Goal: Information Seeking & Learning: Learn about a topic

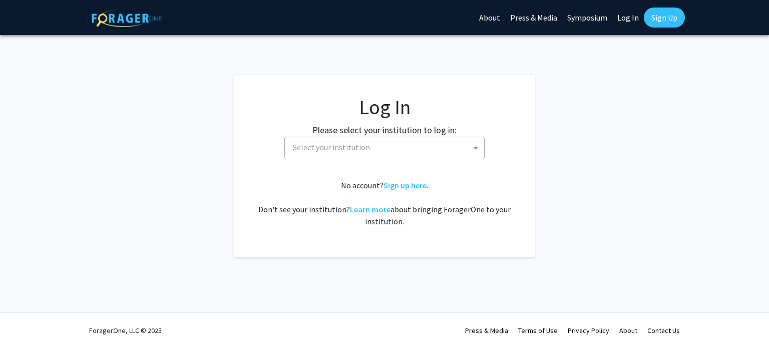
select select
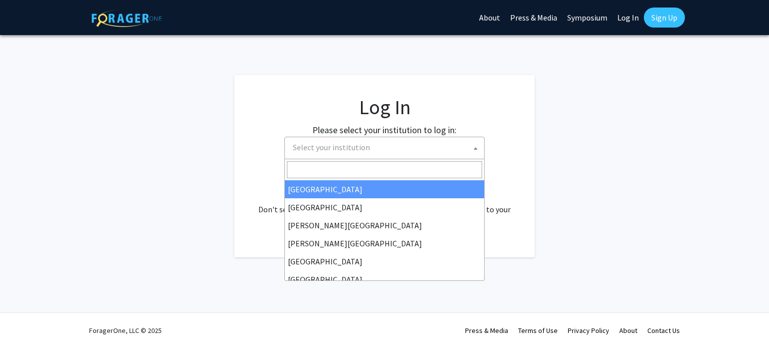
click at [433, 152] on span "Select your institution" at bounding box center [386, 147] width 195 height 21
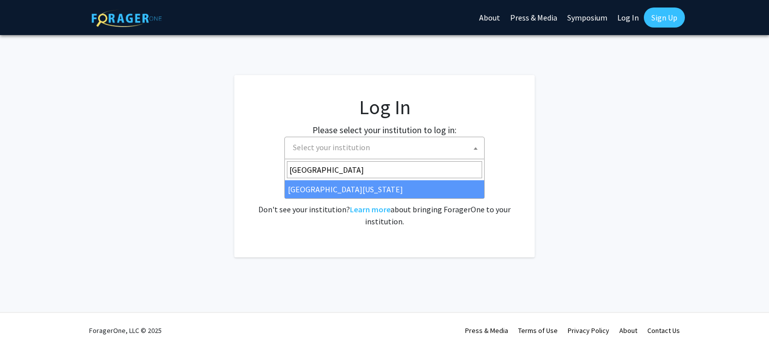
type input "[GEOGRAPHIC_DATA][US_STATE]"
select select "13"
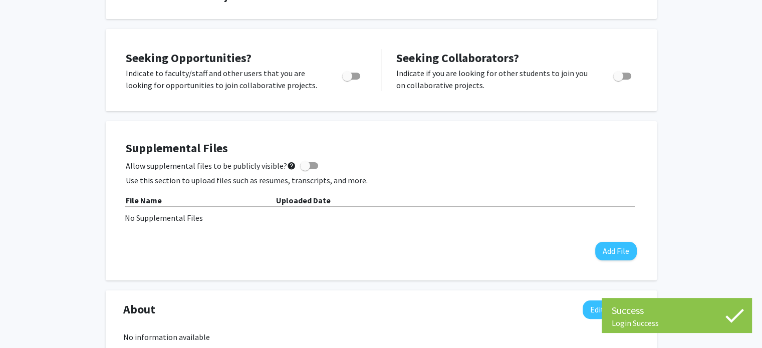
scroll to position [158, 0]
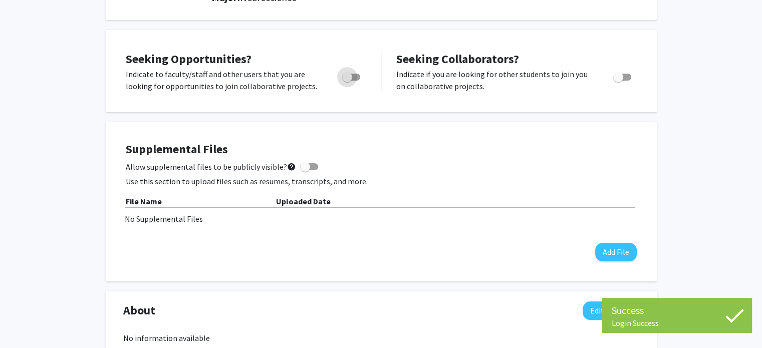
click at [354, 78] on span "Toggle" at bounding box center [351, 77] width 18 height 7
click at [347, 81] on input "Are you actively seeking opportunities?" at bounding box center [347, 81] width 1 height 1
checkbox input "true"
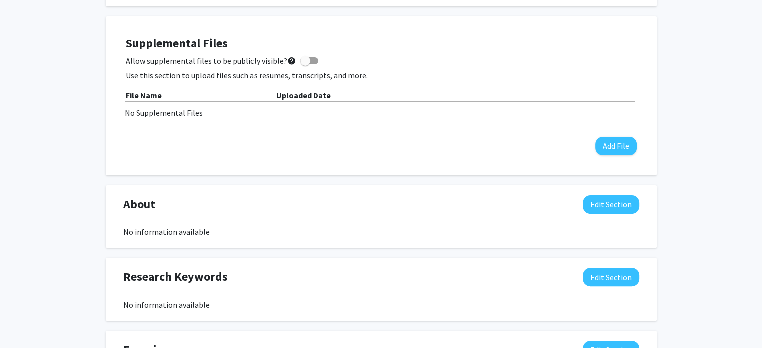
scroll to position [288, 0]
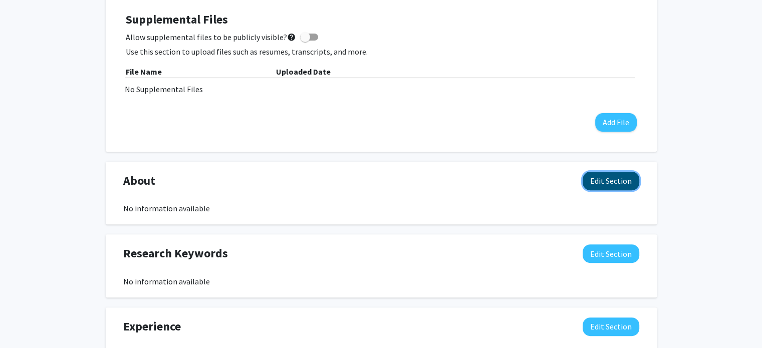
click at [604, 183] on button "Edit Section" at bounding box center [611, 181] width 57 height 19
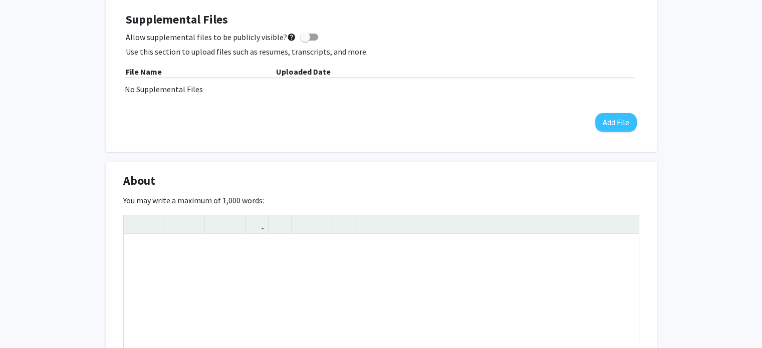
drag, startPoint x: 627, startPoint y: 173, endPoint x: 706, endPoint y: 211, distance: 87.8
click at [706, 211] on div "[PERSON_NAME] Edit Section See Public View help Degree Level: Undergraduate Stu…" at bounding box center [381, 294] width 762 height 1092
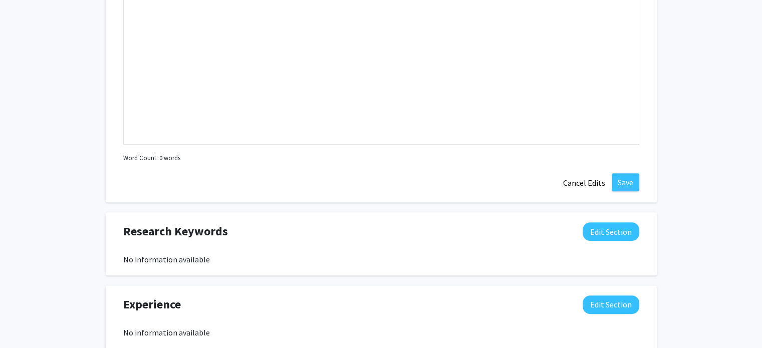
scroll to position [529, 0]
click at [627, 236] on button "Edit Section" at bounding box center [611, 231] width 57 height 19
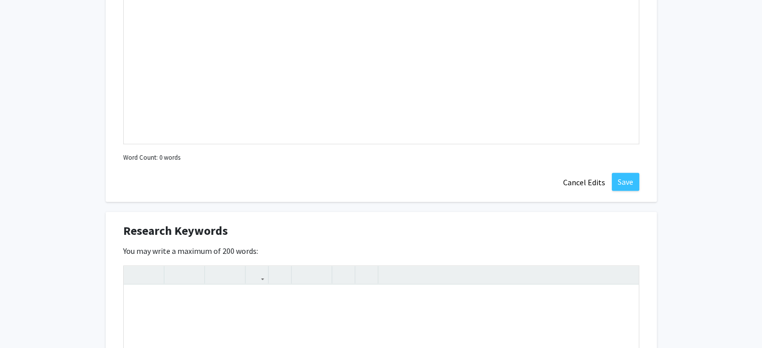
click at [627, 236] on div "Research Keywords Edit Section" at bounding box center [381, 233] width 531 height 23
click at [680, 246] on div "[PERSON_NAME] Edit Section See Public View help Degree Level: Undergraduate Stu…" at bounding box center [381, 162] width 762 height 1310
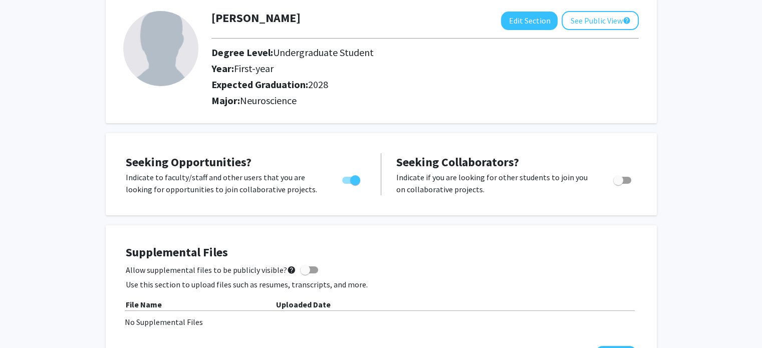
scroll to position [0, 0]
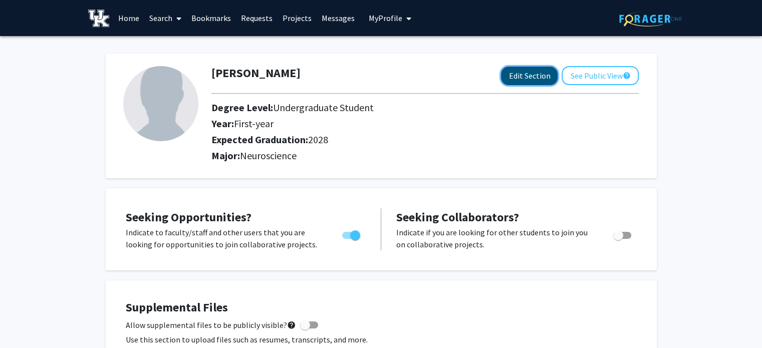
click at [547, 73] on button "Edit Section" at bounding box center [529, 76] width 57 height 19
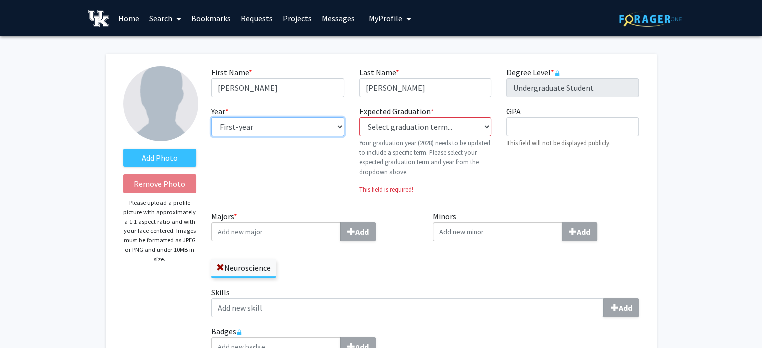
click at [329, 125] on select "--- First-year Sophomore Junior Senior Postbaccalaureate Certificate" at bounding box center [277, 126] width 132 height 19
select select "sophomore"
click at [211, 117] on select "--- First-year Sophomore Junior Senior Postbaccalaureate Certificate" at bounding box center [277, 126] width 132 height 19
click at [653, 196] on div "Add Photo Remove Photo Please upload a profile picture with approximately a 1:1…" at bounding box center [381, 236] width 551 height 364
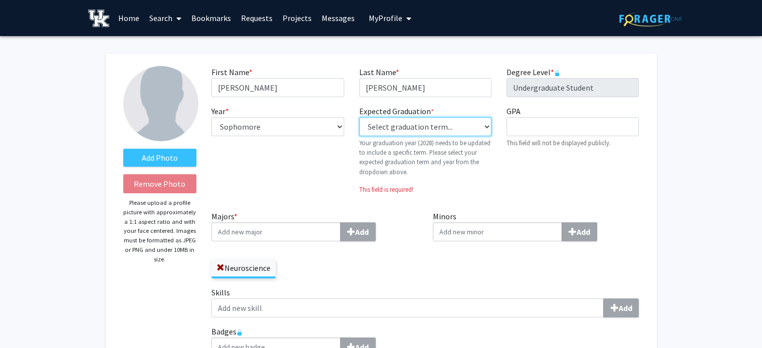
click at [473, 129] on select "Select graduation term... Previous: 2028 (Please select a specific term) Spring…" at bounding box center [425, 126] width 132 height 19
select select "42: spring_2028"
click at [359, 117] on select "Select graduation term... Previous: 2028 (Please select a specific term) Spring…" at bounding box center [425, 126] width 132 height 19
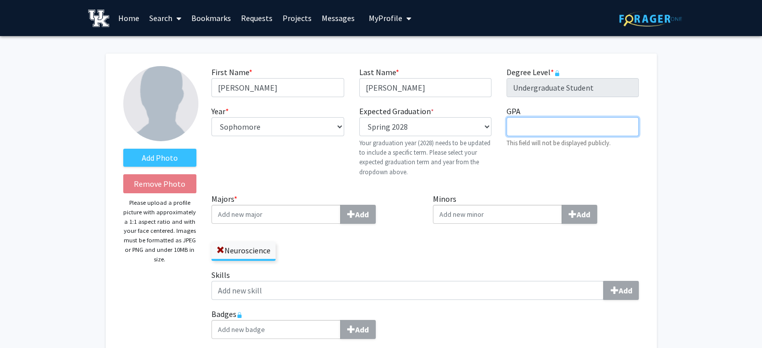
click at [522, 131] on input "GPA required" at bounding box center [572, 126] width 132 height 19
type input "3.89"
click at [609, 165] on div "GPA required 3.89 This field will not be displayed publicly." at bounding box center [572, 145] width 147 height 80
click at [301, 215] on input "Majors * Add" at bounding box center [275, 214] width 129 height 19
click at [449, 221] on input "Minors Add" at bounding box center [497, 214] width 129 height 19
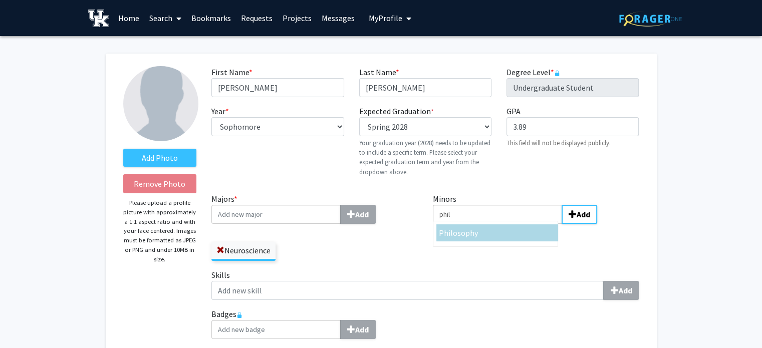
type input "phil"
click at [453, 230] on span "osophy" at bounding box center [465, 233] width 25 height 10
click at [453, 224] on input "phil" at bounding box center [497, 214] width 129 height 19
click at [523, 218] on input "bio" at bounding box center [497, 214] width 129 height 19
type input "biol"
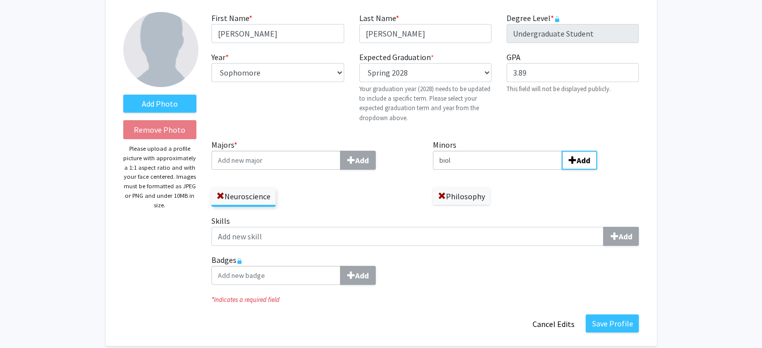
scroll to position [56, 0]
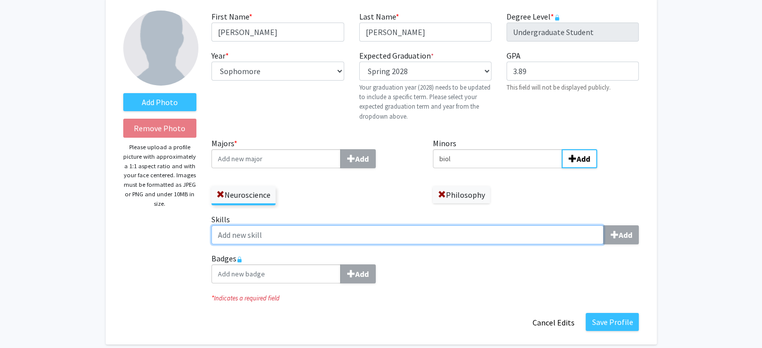
click at [410, 236] on input "Skills Add" at bounding box center [407, 234] width 392 height 19
type input "k"
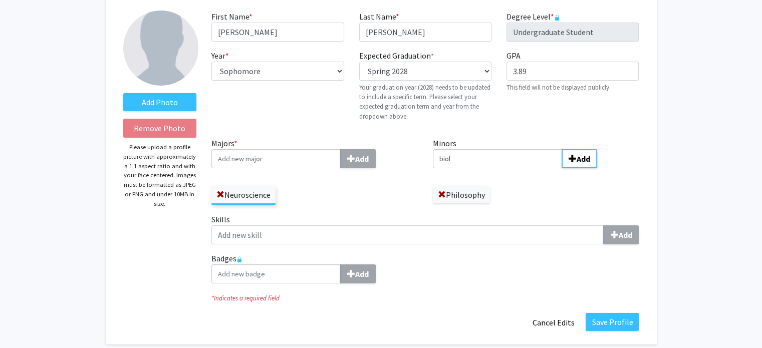
click at [449, 291] on div "Badges Add" at bounding box center [425, 271] width 442 height 39
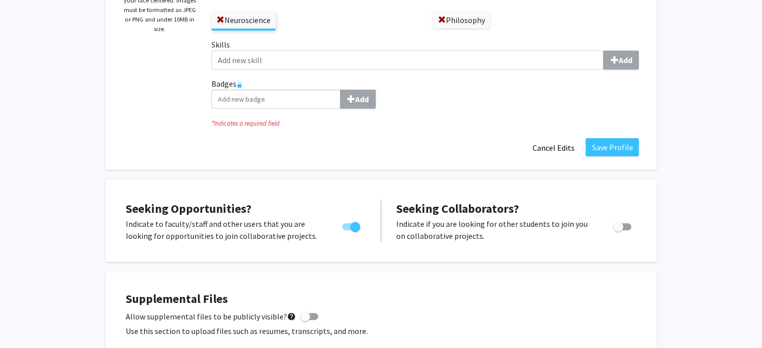
scroll to position [243, 0]
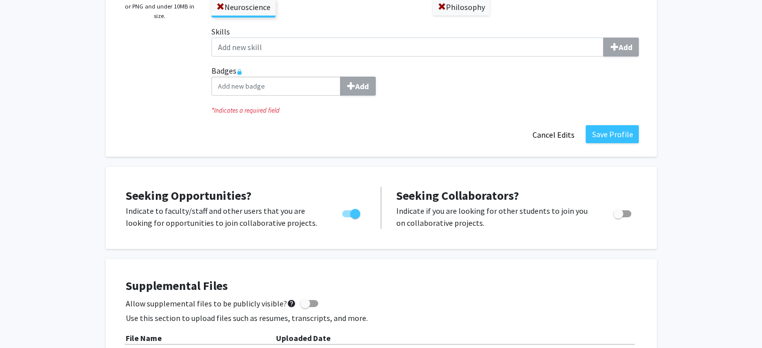
click at [617, 135] on button "Save Profile" at bounding box center [612, 134] width 53 height 18
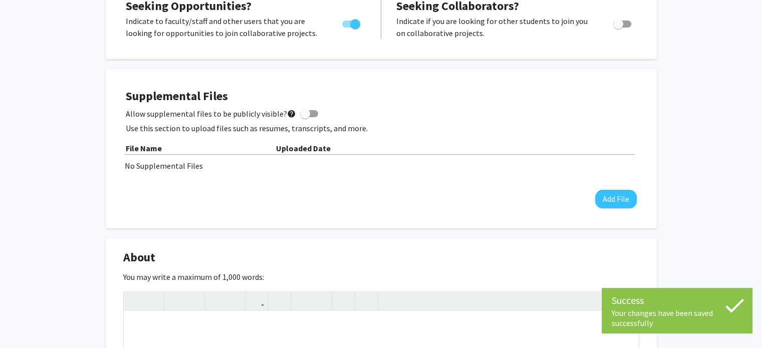
scroll to position [0, 0]
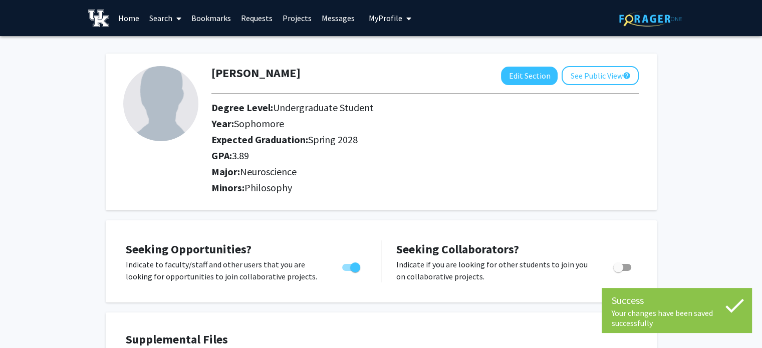
click at [160, 16] on link "Search" at bounding box center [165, 18] width 42 height 35
click at [193, 46] on span "Faculty/Staff" at bounding box center [181, 46] width 74 height 20
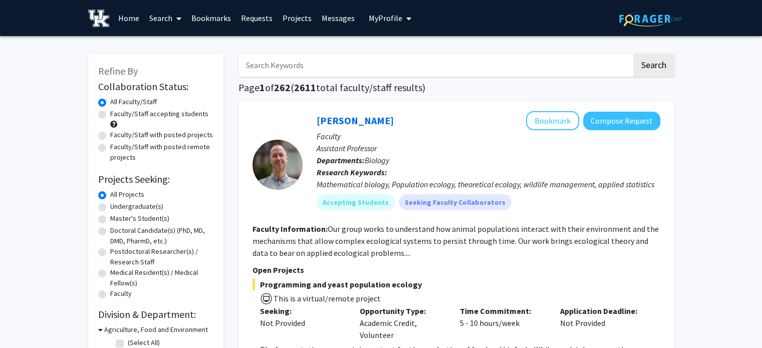
click at [331, 66] on input "Search Keywords" at bounding box center [434, 65] width 393 height 23
paste input "[PERSON_NAME]-Field"
type input "[PERSON_NAME]-Field"
click at [633, 54] on button "Search" at bounding box center [653, 65] width 41 height 23
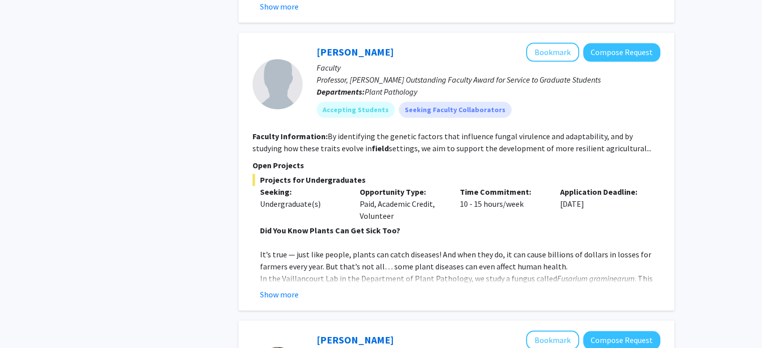
scroll to position [973, 0]
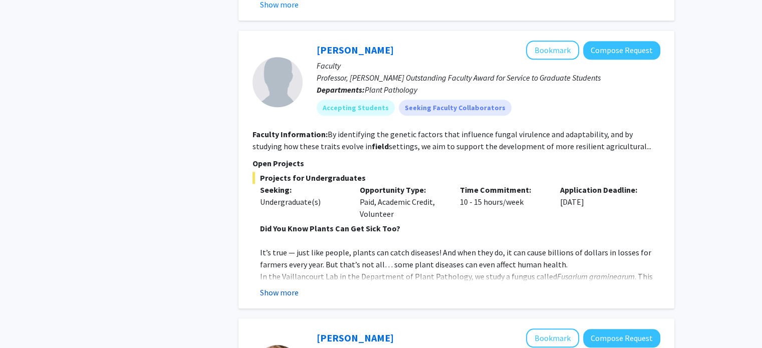
click at [282, 289] on button "Show more" at bounding box center [279, 293] width 39 height 12
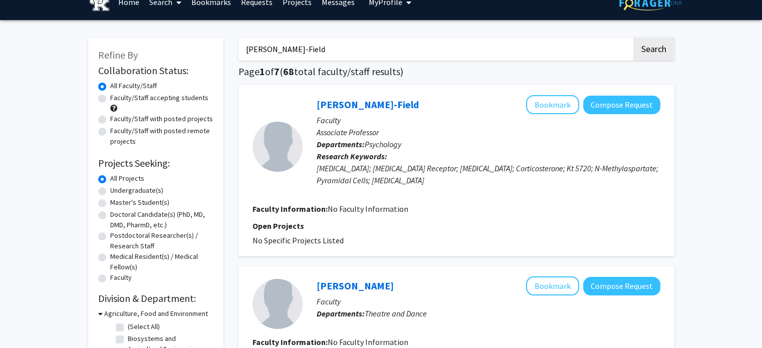
scroll to position [0, 0]
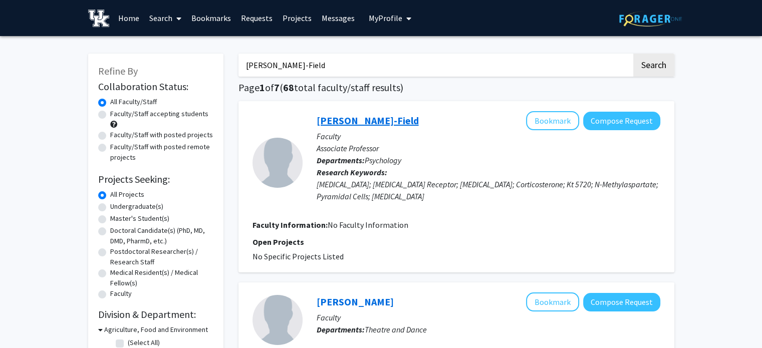
click at [358, 120] on link "[PERSON_NAME]-Field" at bounding box center [368, 120] width 102 height 13
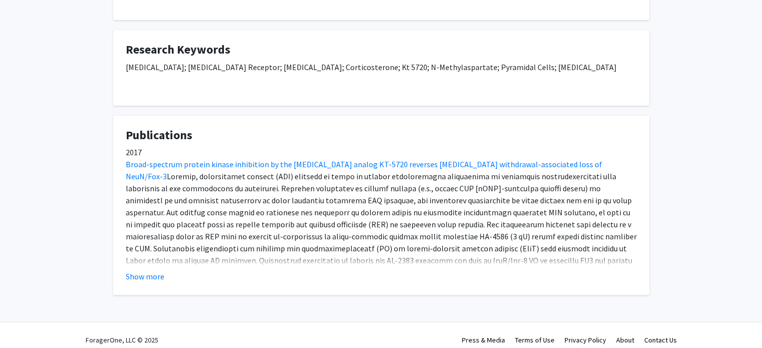
scroll to position [234, 0]
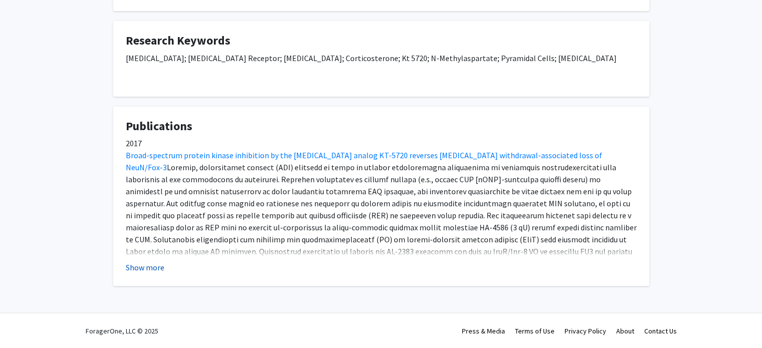
click at [141, 268] on button "Show more" at bounding box center [145, 267] width 39 height 12
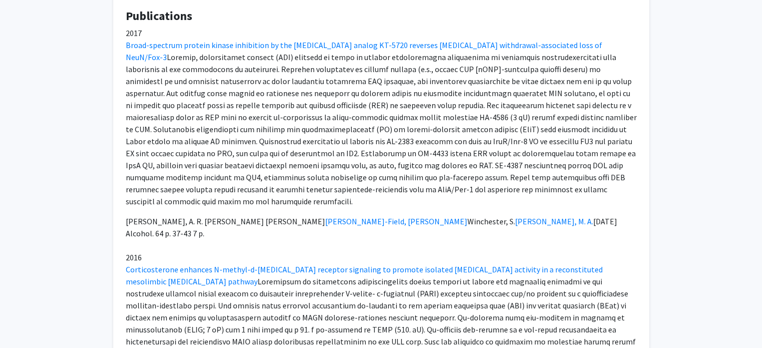
scroll to position [341, 0]
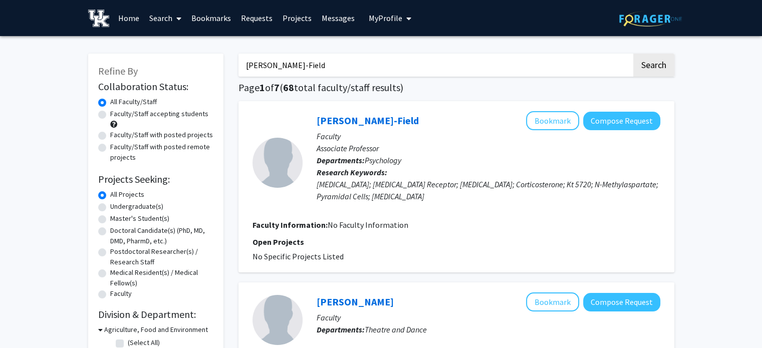
click at [485, 66] on input "[PERSON_NAME]-Field" at bounding box center [434, 65] width 393 height 23
type input "L"
paste input "[PERSON_NAME]"
type input "[PERSON_NAME]"
click at [633, 54] on button "Search" at bounding box center [653, 65] width 41 height 23
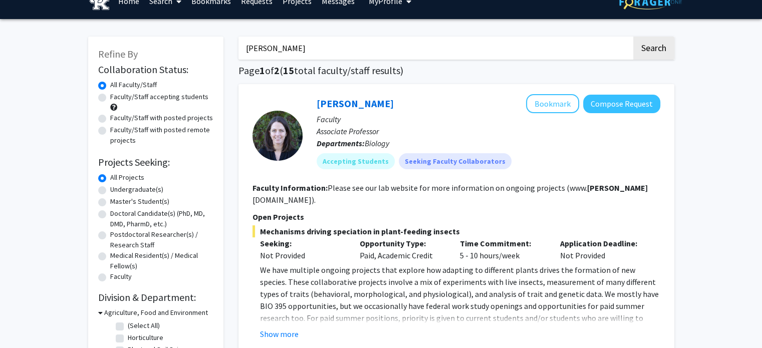
scroll to position [18, 0]
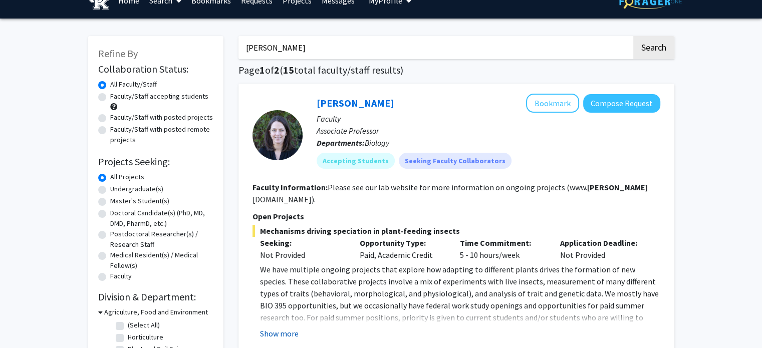
click at [285, 328] on button "Show more" at bounding box center [279, 334] width 39 height 12
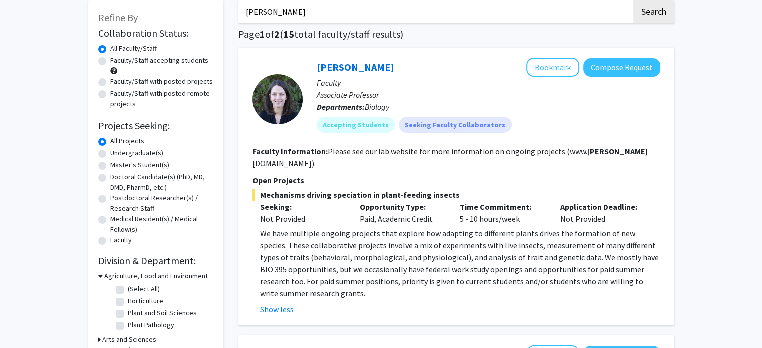
scroll to position [52, 0]
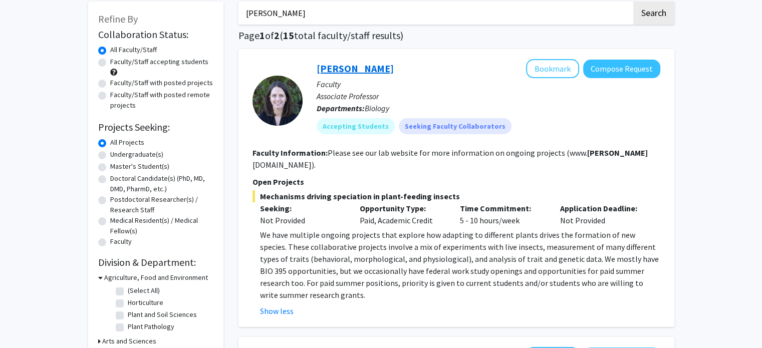
click at [377, 70] on link "[PERSON_NAME]" at bounding box center [355, 68] width 77 height 13
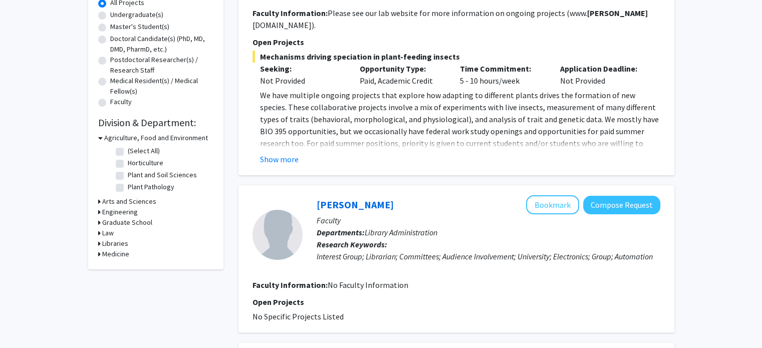
scroll to position [198, 0]
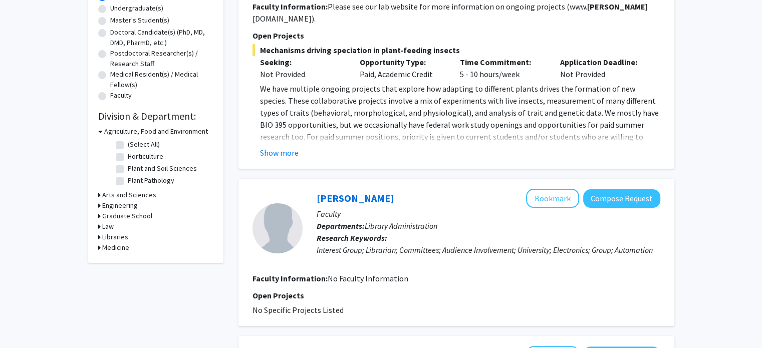
click at [132, 193] on h3 "Arts and Sciences" at bounding box center [129, 195] width 54 height 11
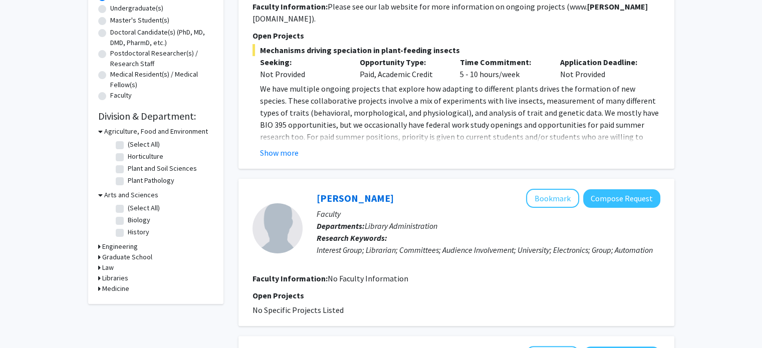
scroll to position [192, 0]
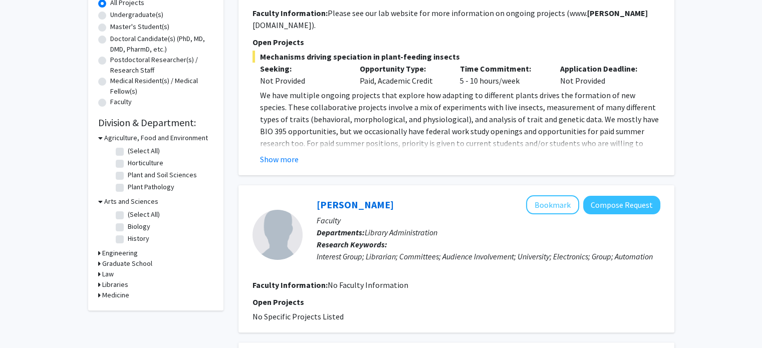
click at [128, 254] on h3 "Engineering" at bounding box center [120, 253] width 36 height 11
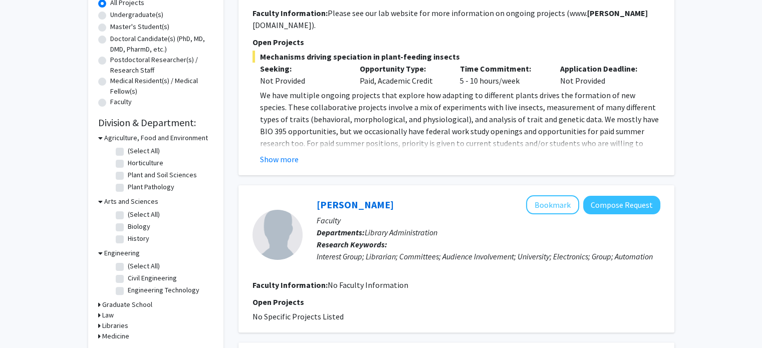
click at [134, 252] on h3 "Engineering" at bounding box center [122, 253] width 36 height 11
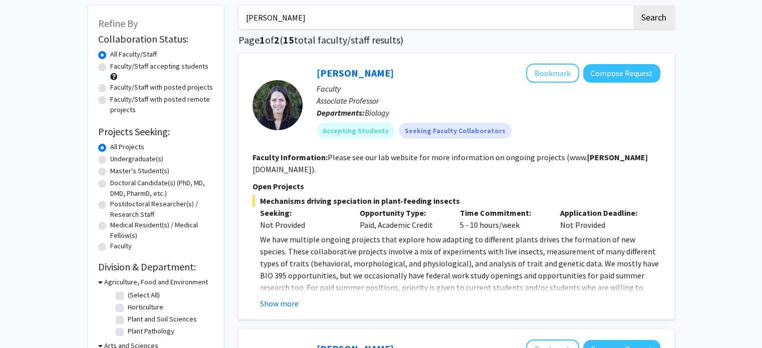
scroll to position [0, 0]
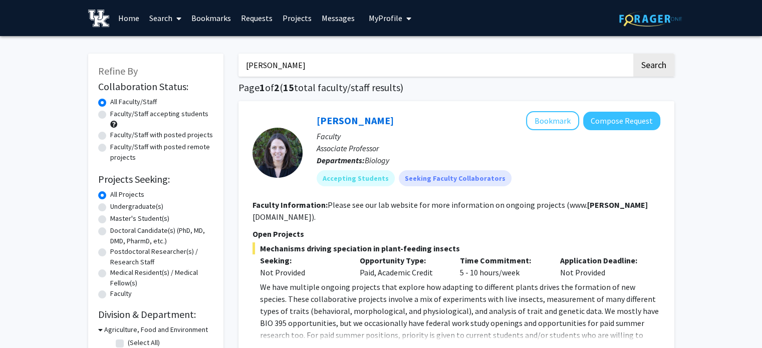
click at [163, 16] on link "Search" at bounding box center [165, 18] width 42 height 35
click at [175, 41] on span "Faculty/Staff" at bounding box center [181, 46] width 74 height 20
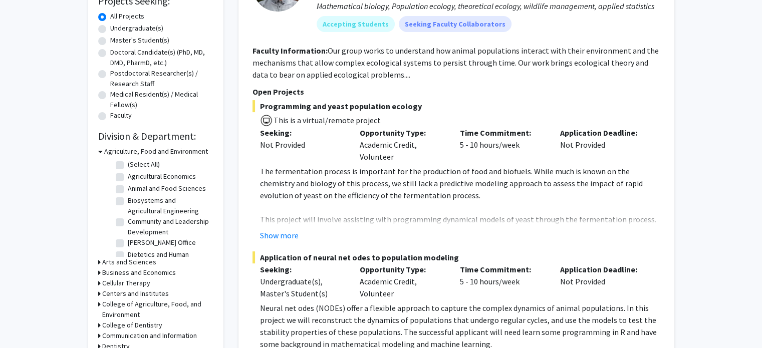
scroll to position [12, 0]
click at [141, 262] on h3 "Arts and Sciences" at bounding box center [129, 262] width 54 height 11
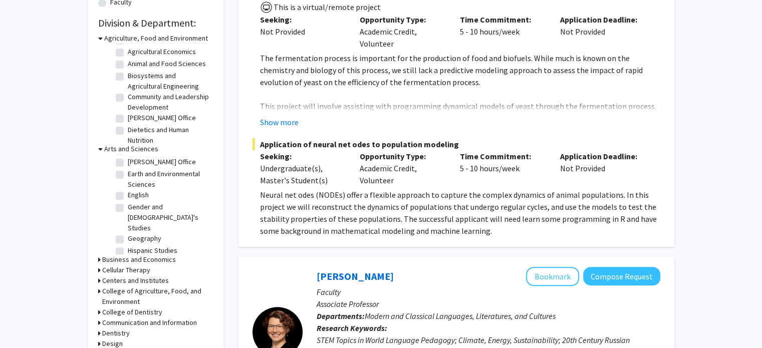
scroll to position [0, 0]
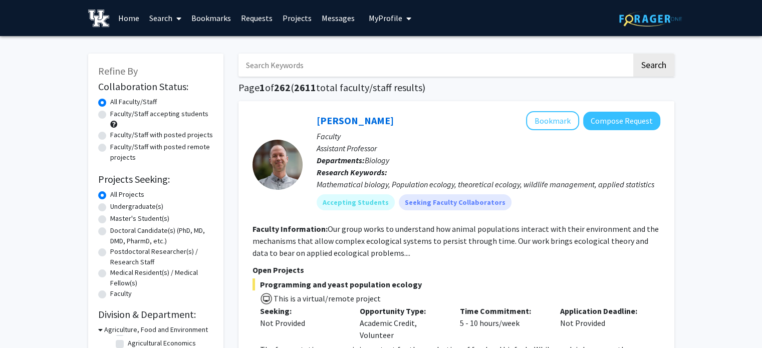
click at [354, 62] on input "Search Keywords" at bounding box center [434, 65] width 393 height 23
type input "neuroscience"
click at [633, 54] on button "Search" at bounding box center [653, 65] width 41 height 23
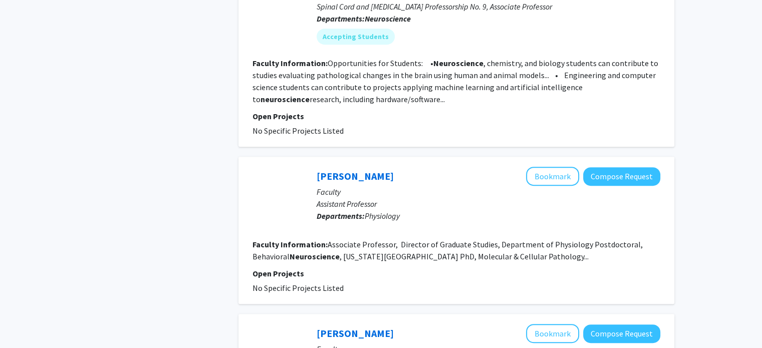
scroll to position [606, 0]
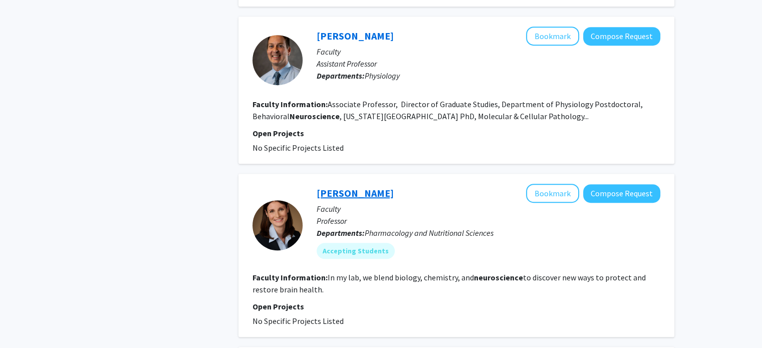
click at [349, 195] on link "[PERSON_NAME]" at bounding box center [355, 193] width 77 height 13
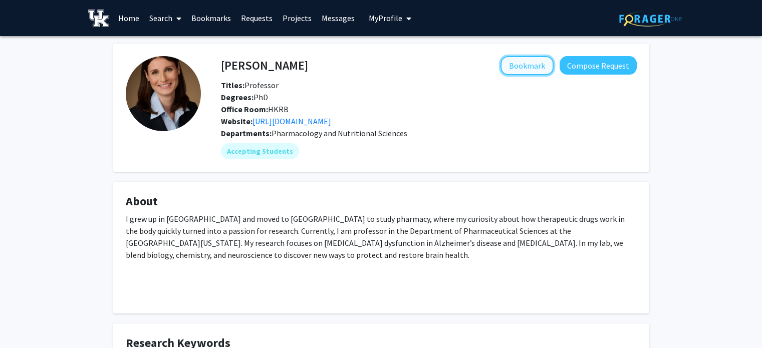
click at [515, 64] on button "Bookmark" at bounding box center [526, 65] width 53 height 19
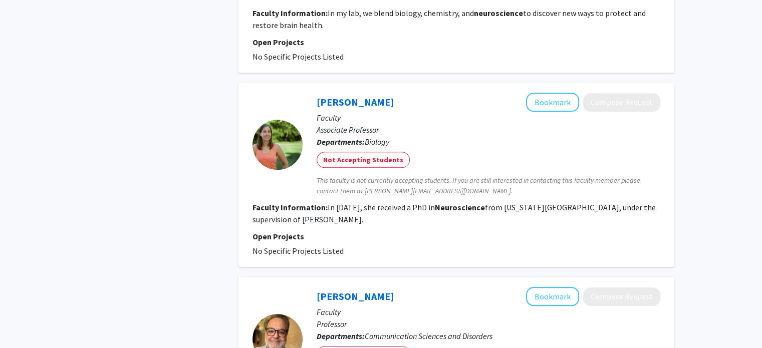
scroll to position [871, 0]
click at [374, 103] on link "[PERSON_NAME]" at bounding box center [355, 101] width 77 height 13
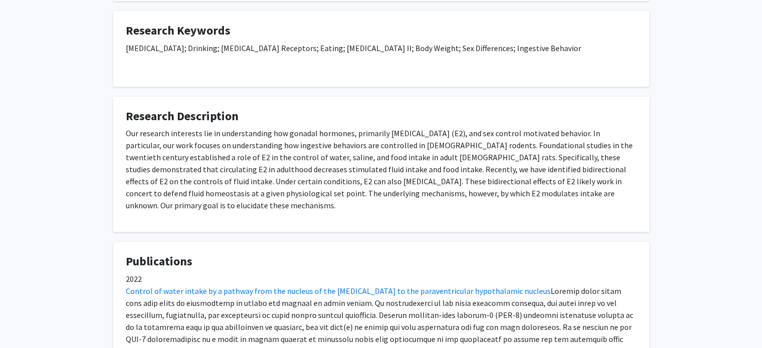
scroll to position [404, 0]
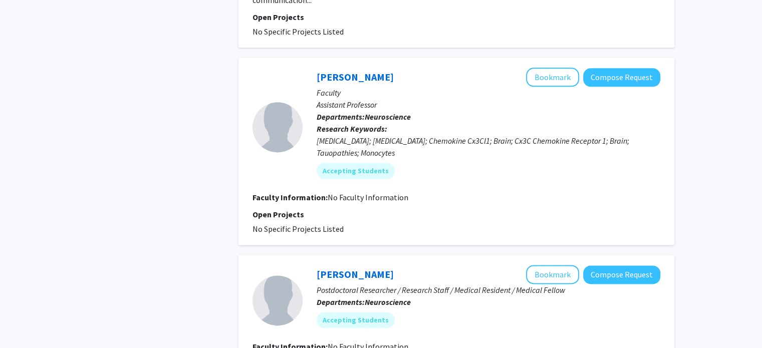
scroll to position [1295, 0]
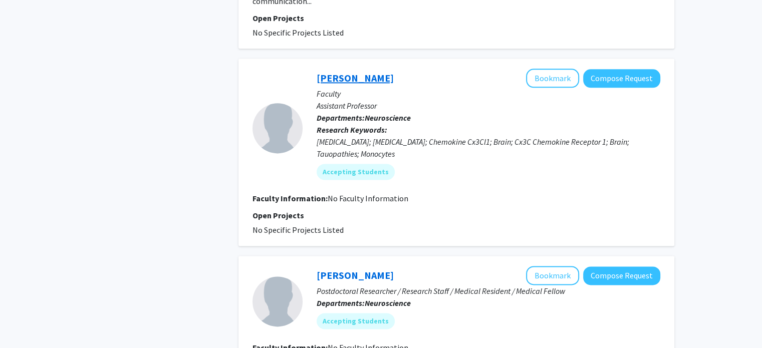
click at [371, 72] on link "[PERSON_NAME]" at bounding box center [355, 78] width 77 height 13
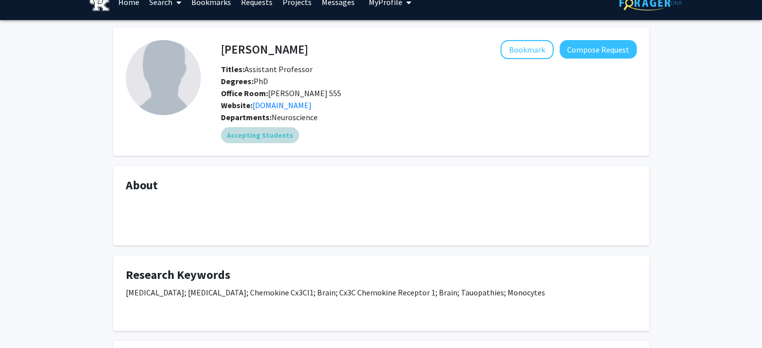
scroll to position [16, 0]
drag, startPoint x: 267, startPoint y: 138, endPoint x: 331, endPoint y: 175, distance: 74.1
click at [331, 175] on div "[PERSON_NAME] Bookmark Compose Request Titles: Assistant Professor Degrees: PhD…" at bounding box center [381, 307] width 551 height 559
click at [331, 175] on fg-card "About" at bounding box center [381, 206] width 536 height 80
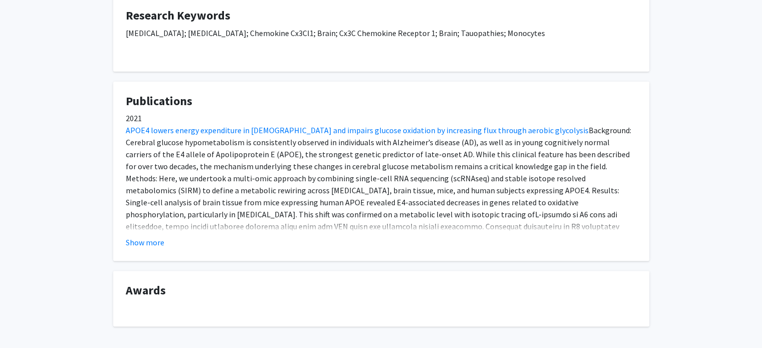
scroll to position [274, 0]
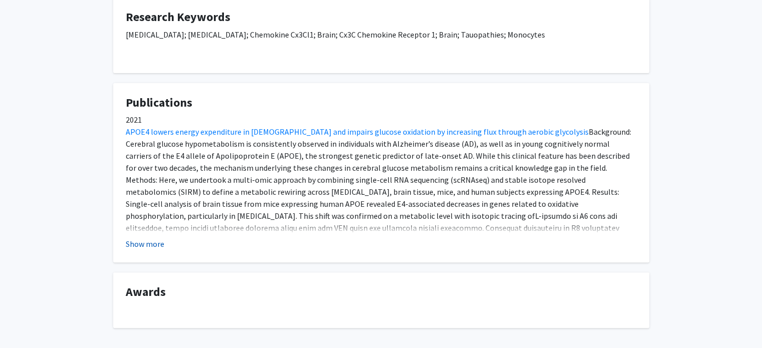
click at [149, 238] on button "Show more" at bounding box center [145, 244] width 39 height 12
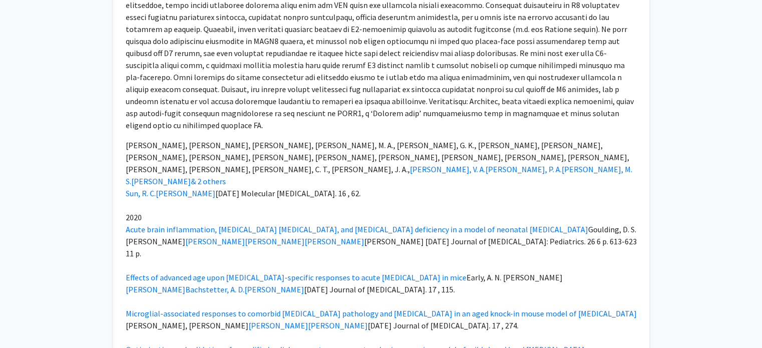
scroll to position [499, 0]
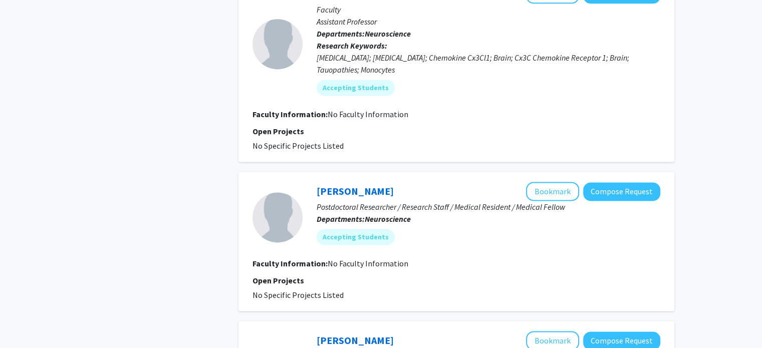
scroll to position [1380, 0]
click at [340, 184] on link "[PERSON_NAME]" at bounding box center [355, 190] width 77 height 13
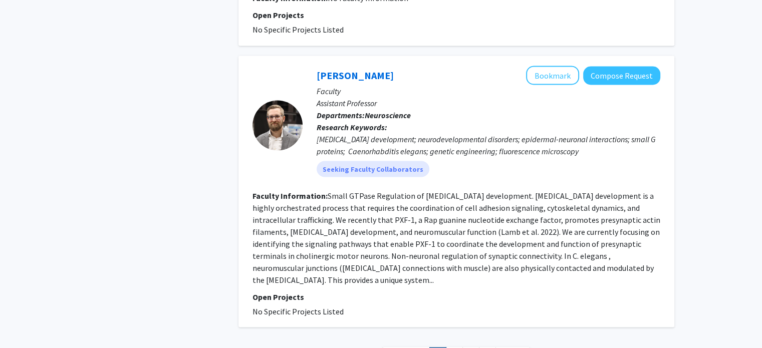
scroll to position [1843, 0]
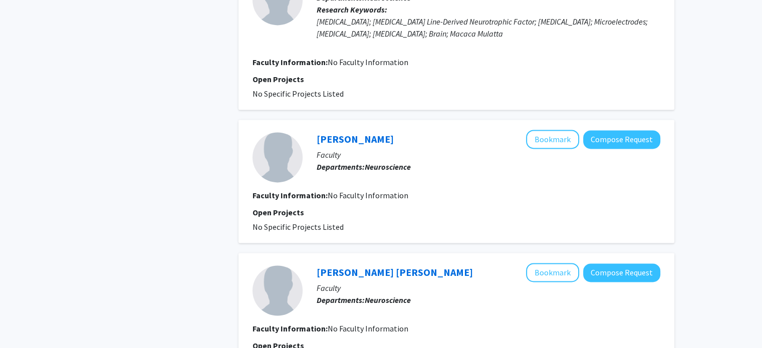
scroll to position [1555, 0]
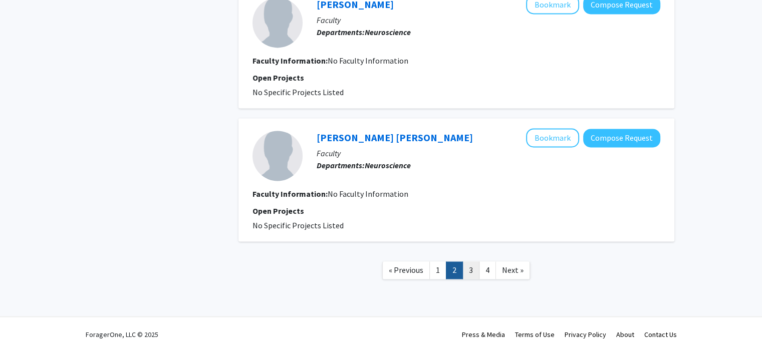
click at [471, 270] on link "3" at bounding box center [470, 270] width 17 height 18
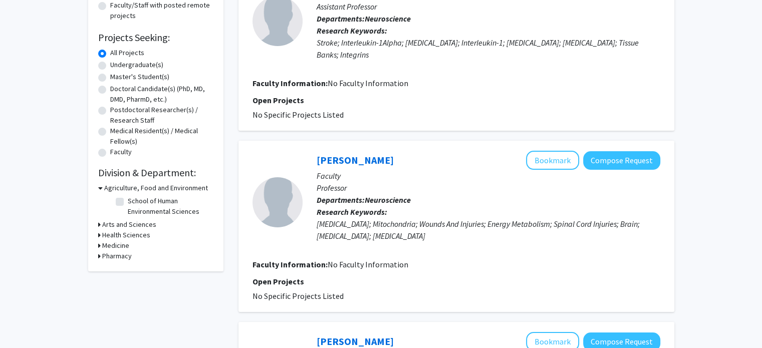
scroll to position [142, 0]
click at [371, 166] on div "[PERSON_NAME] Bookmark Compose Request" at bounding box center [489, 159] width 344 height 19
click at [364, 159] on link "[PERSON_NAME]" at bounding box center [355, 159] width 77 height 13
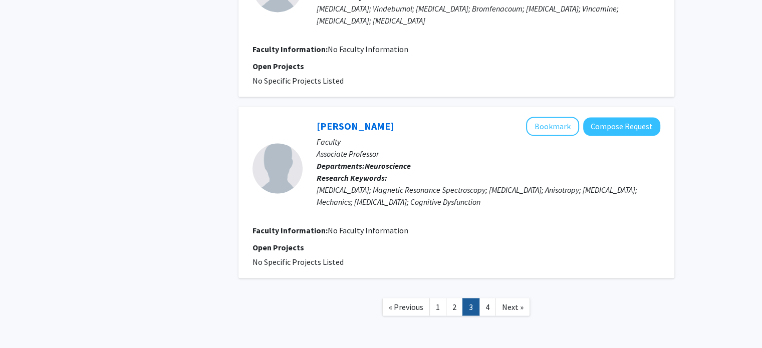
scroll to position [1615, 0]
click at [484, 298] on link "4" at bounding box center [487, 307] width 17 height 18
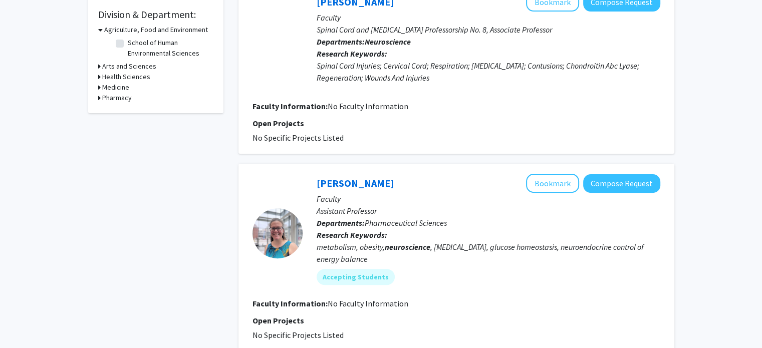
scroll to position [331, 0]
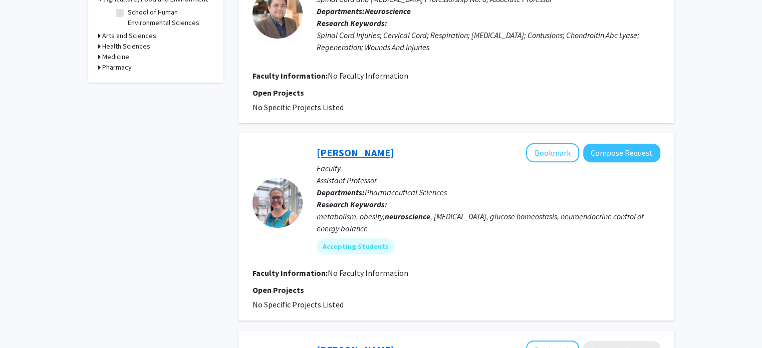
click at [366, 151] on link "[PERSON_NAME]" at bounding box center [355, 152] width 77 height 13
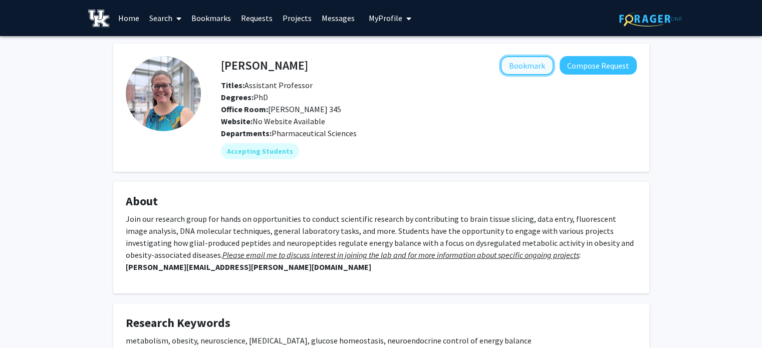
click at [534, 64] on button "Bookmark" at bounding box center [526, 65] width 53 height 19
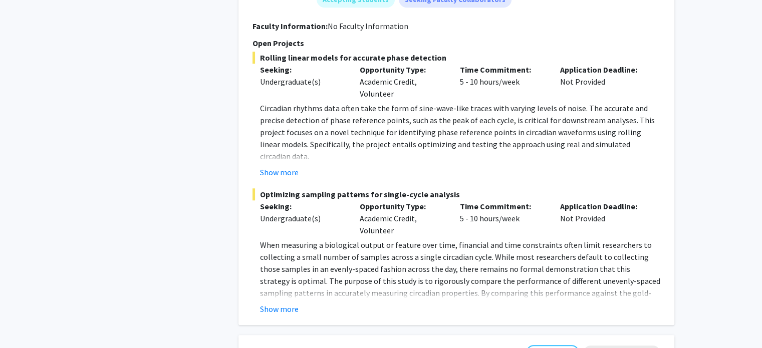
scroll to position [994, 0]
click at [261, 303] on button "Show more" at bounding box center [279, 309] width 39 height 12
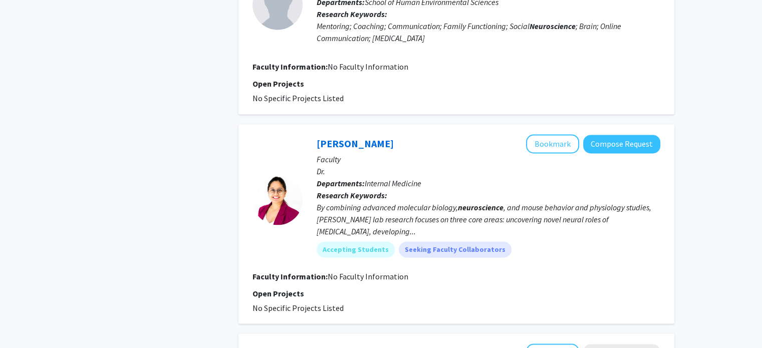
scroll to position [1629, 0]
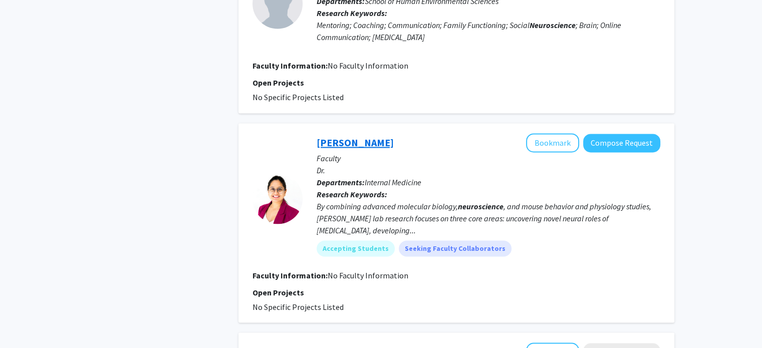
click at [341, 136] on link "[PERSON_NAME]" at bounding box center [355, 142] width 77 height 13
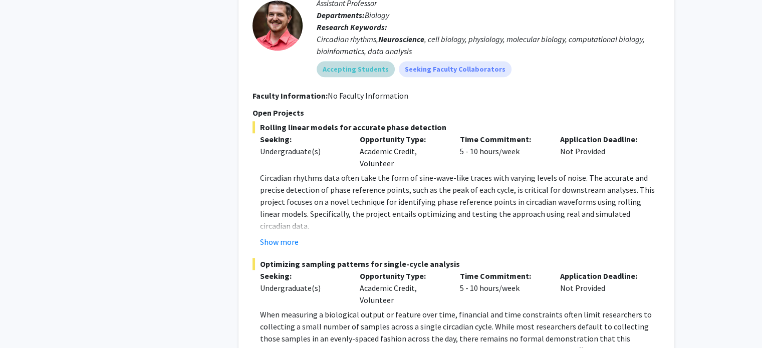
scroll to position [874, 0]
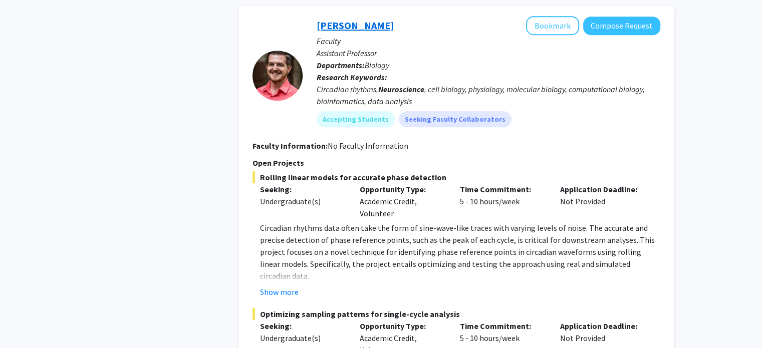
click at [365, 19] on link "[PERSON_NAME]" at bounding box center [355, 25] width 77 height 13
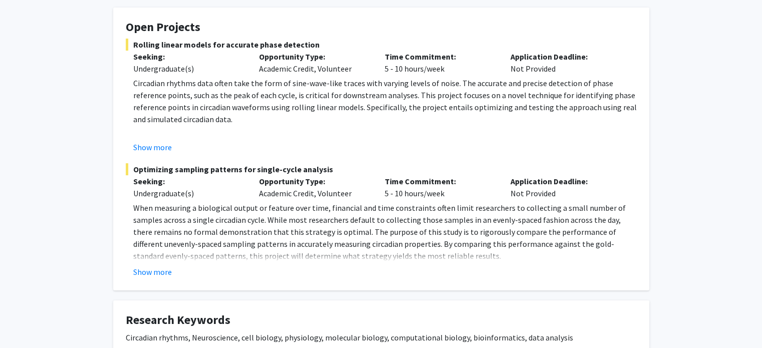
scroll to position [200, 0]
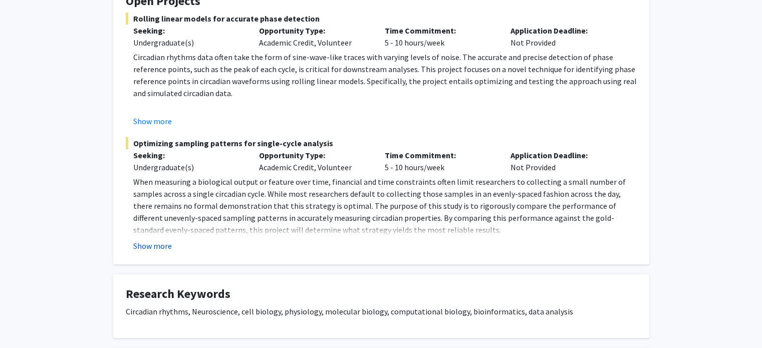
click at [165, 242] on button "Show more" at bounding box center [152, 246] width 39 height 12
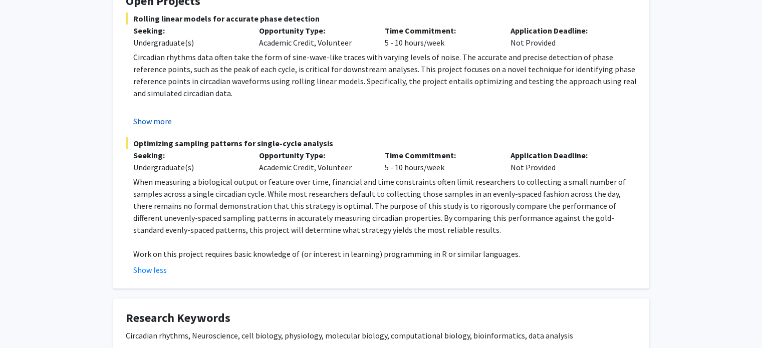
click at [163, 120] on button "Show more" at bounding box center [152, 121] width 39 height 12
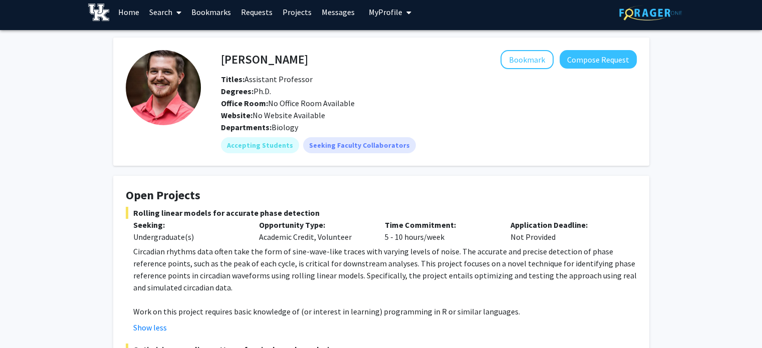
scroll to position [0, 0]
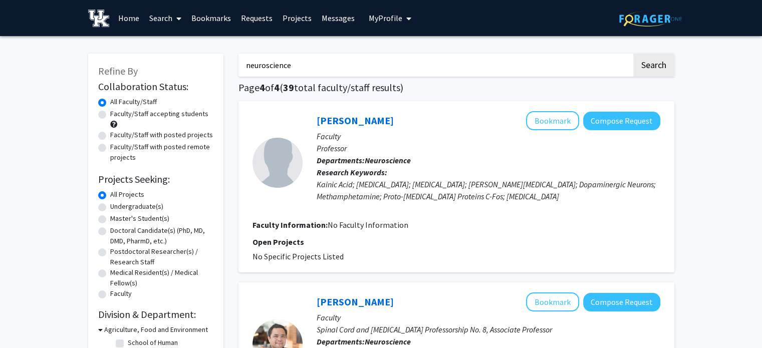
drag, startPoint x: 440, startPoint y: 70, endPoint x: 240, endPoint y: 69, distance: 200.4
click at [240, 69] on input "neuroscience" at bounding box center [434, 65] width 393 height 23
paste input "[PERSON_NAME]"
type input "[PERSON_NAME]"
click at [633, 54] on button "Search" at bounding box center [653, 65] width 41 height 23
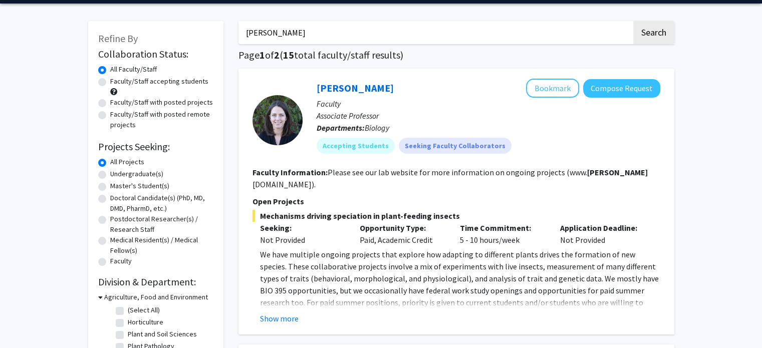
scroll to position [50, 0]
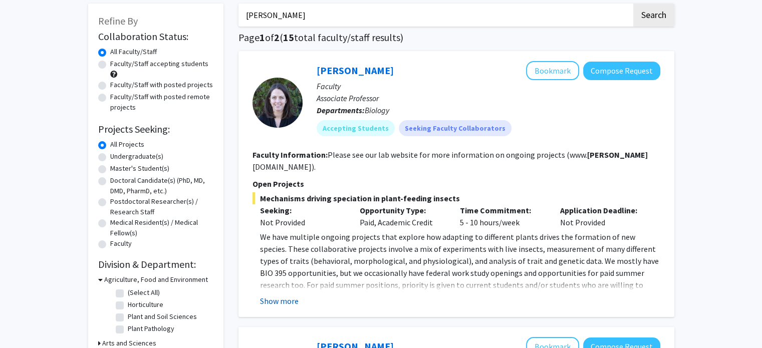
click at [273, 295] on button "Show more" at bounding box center [279, 301] width 39 height 12
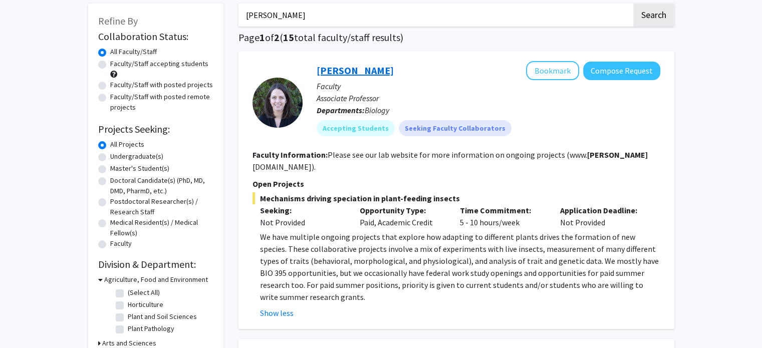
click at [363, 67] on link "[PERSON_NAME]" at bounding box center [355, 70] width 77 height 13
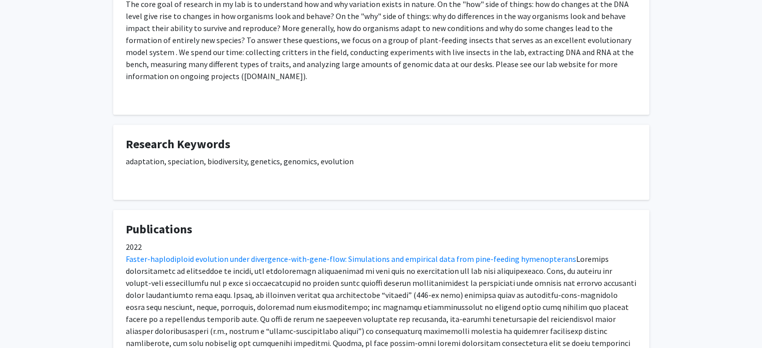
scroll to position [551, 0]
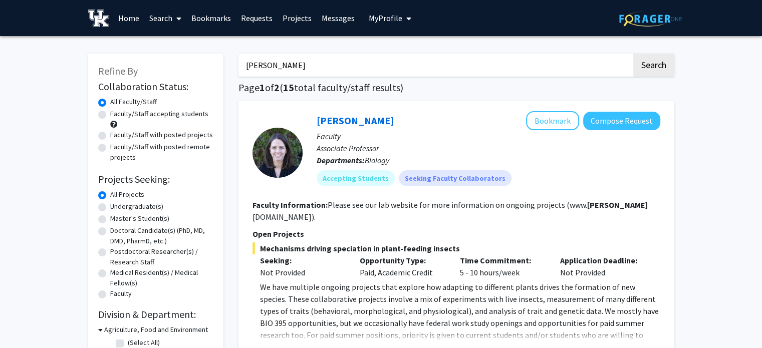
drag, startPoint x: 379, startPoint y: 62, endPoint x: 226, endPoint y: 62, distance: 152.3
paste input "[PERSON_NAME]"
type input "[PERSON_NAME]"
click at [667, 62] on button "Search" at bounding box center [653, 65] width 41 height 23
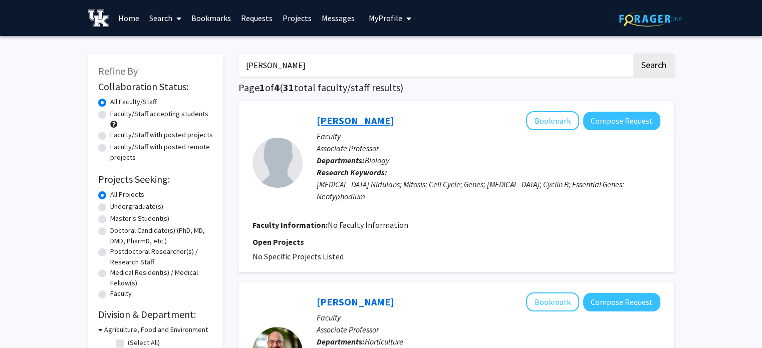
click at [365, 120] on link "[PERSON_NAME]" at bounding box center [355, 120] width 77 height 13
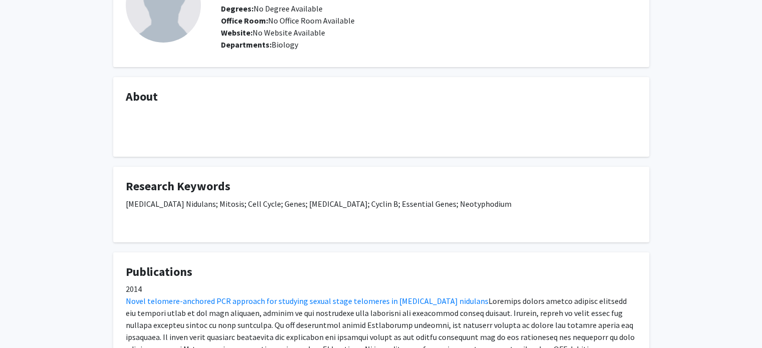
scroll to position [200, 0]
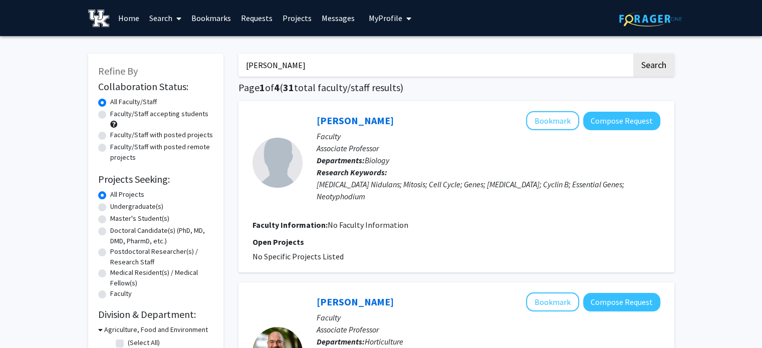
click at [549, 68] on input "[PERSON_NAME]" at bounding box center [434, 65] width 393 height 23
drag, startPoint x: 531, startPoint y: 66, endPoint x: 175, endPoint y: 65, distance: 355.7
paste input "[PERSON_NAME]"
click at [663, 76] on button "Search" at bounding box center [653, 65] width 41 height 23
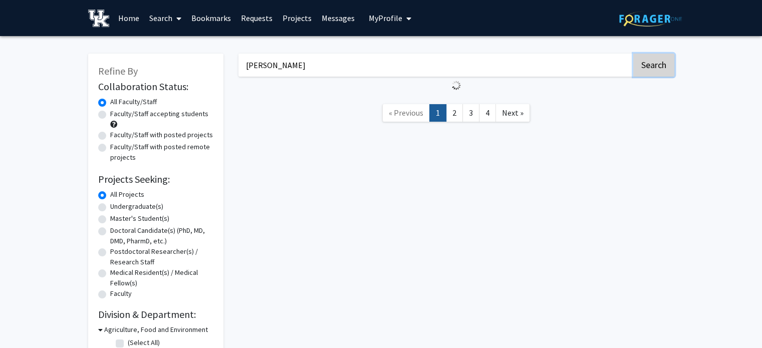
click at [663, 68] on button "Search" at bounding box center [653, 65] width 41 height 23
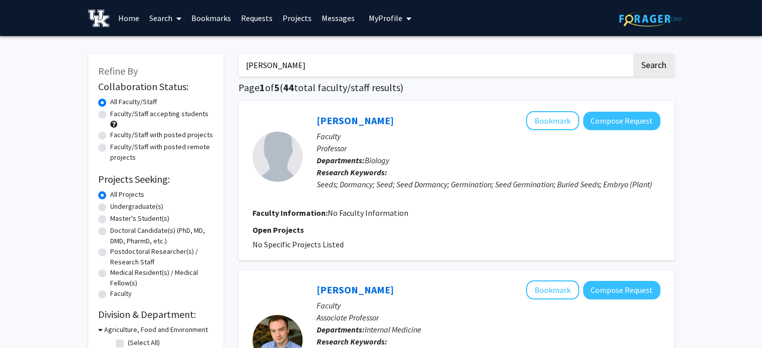
drag, startPoint x: 404, startPoint y: 70, endPoint x: 157, endPoint y: 58, distance: 246.8
paste input "[PERSON_NAME]"
type input "[PERSON_NAME]"
click at [641, 68] on button "Search" at bounding box center [653, 65] width 41 height 23
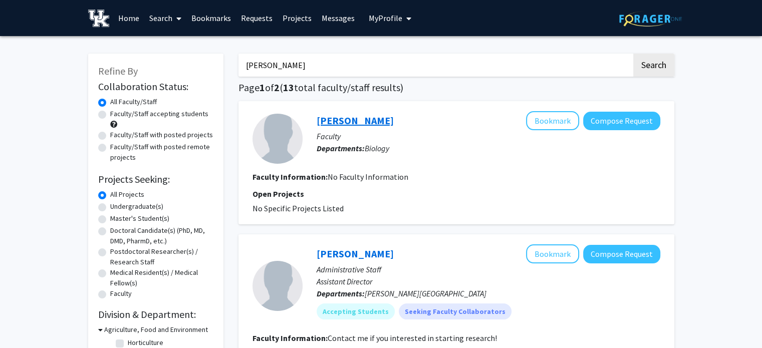
click at [374, 117] on link "[PERSON_NAME]" at bounding box center [355, 120] width 77 height 13
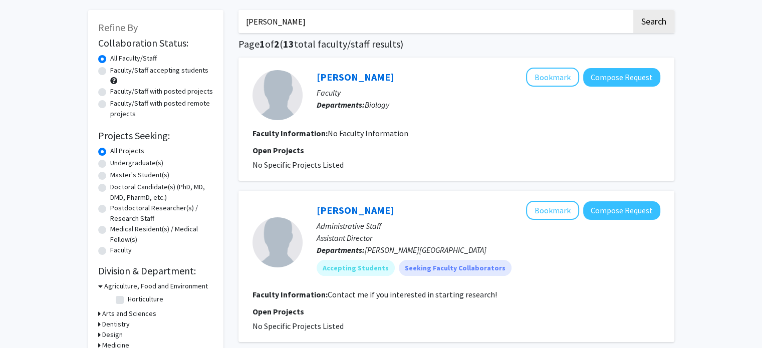
scroll to position [150, 0]
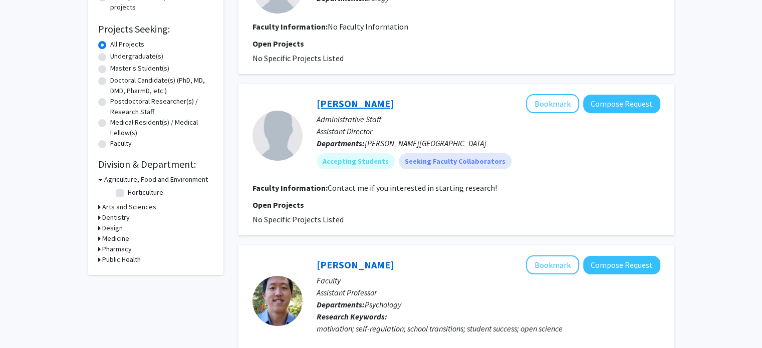
click at [353, 100] on link "[PERSON_NAME]" at bounding box center [355, 103] width 77 height 13
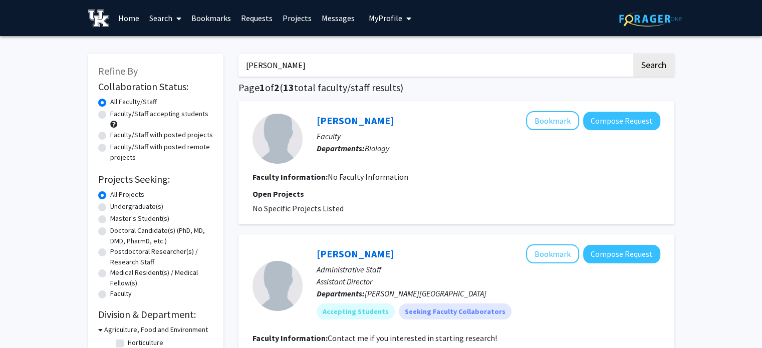
click at [168, 15] on link "Search" at bounding box center [165, 18] width 42 height 35
click at [165, 49] on span "Faculty/Staff" at bounding box center [181, 46] width 74 height 20
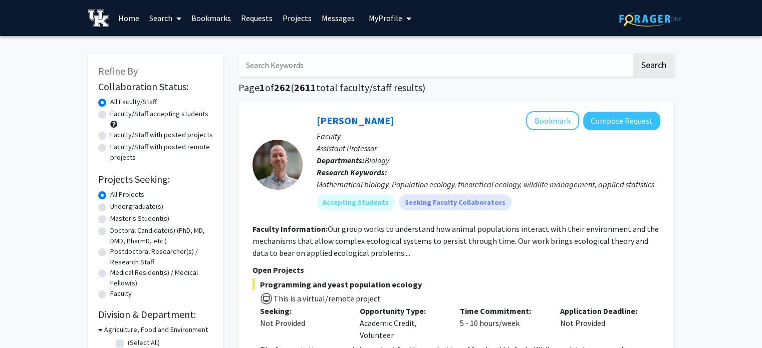
click at [178, 116] on label "Faculty/Staff accepting students" at bounding box center [159, 114] width 98 height 11
click at [117, 115] on input "Faculty/Staff accepting students" at bounding box center [113, 112] width 7 height 7
radio input "true"
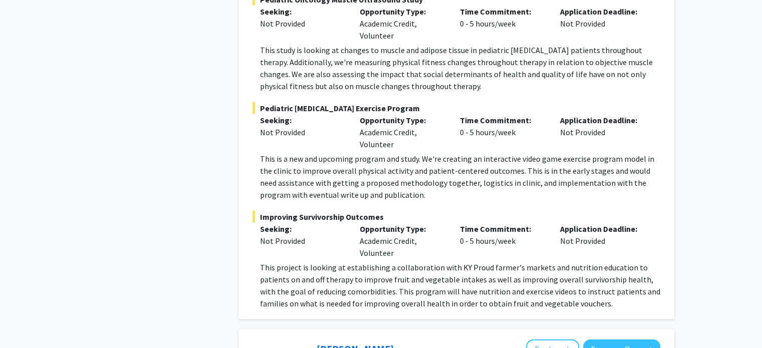
scroll to position [1853, 0]
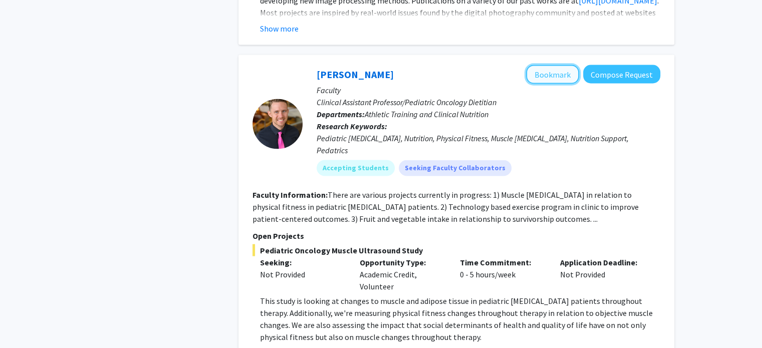
click at [559, 65] on button "Bookmark" at bounding box center [552, 74] width 53 height 19
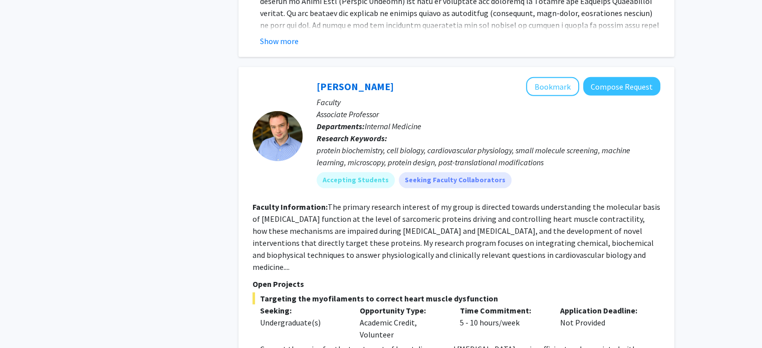
scroll to position [3006, 0]
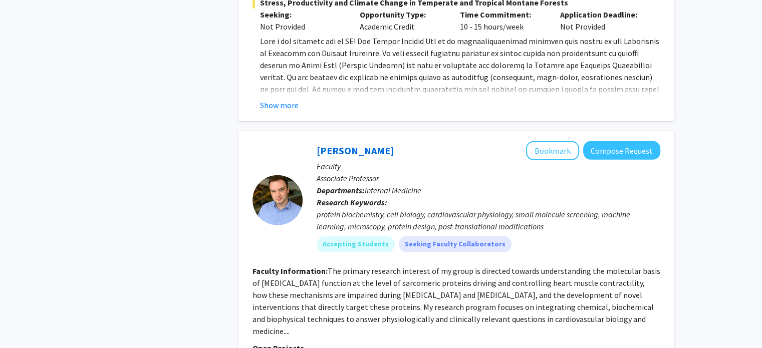
scroll to position [2905, 0]
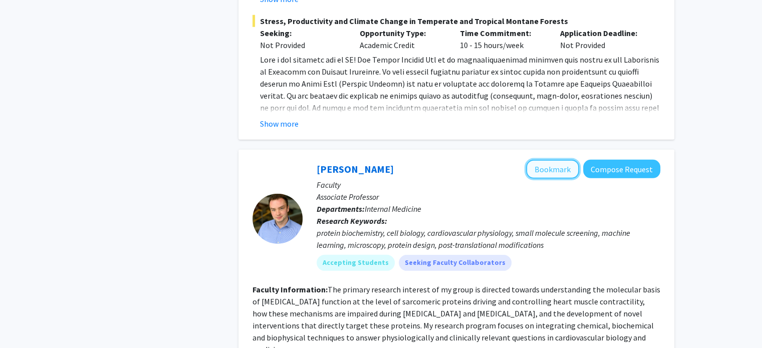
click at [539, 160] on button "Bookmark" at bounding box center [552, 169] width 53 height 19
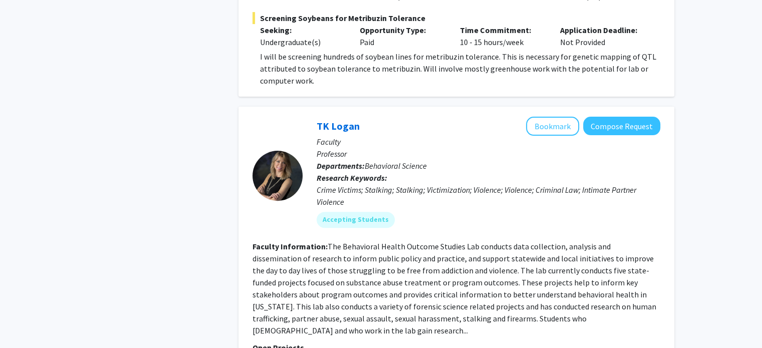
scroll to position [4158, 0]
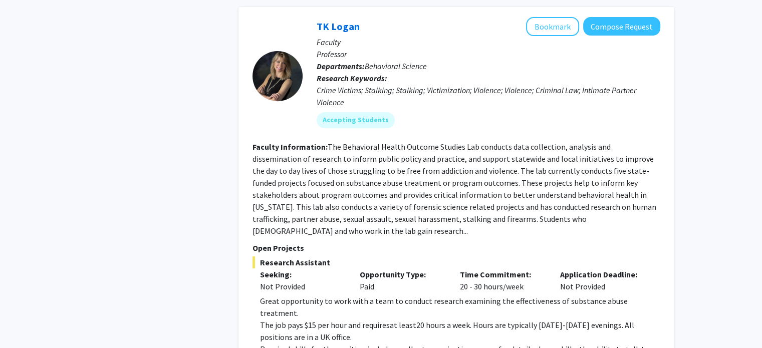
scroll to position [4007, 0]
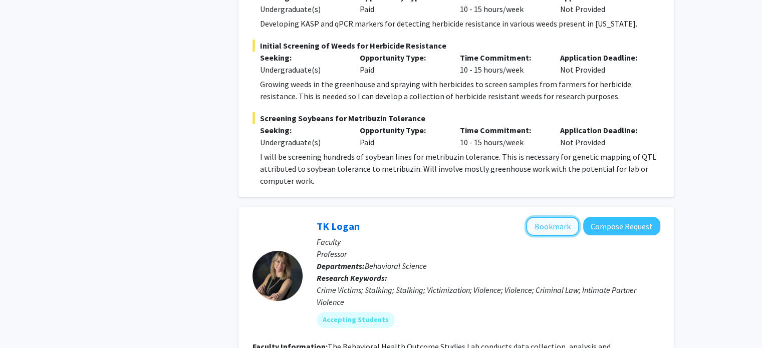
click at [545, 217] on button "Bookmark" at bounding box center [552, 226] width 53 height 19
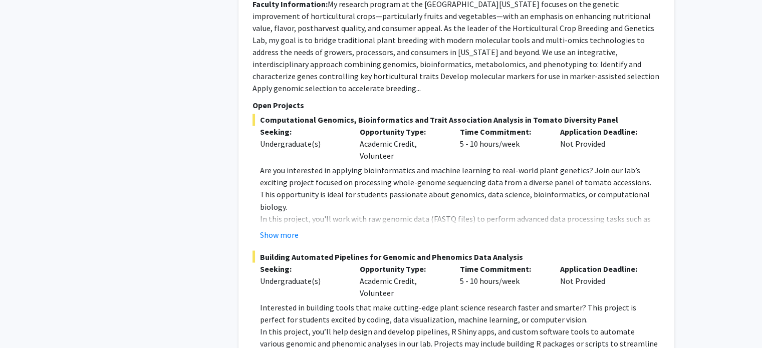
scroll to position [5510, 0]
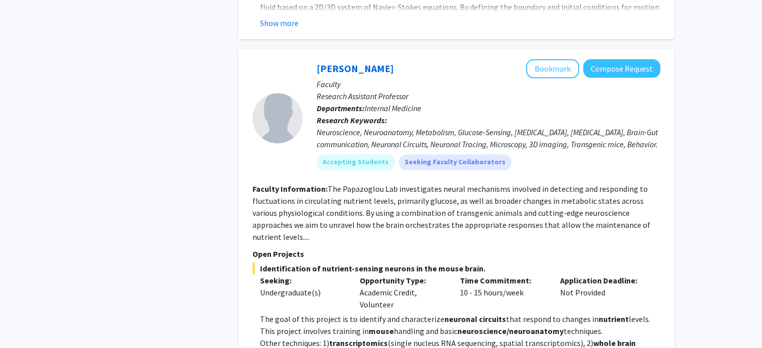
scroll to position [1102, 0]
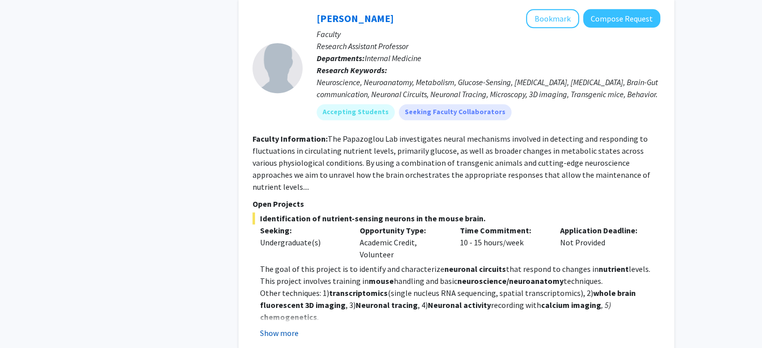
click at [287, 327] on button "Show more" at bounding box center [279, 333] width 39 height 12
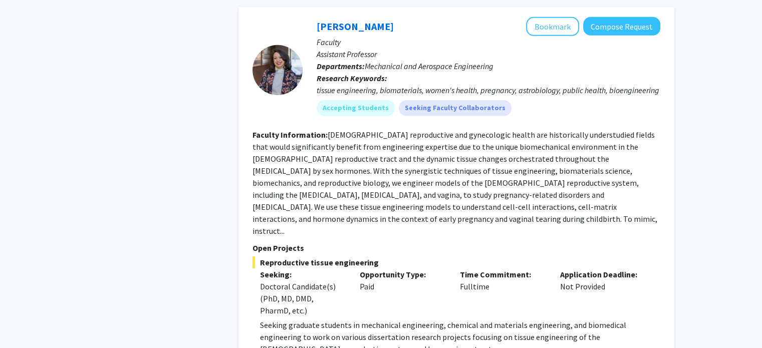
scroll to position [3206, 0]
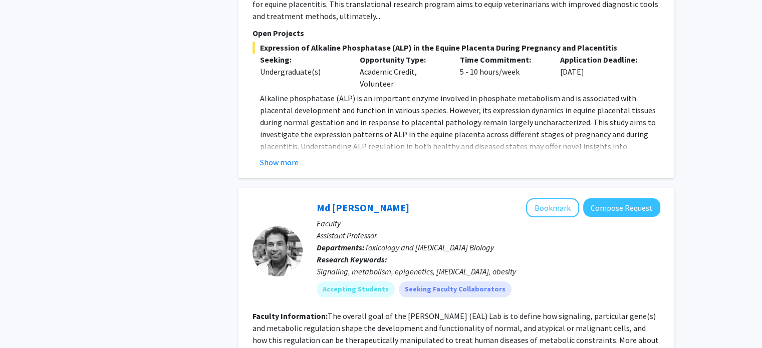
scroll to position [4037, 0]
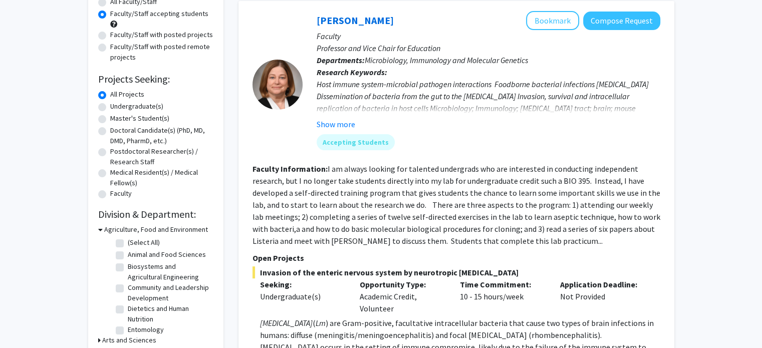
scroll to position [150, 0]
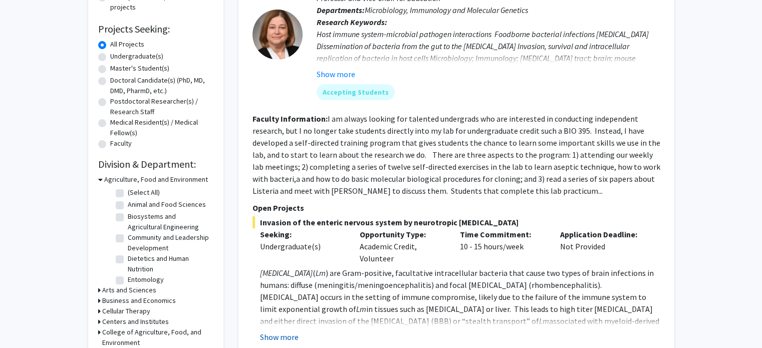
click at [280, 339] on button "Show more" at bounding box center [279, 337] width 39 height 12
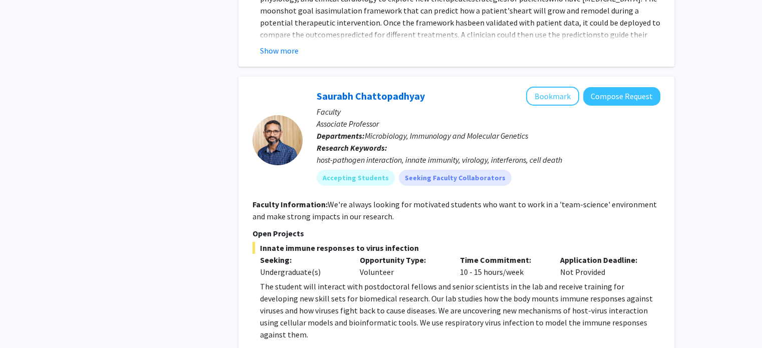
scroll to position [3760, 0]
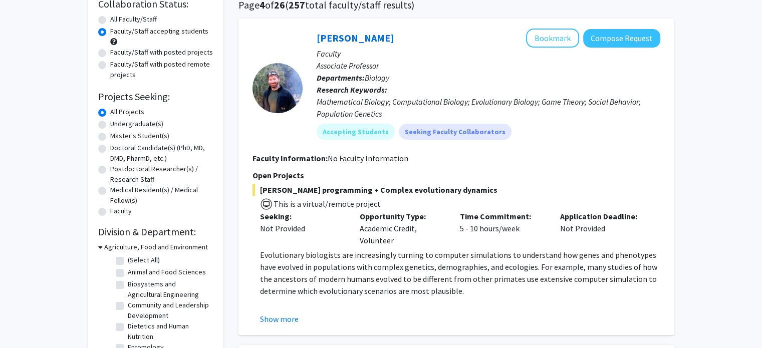
scroll to position [100, 0]
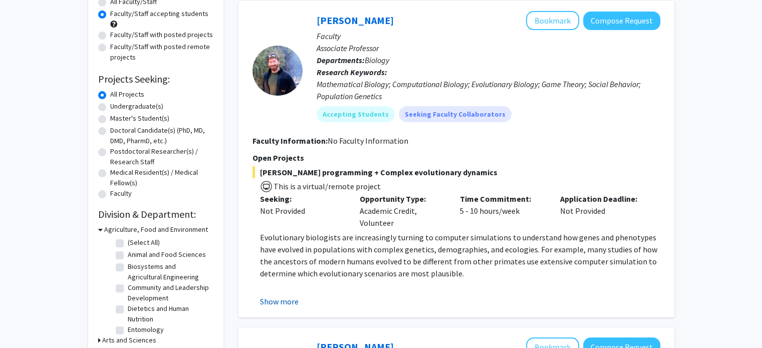
click at [290, 303] on button "Show more" at bounding box center [279, 302] width 39 height 12
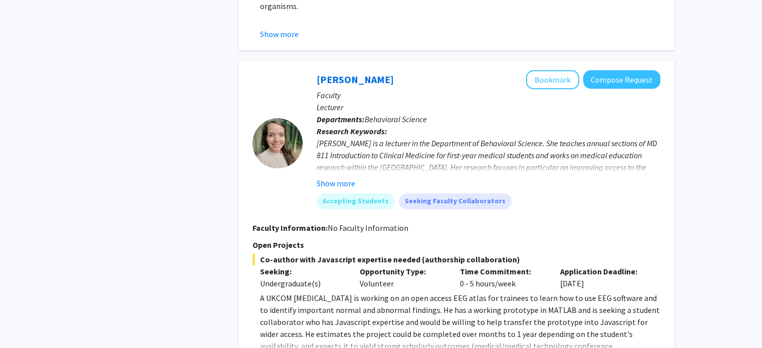
scroll to position [902, 0]
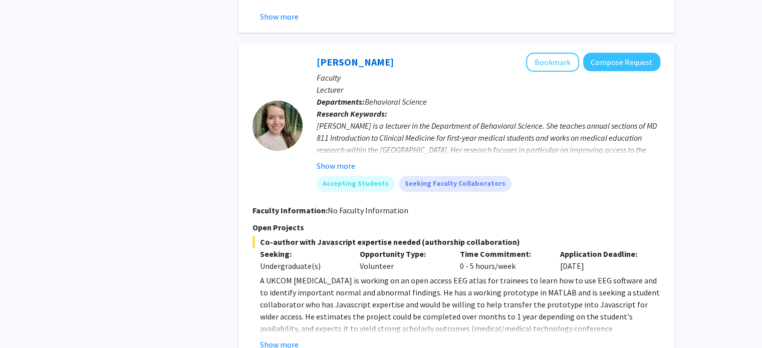
click at [293, 300] on fg-read-more "A UKCOM [MEDICAL_DATA] is working on an open access EEG atlas for trainees to l…" at bounding box center [456, 313] width 408 height 76
click at [283, 339] on button "Show more" at bounding box center [279, 345] width 39 height 12
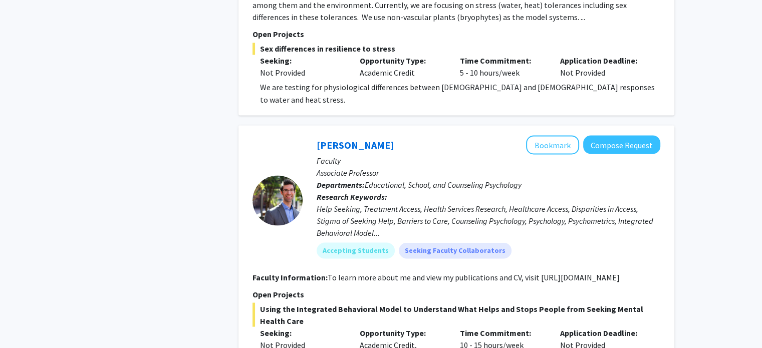
scroll to position [1853, 0]
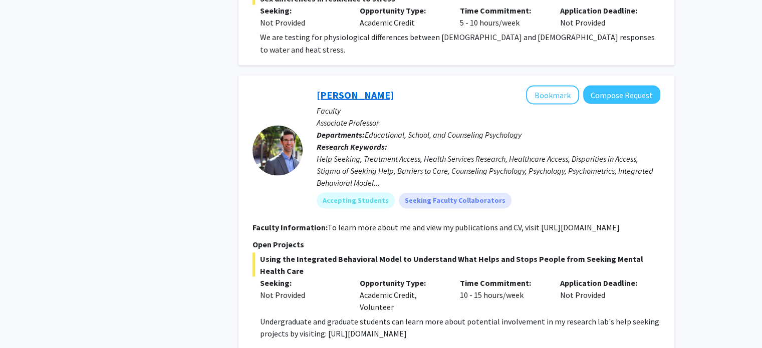
click at [368, 88] on link "[PERSON_NAME]" at bounding box center [355, 94] width 77 height 13
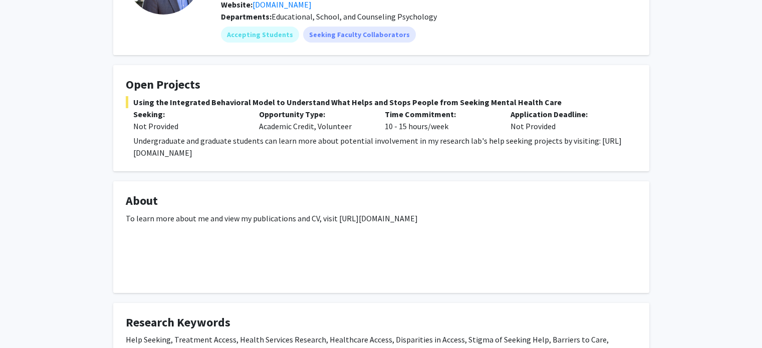
scroll to position [200, 0]
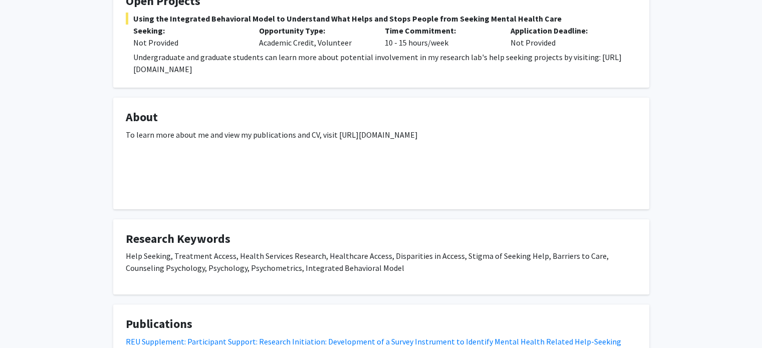
drag, startPoint x: 439, startPoint y: 135, endPoint x: 320, endPoint y: 139, distance: 119.3
click at [320, 139] on p "To learn more about me and view my publications and CV, visit [URL][DOMAIN_NAME]" at bounding box center [381, 135] width 511 height 12
copy p "visit [URL][DOMAIN_NAME]"
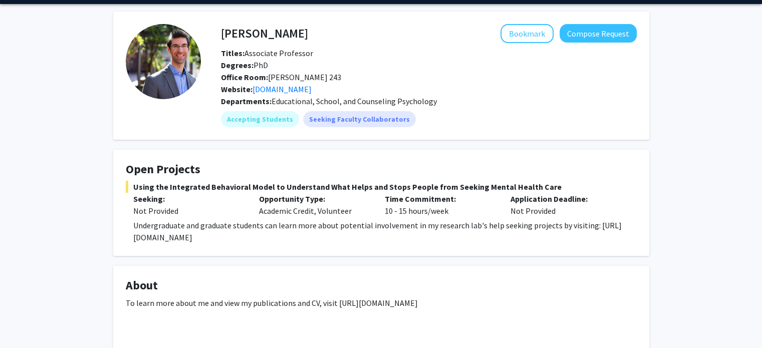
scroll to position [0, 0]
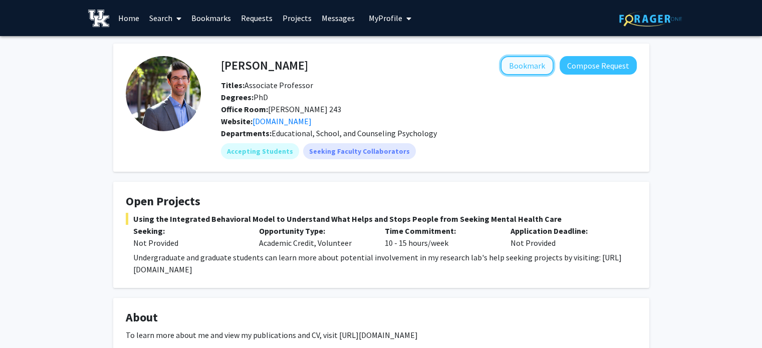
click at [533, 67] on button "Bookmark" at bounding box center [526, 65] width 53 height 19
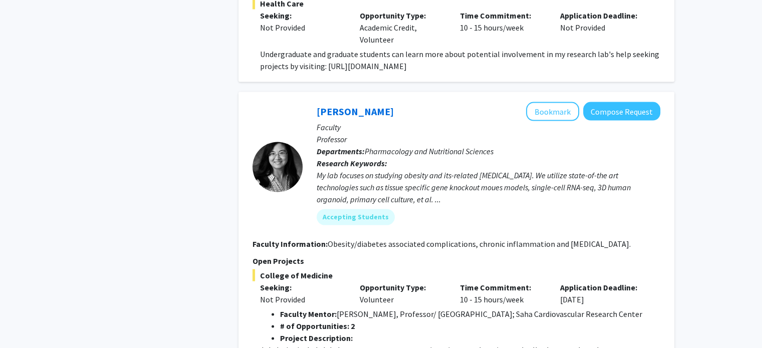
scroll to position [1954, 0]
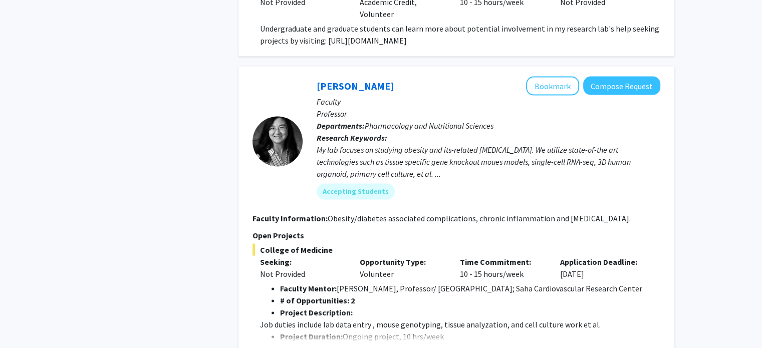
click at [285, 347] on button "Show more" at bounding box center [279, 353] width 39 height 12
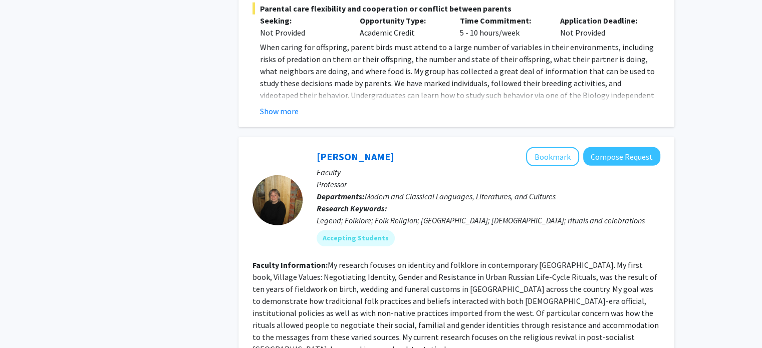
scroll to position [3051, 0]
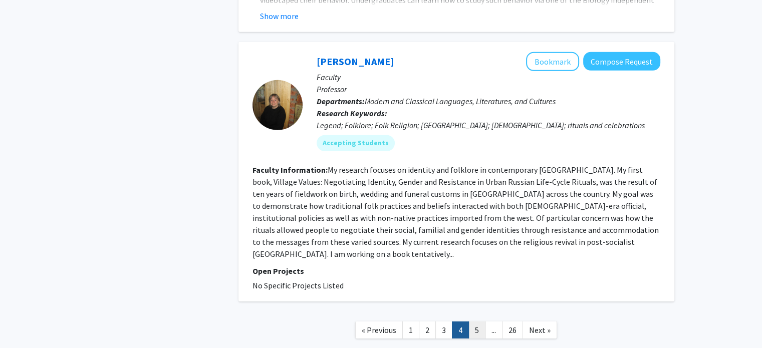
click at [479, 322] on link "5" at bounding box center [476, 331] width 17 height 18
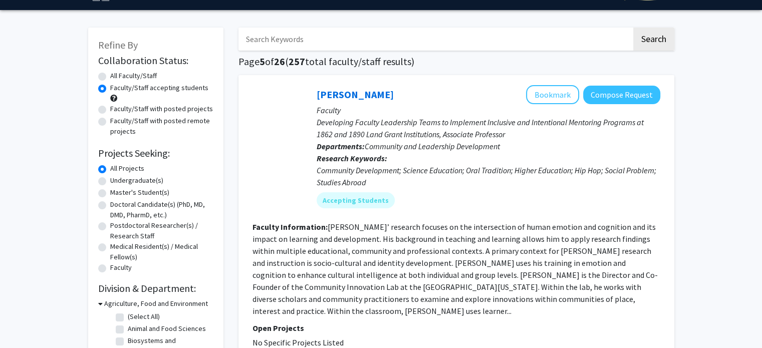
scroll to position [50, 0]
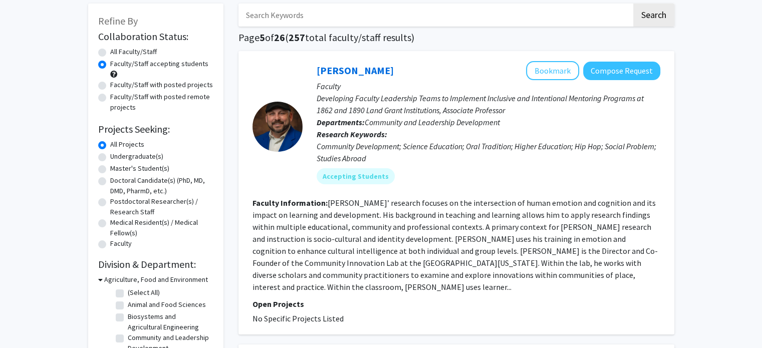
click at [343, 62] on div "[PERSON_NAME] Bookmark Compose Request" at bounding box center [489, 70] width 344 height 19
click at [347, 70] on link "[PERSON_NAME]" at bounding box center [355, 70] width 77 height 13
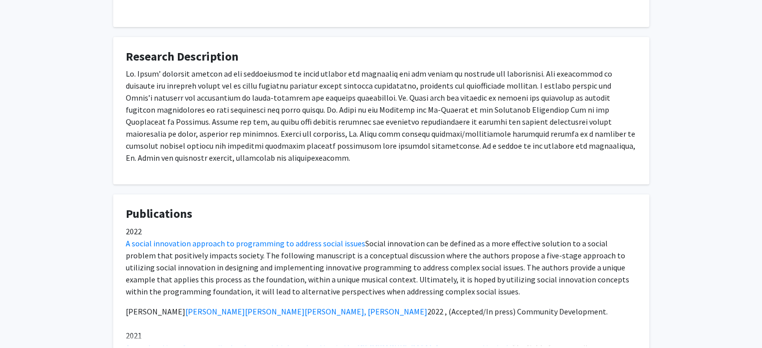
scroll to position [401, 0]
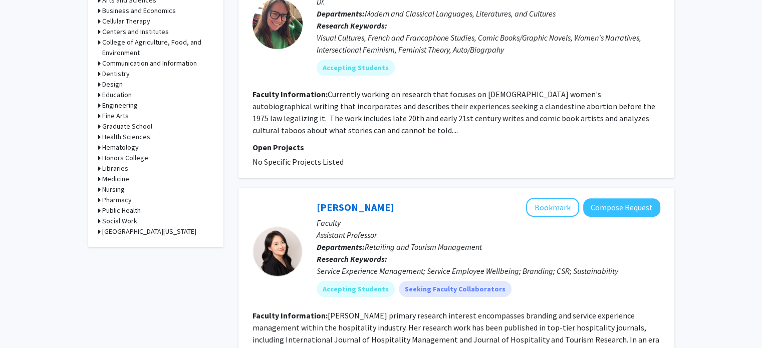
scroll to position [501, 0]
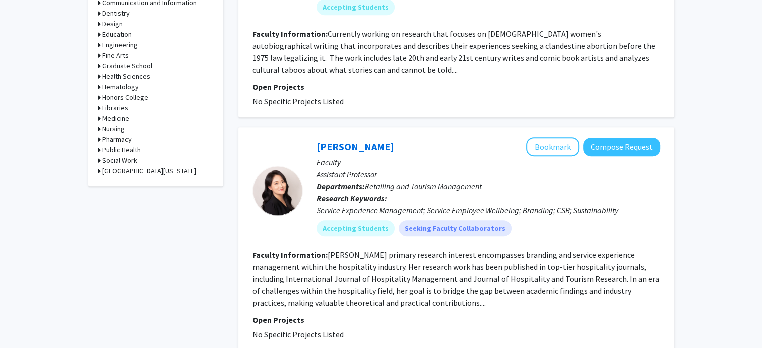
click at [371, 140] on link "[PERSON_NAME]" at bounding box center [355, 146] width 77 height 13
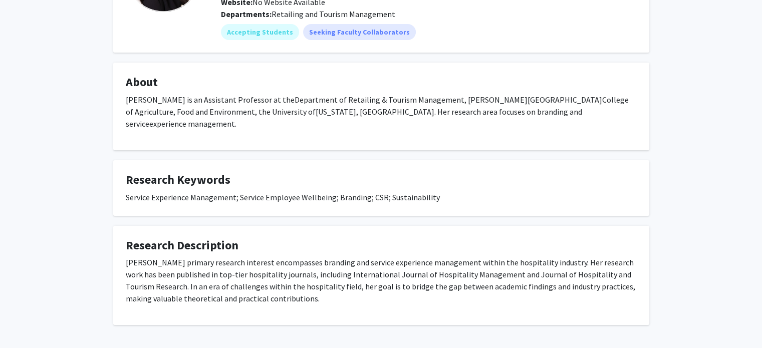
scroll to position [146, 0]
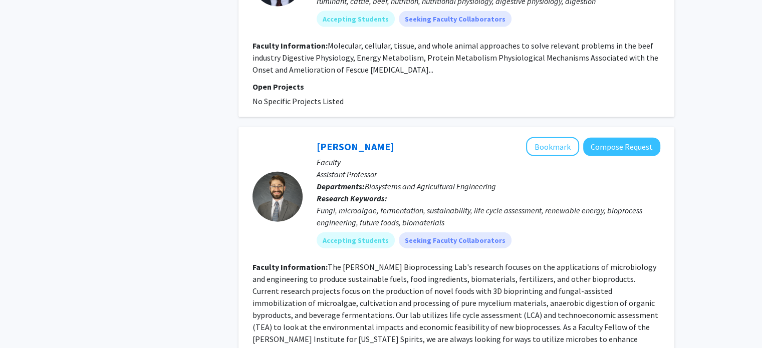
scroll to position [2352, 0]
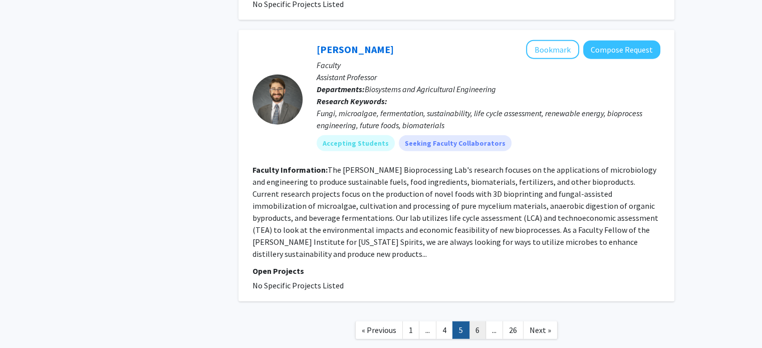
click at [475, 322] on link "6" at bounding box center [477, 331] width 17 height 18
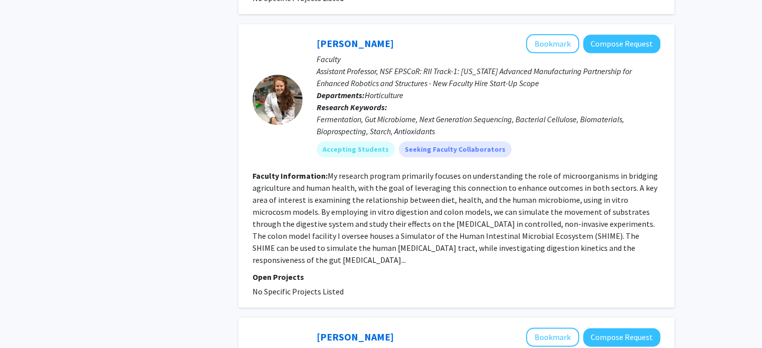
scroll to position [1256, 0]
click at [542, 35] on button "Bookmark" at bounding box center [552, 44] width 53 height 19
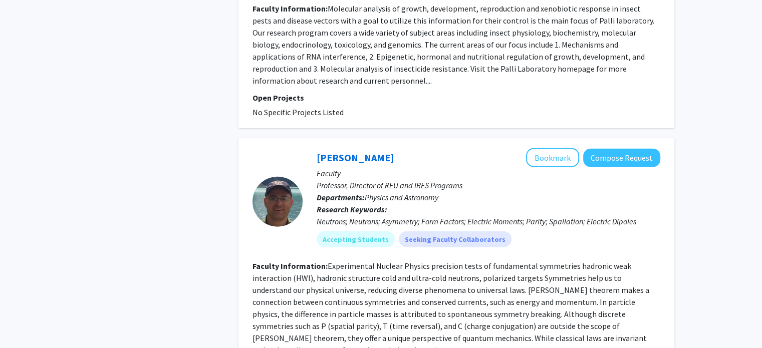
scroll to position [2364, 0]
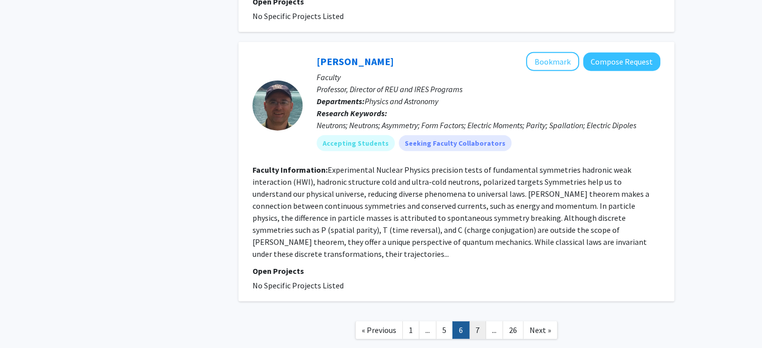
click at [469, 322] on link "7" at bounding box center [477, 331] width 17 height 18
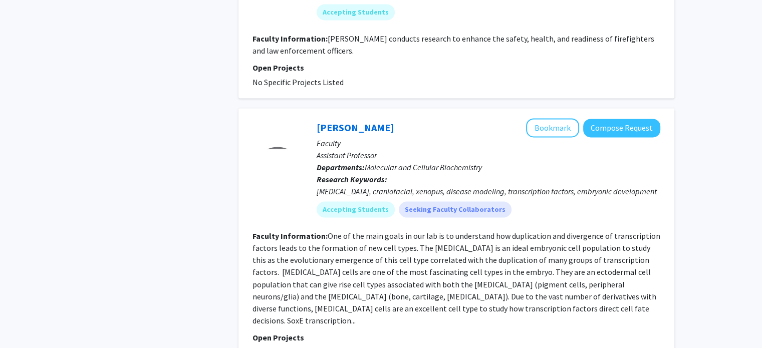
scroll to position [1633, 0]
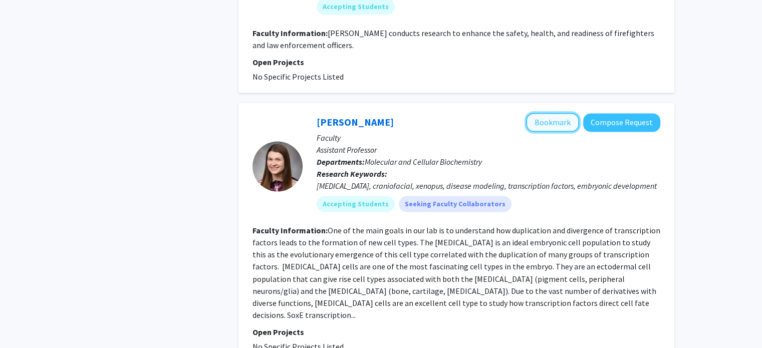
click at [534, 113] on button "Bookmark" at bounding box center [552, 122] width 53 height 19
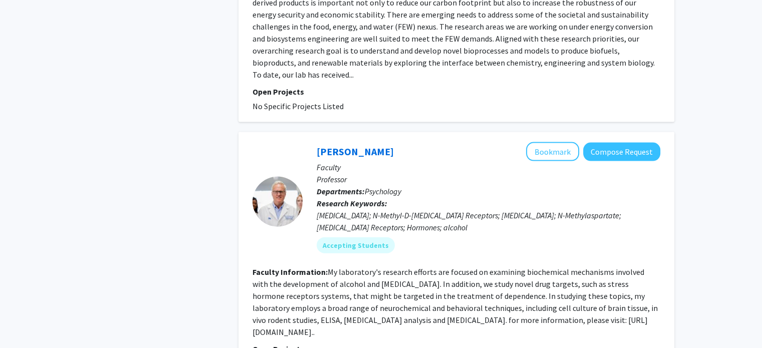
scroll to position [2156, 0]
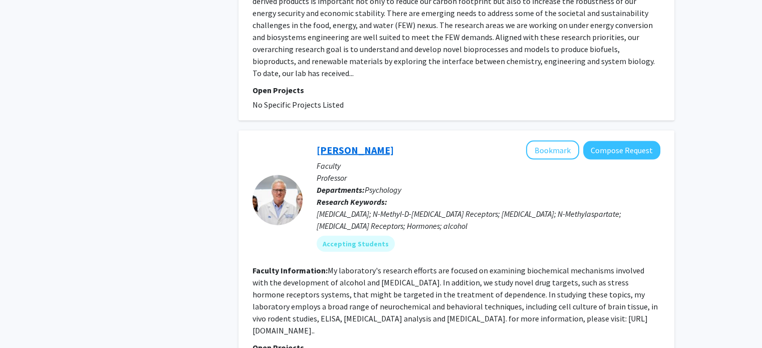
click at [374, 144] on link "[PERSON_NAME]" at bounding box center [355, 150] width 77 height 13
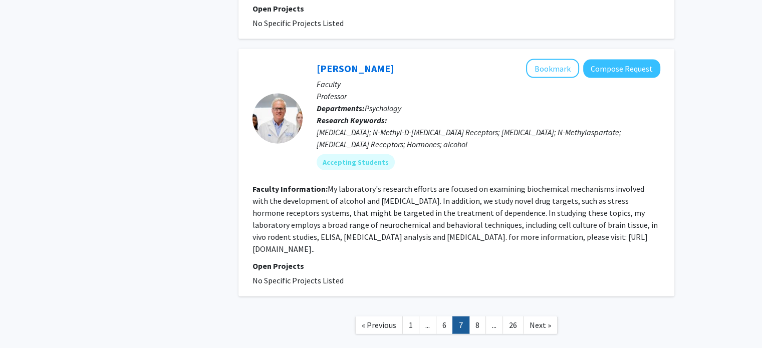
scroll to position [2238, 0]
click at [473, 316] on link "8" at bounding box center [477, 325] width 17 height 18
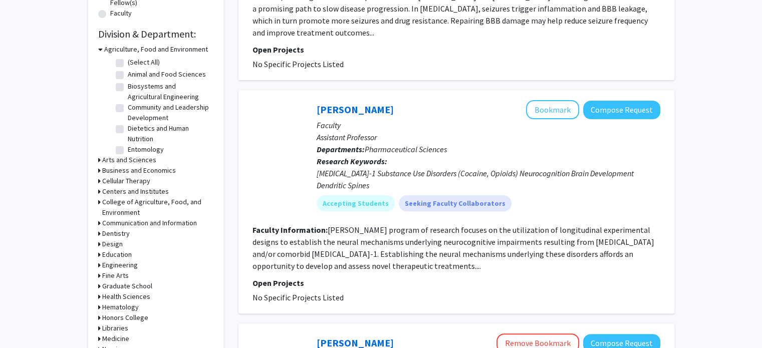
scroll to position [283, 0]
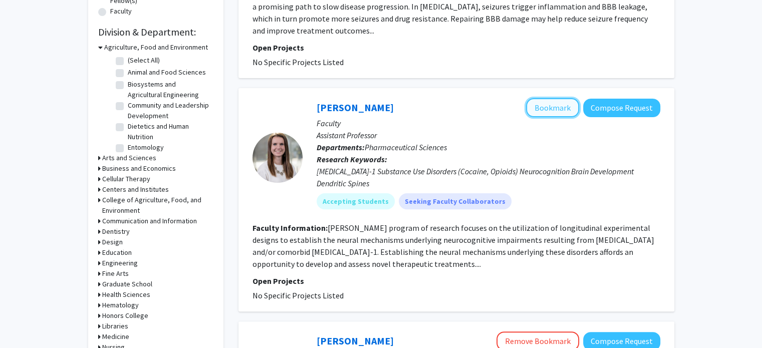
click at [554, 98] on button "Bookmark" at bounding box center [552, 107] width 53 height 19
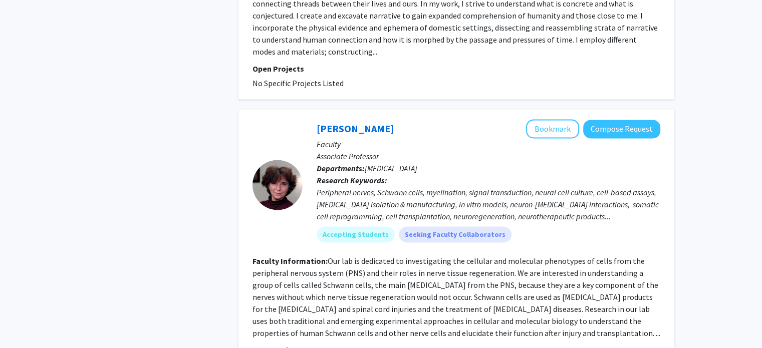
scroll to position [1552, 0]
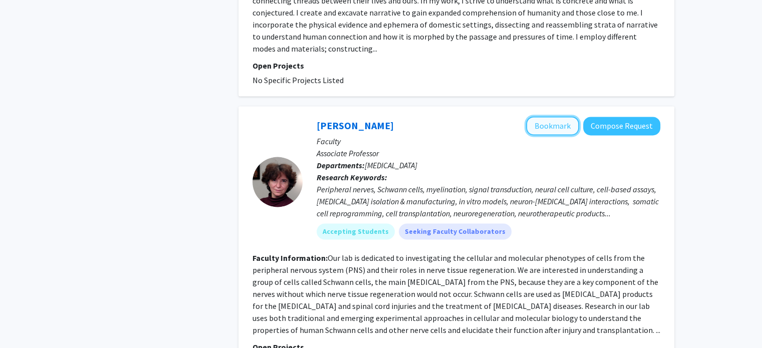
click at [549, 116] on button "Bookmark" at bounding box center [552, 125] width 53 height 19
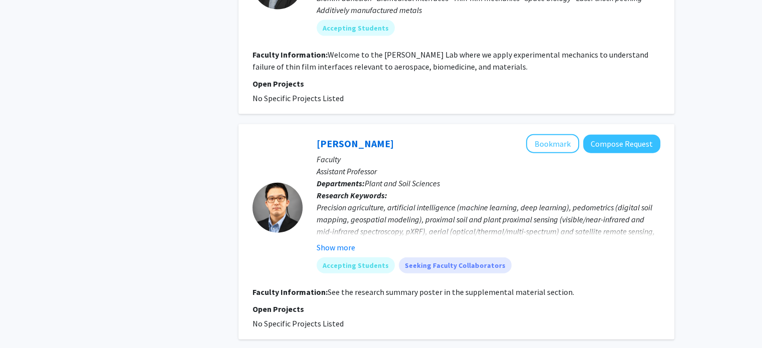
scroll to position [2259, 0]
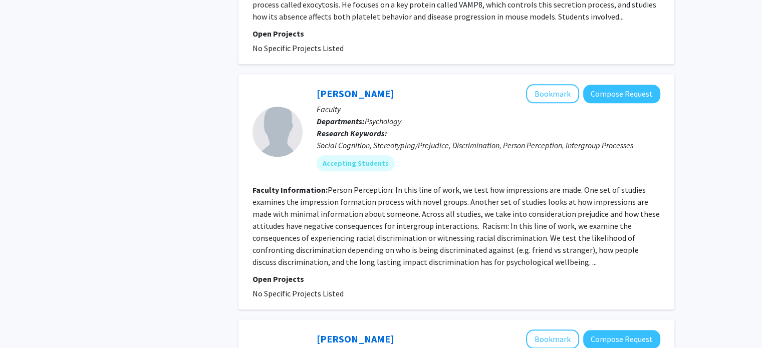
scroll to position [975, 0]
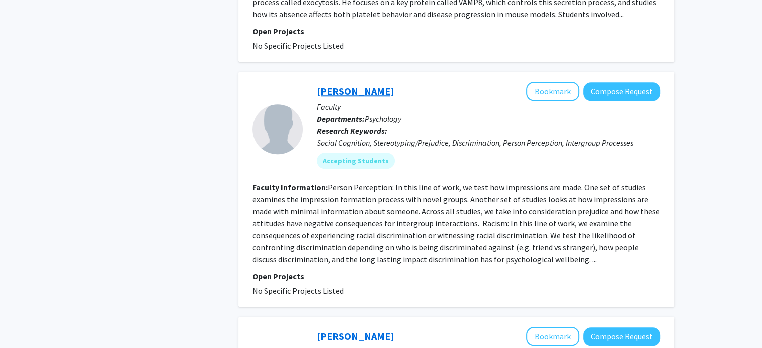
click at [362, 85] on link "[PERSON_NAME]" at bounding box center [355, 91] width 77 height 13
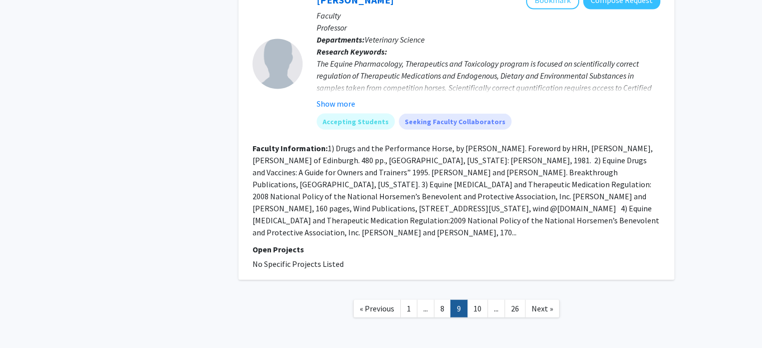
scroll to position [2262, 0]
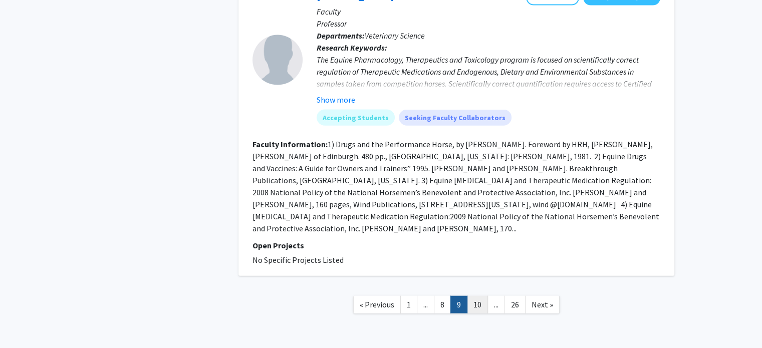
click at [472, 296] on link "10" at bounding box center [477, 305] width 21 height 18
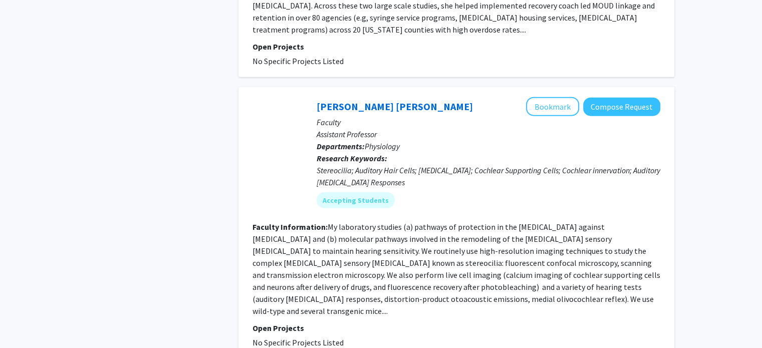
scroll to position [2405, 0]
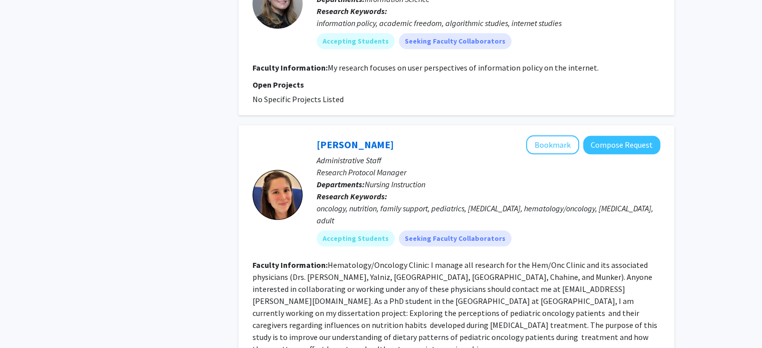
scroll to position [970, 0]
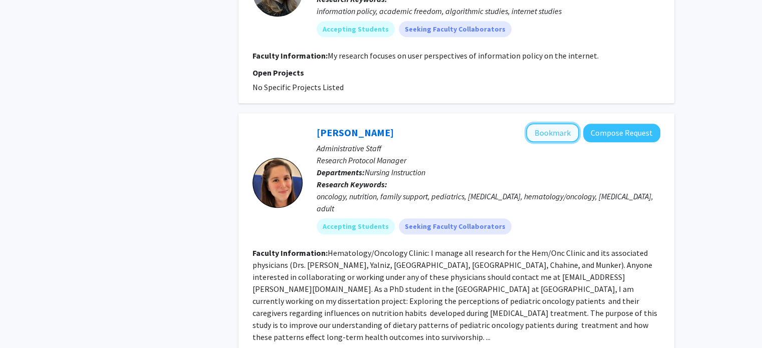
click at [561, 123] on button "Bookmark" at bounding box center [552, 132] width 53 height 19
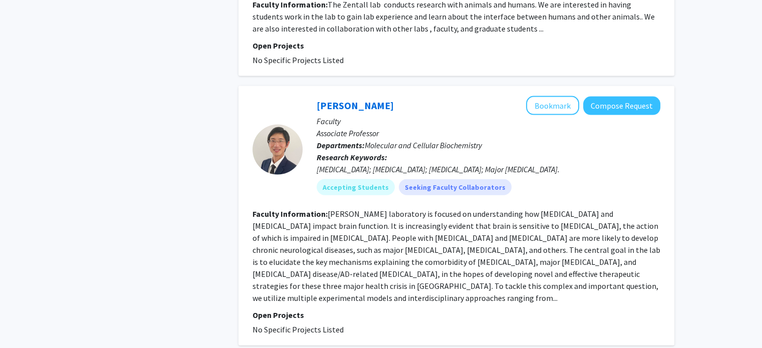
scroll to position [2208, 0]
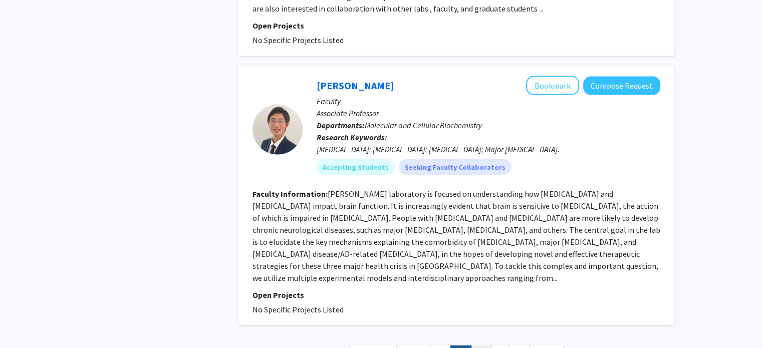
click at [484, 346] on link "12" at bounding box center [481, 355] width 21 height 18
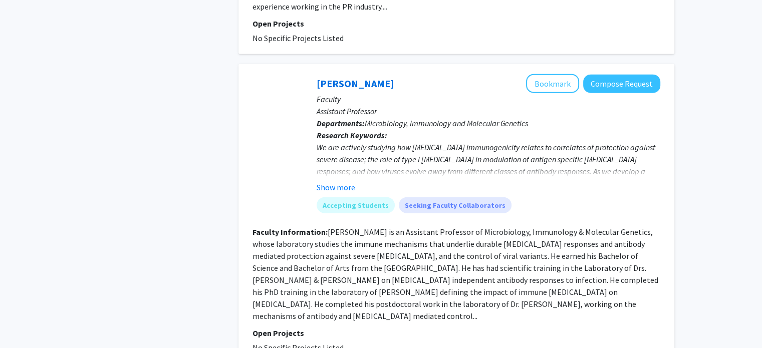
scroll to position [2429, 0]
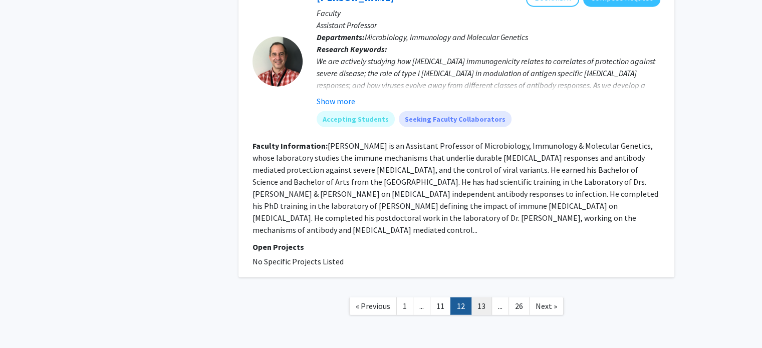
click at [477, 298] on link "13" at bounding box center [481, 307] width 21 height 18
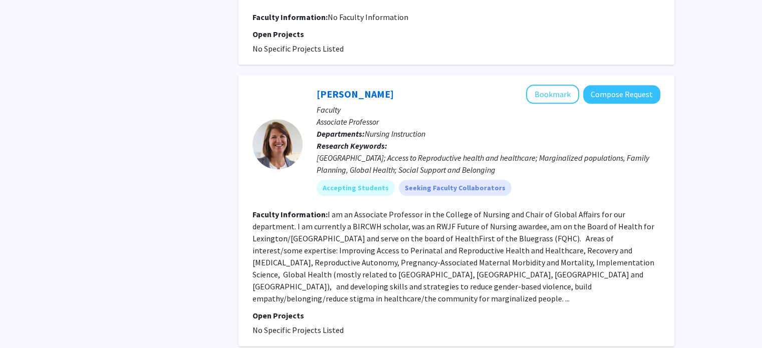
scroll to position [1168, 0]
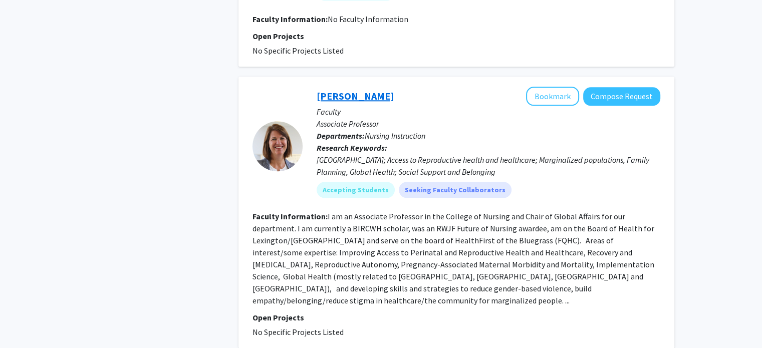
click at [358, 90] on link "[PERSON_NAME]" at bounding box center [355, 96] width 77 height 13
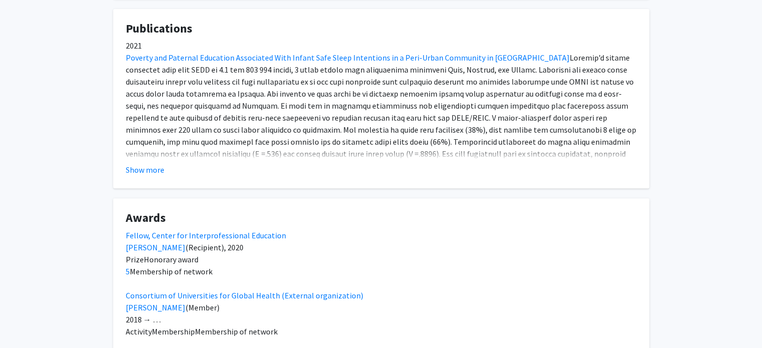
scroll to position [461, 0]
click at [150, 163] on button "Show more" at bounding box center [145, 169] width 39 height 12
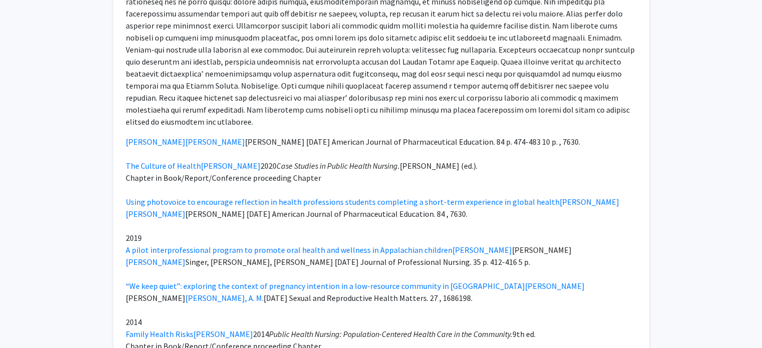
scroll to position [955, 0]
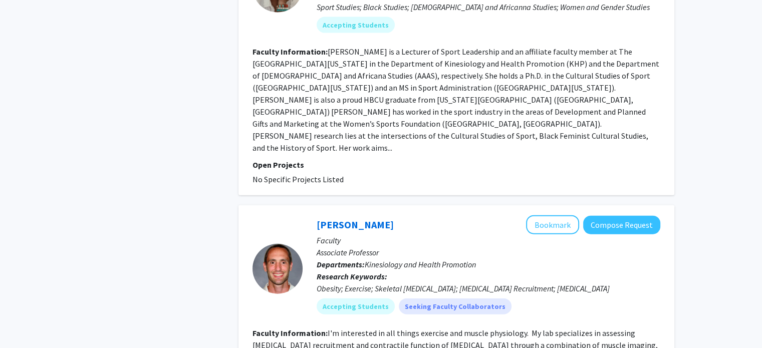
scroll to position [2292, 0]
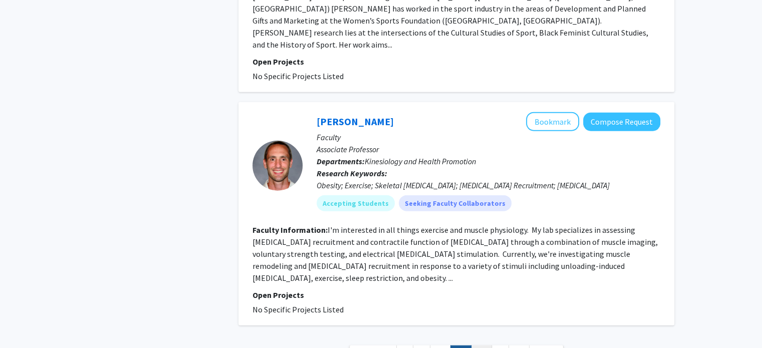
click at [486, 346] on link "14" at bounding box center [481, 355] width 21 height 18
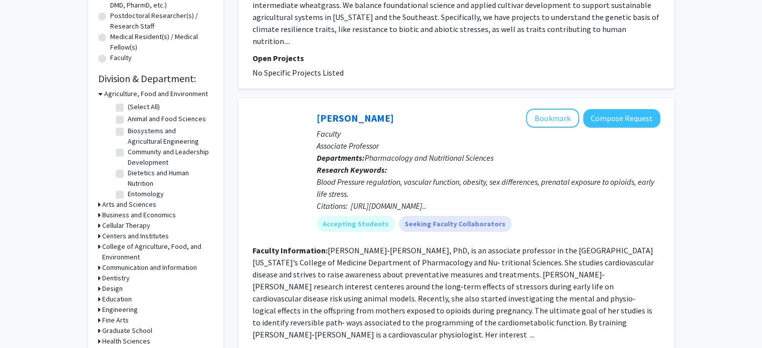
scroll to position [240, 0]
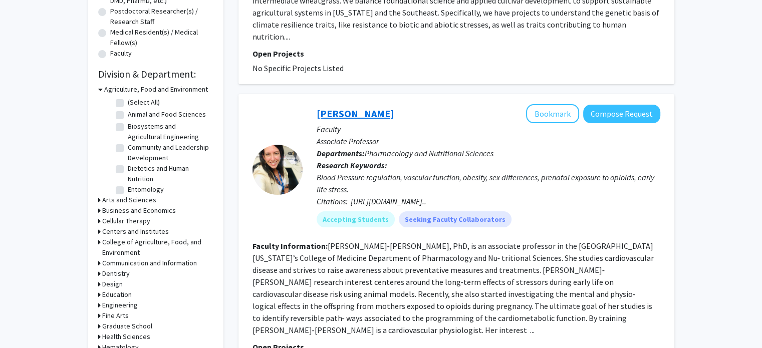
click at [365, 107] on link "[PERSON_NAME]" at bounding box center [355, 113] width 77 height 13
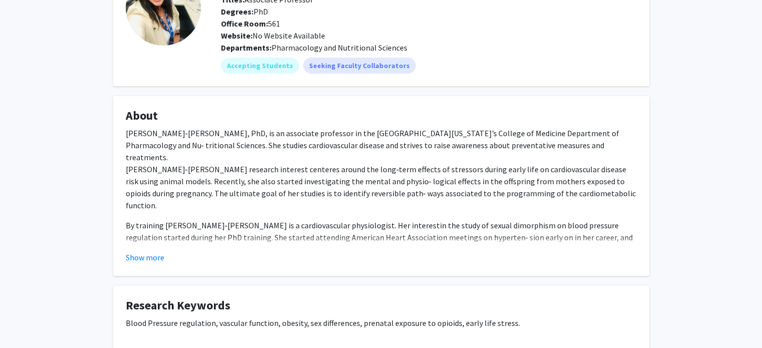
scroll to position [110, 0]
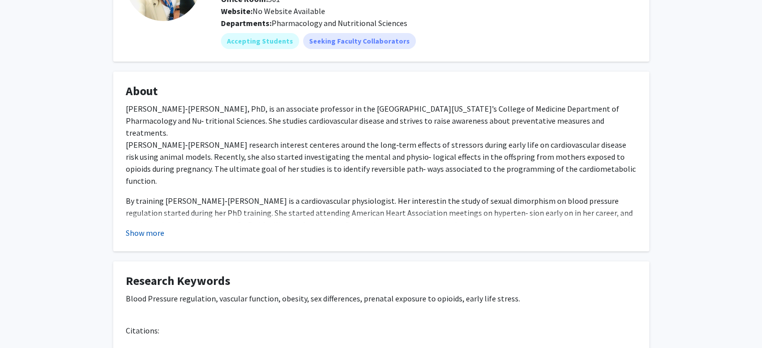
click at [149, 237] on button "Show more" at bounding box center [145, 233] width 39 height 12
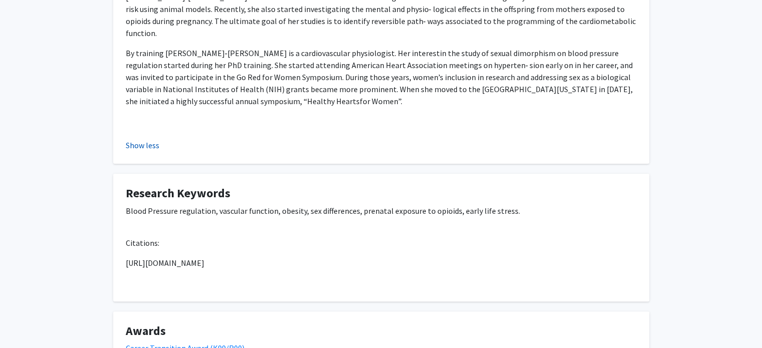
scroll to position [264, 0]
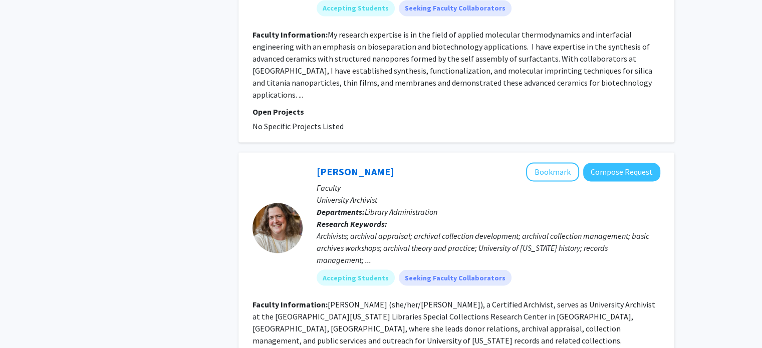
scroll to position [1715, 0]
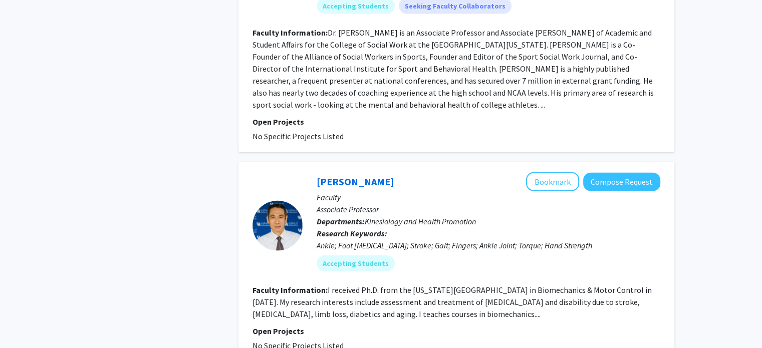
click at [247, 162] on div "Fan Gao Bookmark Compose Request Faculty Associate Professor Departments: Kines…" at bounding box center [456, 261] width 436 height 199
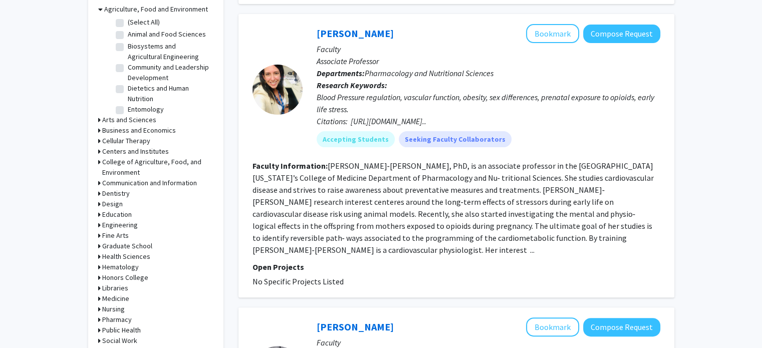
scroll to position [322, 0]
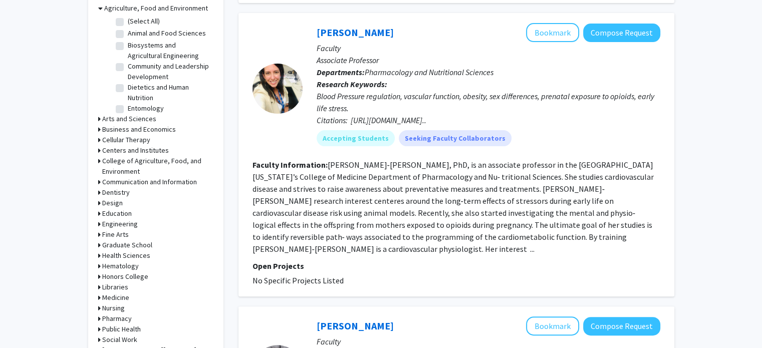
click at [139, 257] on h3 "Health Sciences" at bounding box center [126, 255] width 48 height 11
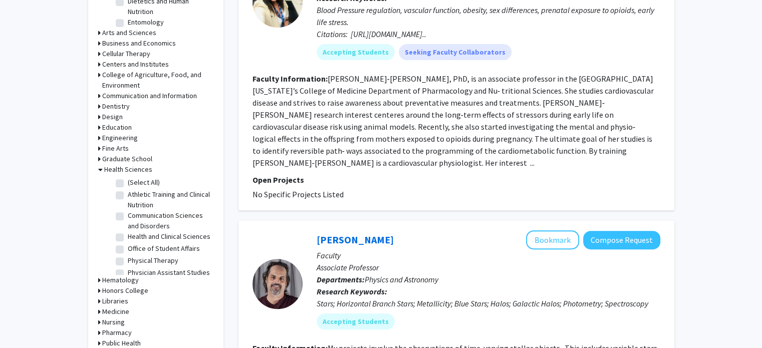
scroll to position [412, 0]
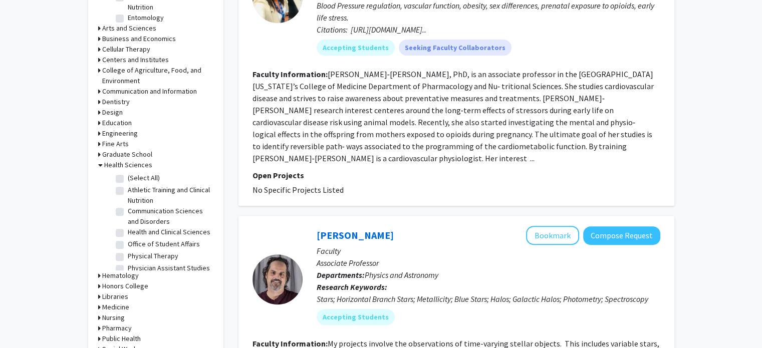
click at [162, 232] on label "Health and Clinical Sciences" at bounding box center [169, 232] width 83 height 11
click at [134, 232] on input "Health and Clinical Sciences" at bounding box center [131, 230] width 7 height 7
checkbox input "true"
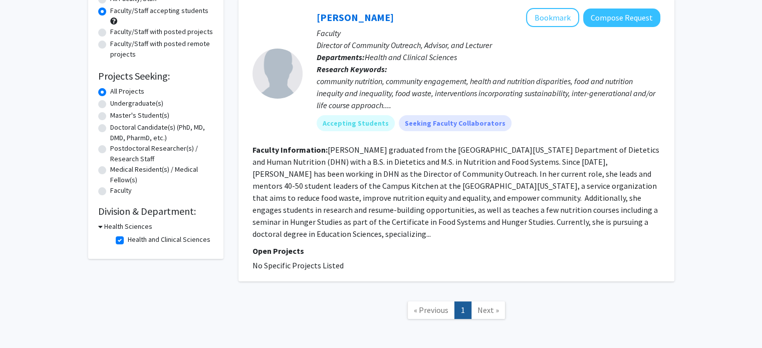
scroll to position [110, 0]
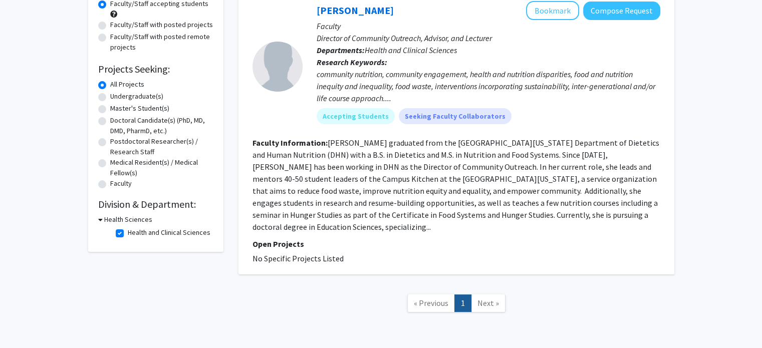
click at [135, 238] on fg-checkbox "Health and Clinical Sciences Health and Clinical Sciences" at bounding box center [163, 233] width 95 height 12
click at [114, 232] on fg-checkbox-list "Health and Clinical Sciences Health and Clinical Sciences" at bounding box center [163, 233] width 100 height 17
click at [128, 234] on label "Health and Clinical Sciences" at bounding box center [169, 232] width 83 height 11
click at [128, 234] on input "Health and Clinical Sciences" at bounding box center [131, 230] width 7 height 7
checkbox input "false"
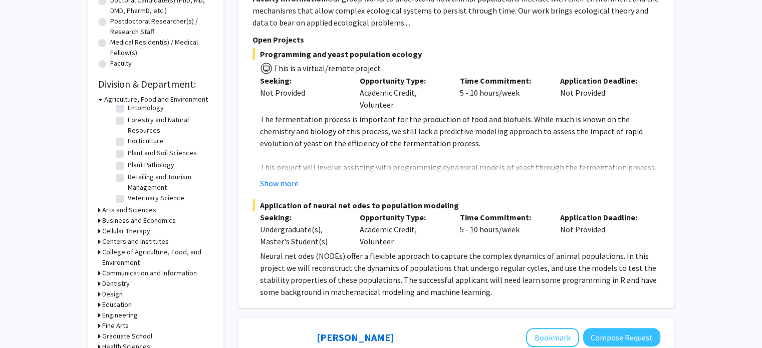
scroll to position [103, 0]
click at [135, 210] on h3 "Arts and Sciences" at bounding box center [129, 210] width 54 height 11
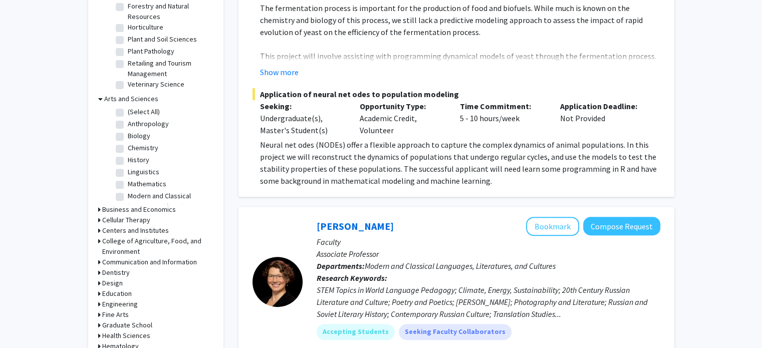
scroll to position [342, 0]
click at [145, 217] on h3 "Cellular Therapy" at bounding box center [126, 219] width 48 height 11
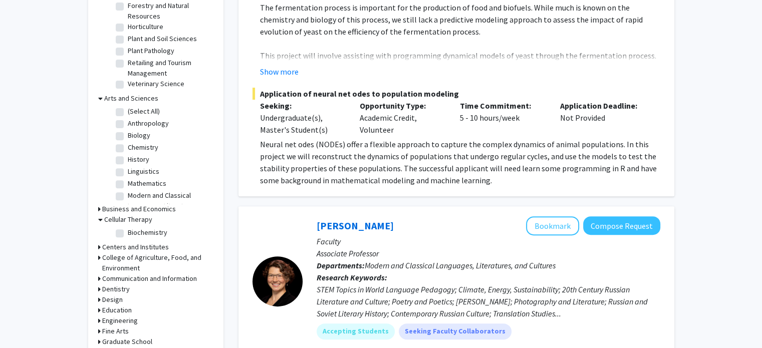
click at [142, 222] on h3 "Cellular Therapy" at bounding box center [128, 219] width 48 height 11
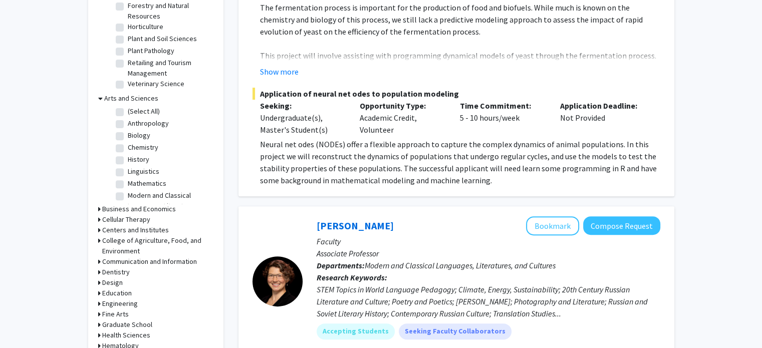
click at [143, 230] on h3 "Centers and Institutes" at bounding box center [135, 230] width 67 height 11
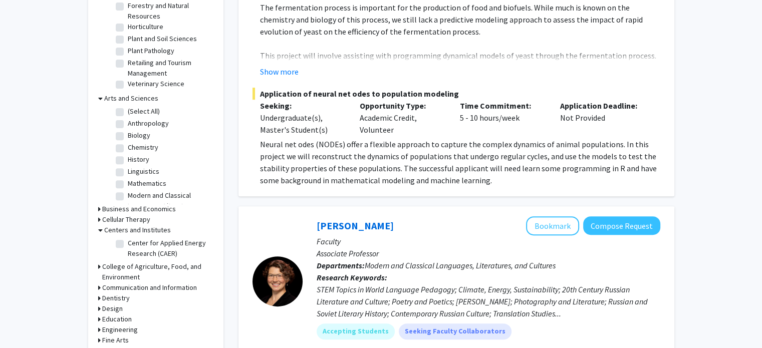
click at [143, 230] on h3 "Centers and Institutes" at bounding box center [137, 230] width 67 height 11
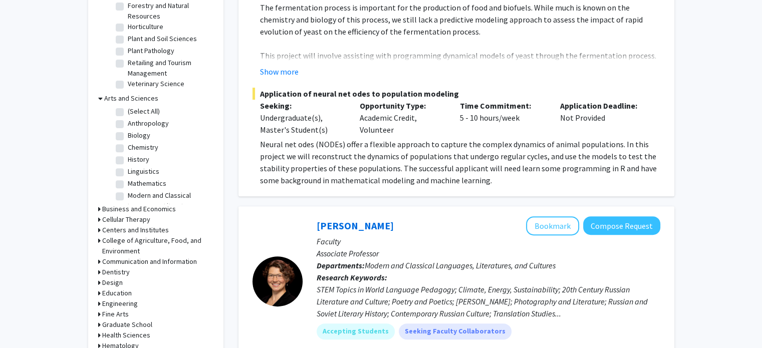
click at [149, 240] on h3 "College of Agriculture, Food, and Environment" at bounding box center [157, 245] width 111 height 21
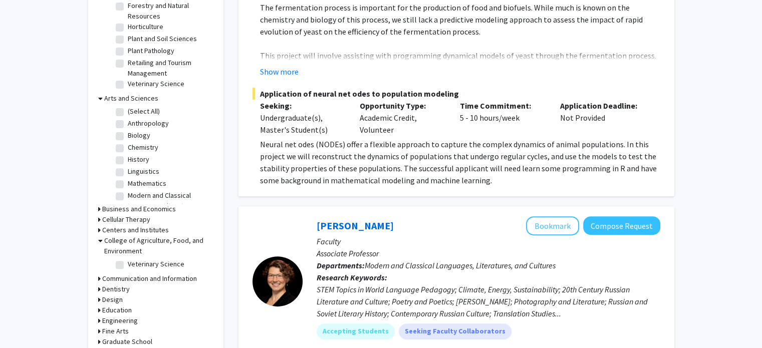
click at [149, 240] on h3 "College of Agriculture, Food, and Environment" at bounding box center [158, 245] width 109 height 21
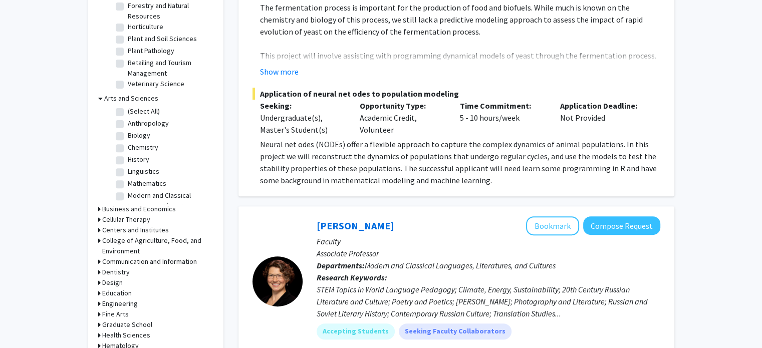
click at [153, 258] on h3 "Communication and Information" at bounding box center [149, 261] width 95 height 11
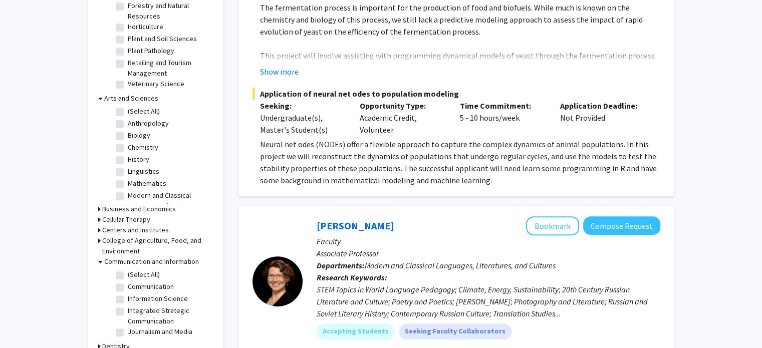
click at [153, 258] on h3 "Communication and Information" at bounding box center [151, 261] width 95 height 11
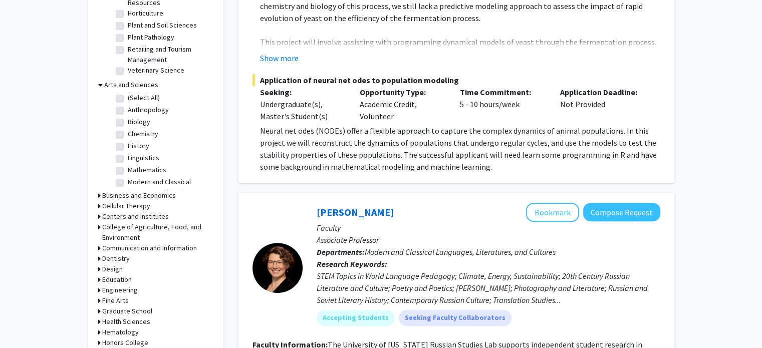
scroll to position [357, 0]
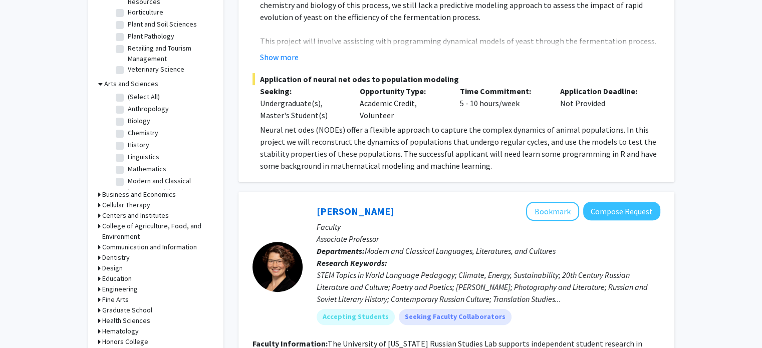
click at [126, 278] on h3 "Education" at bounding box center [117, 279] width 30 height 11
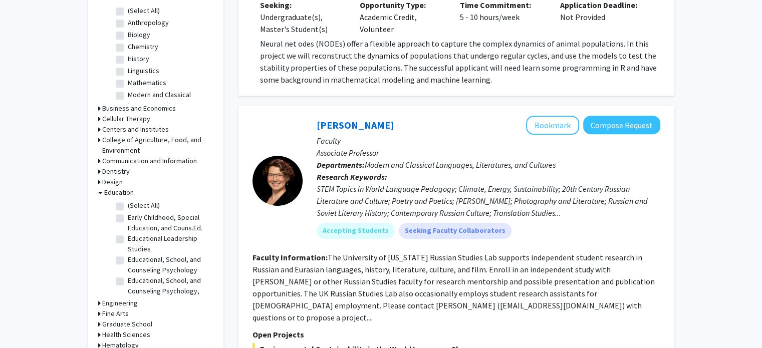
scroll to position [43, 0]
click at [118, 192] on h3 "Education" at bounding box center [119, 192] width 30 height 11
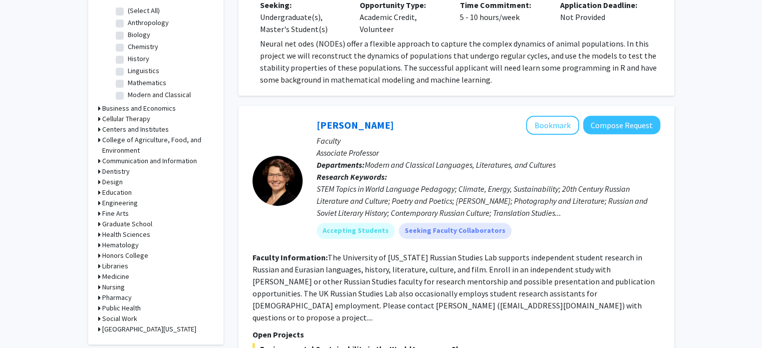
click at [124, 215] on h3 "Fine Arts" at bounding box center [115, 213] width 27 height 11
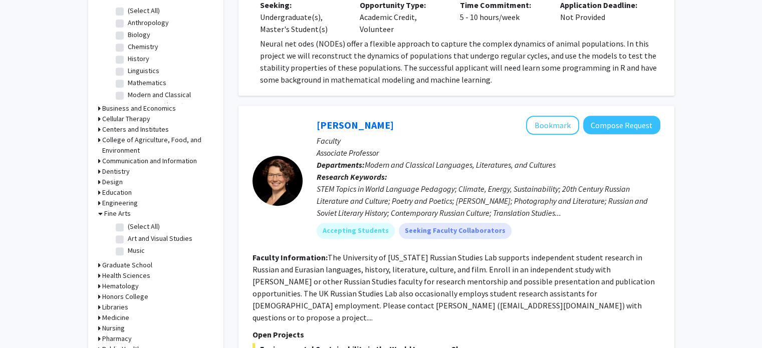
click at [124, 215] on h3 "Fine Arts" at bounding box center [117, 213] width 27 height 11
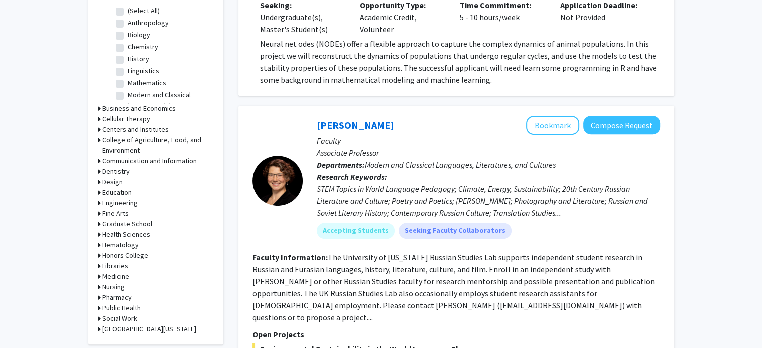
click at [132, 233] on h3 "Health Sciences" at bounding box center [126, 234] width 48 height 11
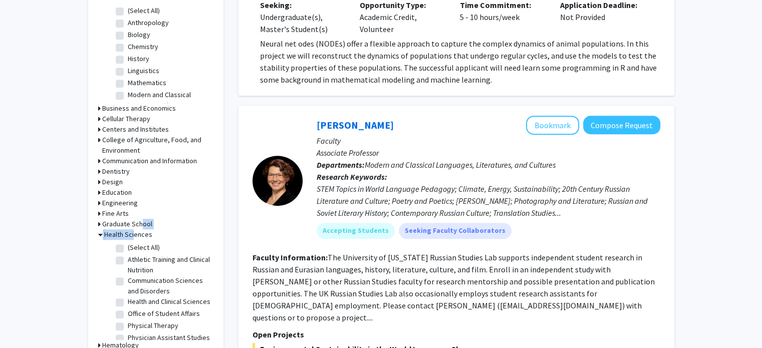
drag, startPoint x: 132, startPoint y: 233, endPoint x: 139, endPoint y: 227, distance: 8.9
click at [139, 227] on form "Agriculture, Food and Environment (Select All) (Select All) Animal and Food Sci…" at bounding box center [155, 158] width 115 height 553
click at [139, 227] on h3 "Graduate School" at bounding box center [127, 224] width 50 height 11
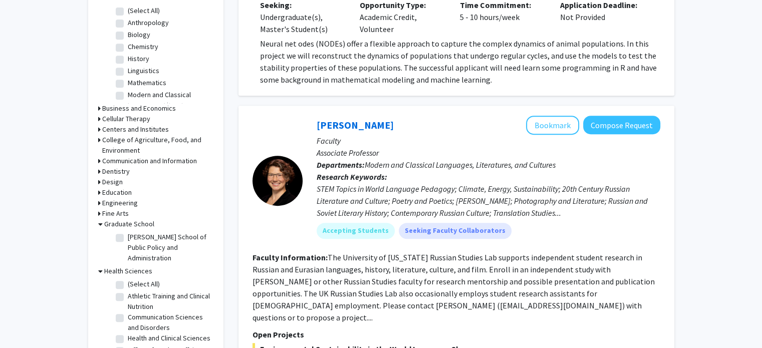
click at [137, 223] on h3 "Graduate School" at bounding box center [129, 224] width 50 height 11
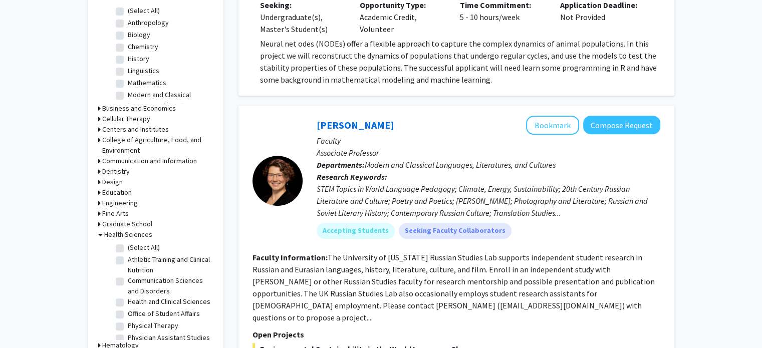
click at [139, 234] on h3 "Health Sciences" at bounding box center [128, 234] width 48 height 11
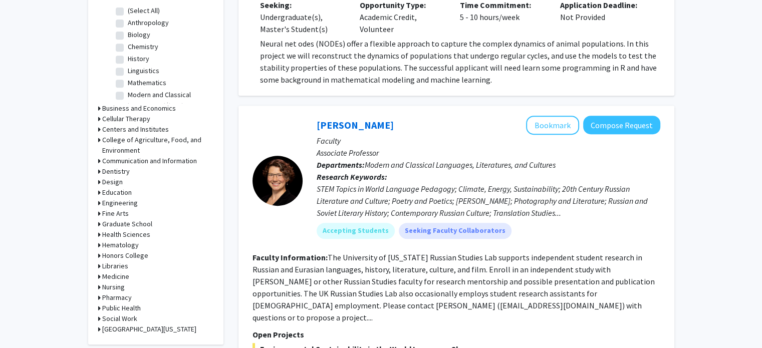
click at [130, 244] on h3 "Hematology" at bounding box center [120, 245] width 37 height 11
click at [138, 254] on label "Internal Medicine" at bounding box center [153, 258] width 51 height 11
click at [134, 254] on input "Internal Medicine" at bounding box center [131, 256] width 7 height 7
checkbox input "true"
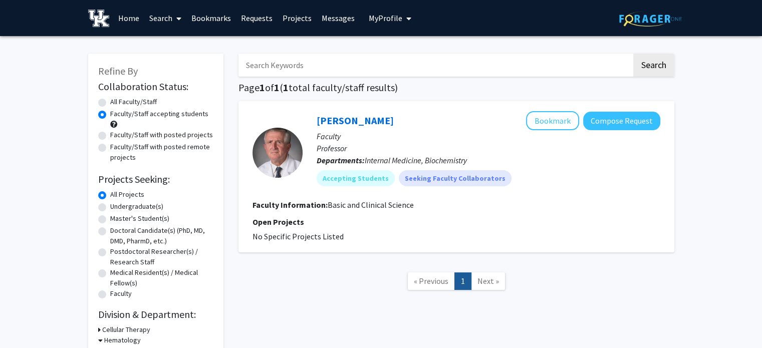
scroll to position [77, 0]
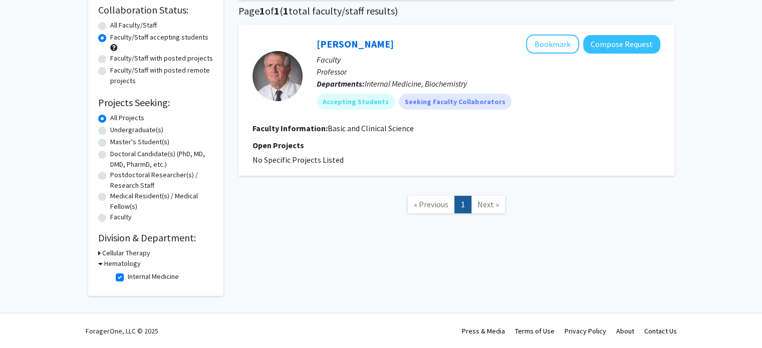
click at [151, 276] on label "Internal Medicine" at bounding box center [153, 277] width 51 height 11
click at [134, 276] on input "Internal Medicine" at bounding box center [131, 275] width 7 height 7
checkbox input "false"
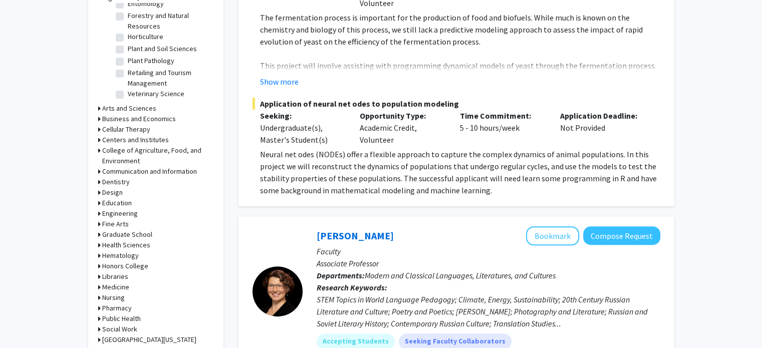
scroll to position [335, 0]
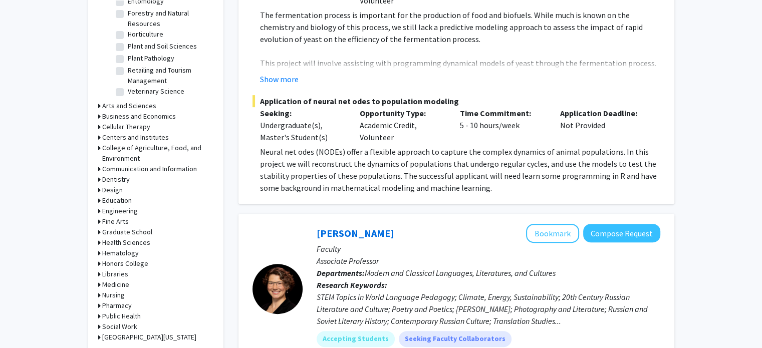
click at [121, 282] on h3 "Medicine" at bounding box center [115, 285] width 27 height 11
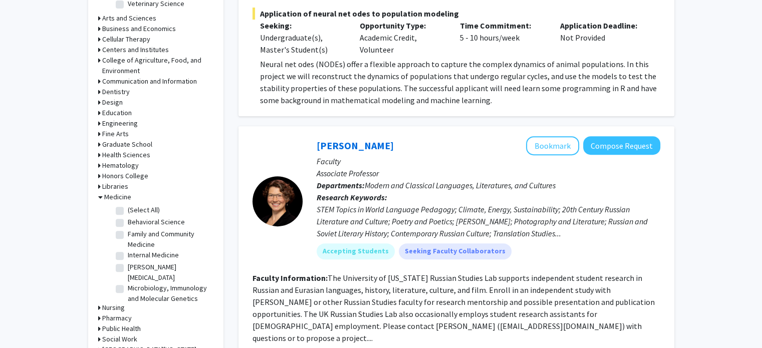
scroll to position [433, 0]
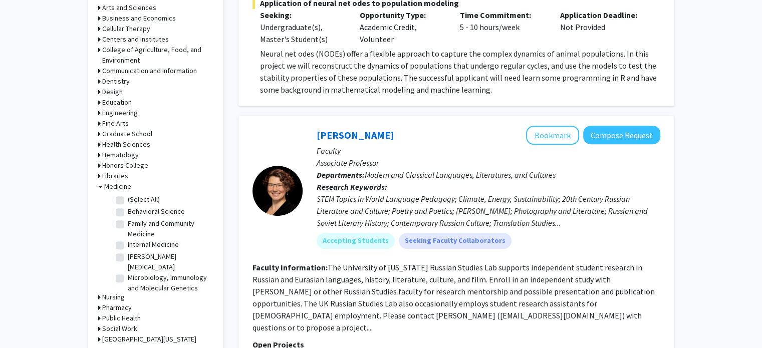
click at [144, 195] on label "(Select All)" at bounding box center [144, 199] width 32 height 11
click at [134, 195] on input "(Select All)" at bounding box center [131, 197] width 7 height 7
checkbox input "true"
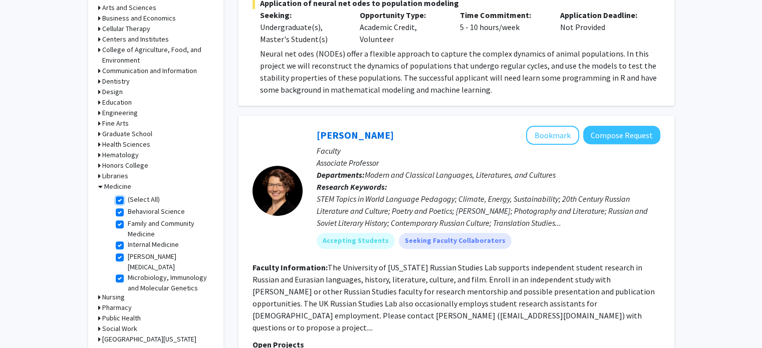
checkbox input "true"
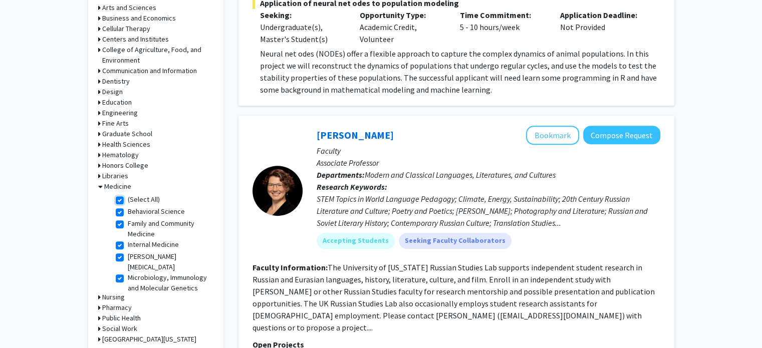
checkbox input "true"
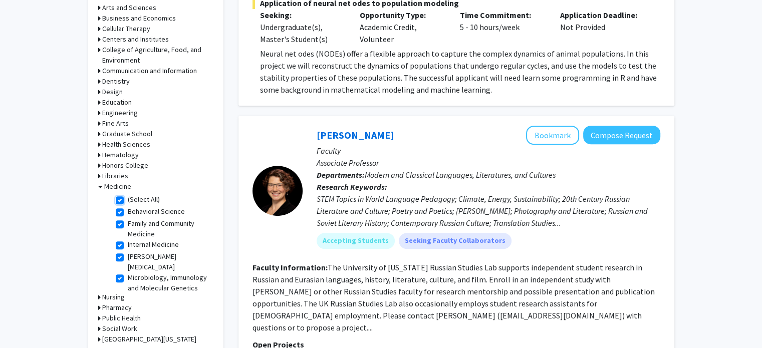
checkbox input "true"
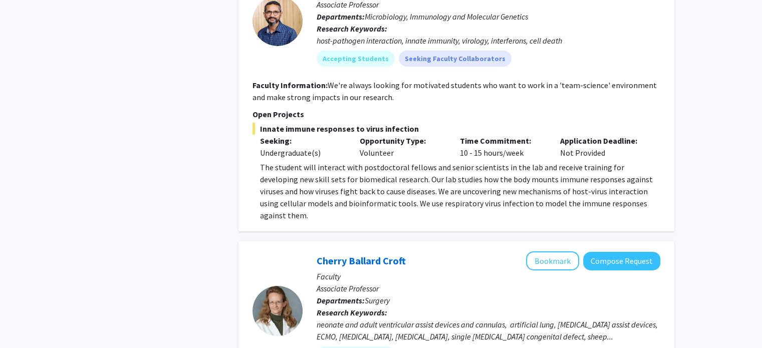
scroll to position [3625, 0]
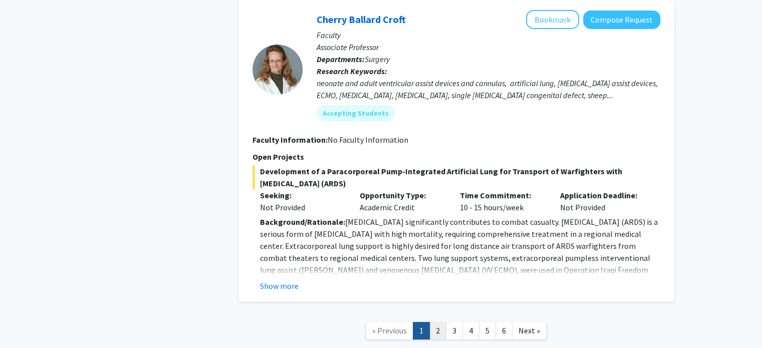
click at [441, 322] on link "2" at bounding box center [437, 331] width 17 height 18
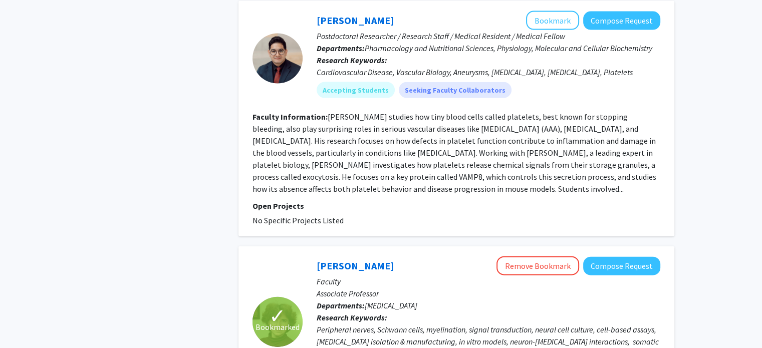
scroll to position [2502, 0]
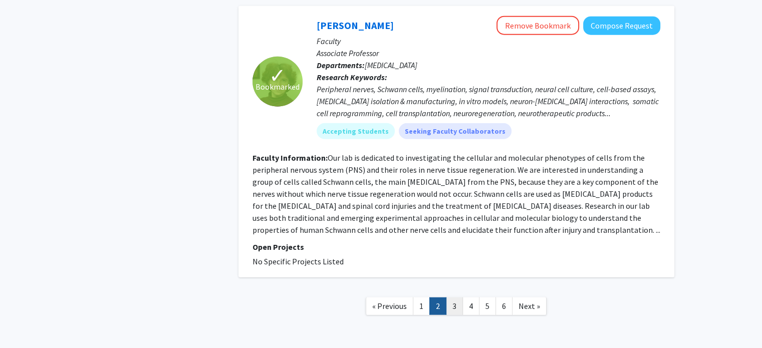
click at [451, 298] on link "3" at bounding box center [454, 307] width 17 height 18
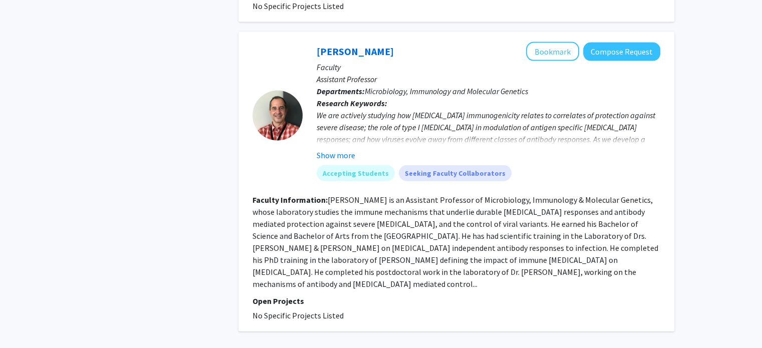
scroll to position [2212, 0]
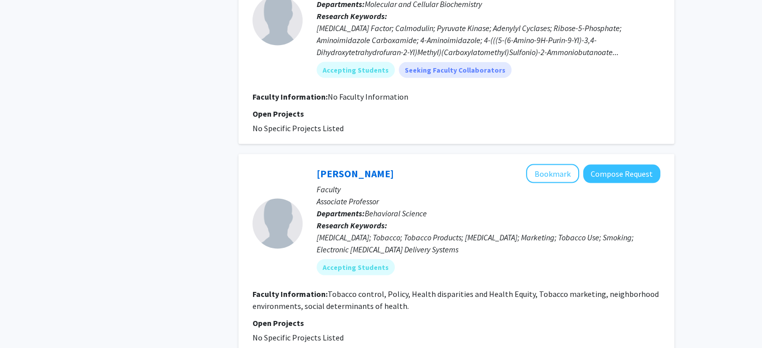
scroll to position [2100, 0]
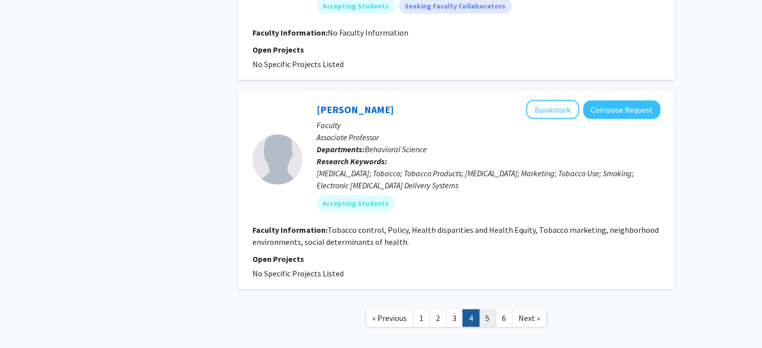
click at [484, 310] on link "5" at bounding box center [487, 319] width 17 height 18
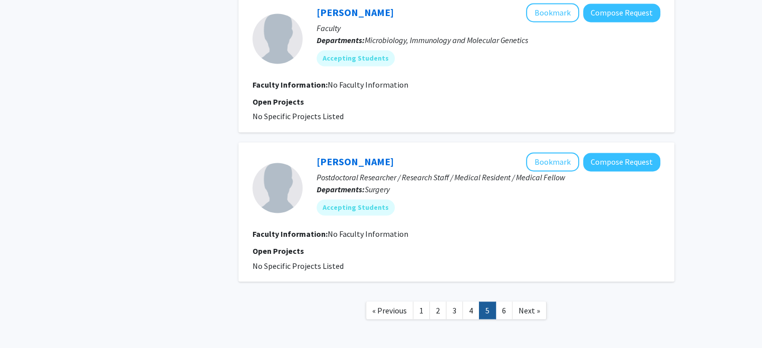
scroll to position [1659, 0]
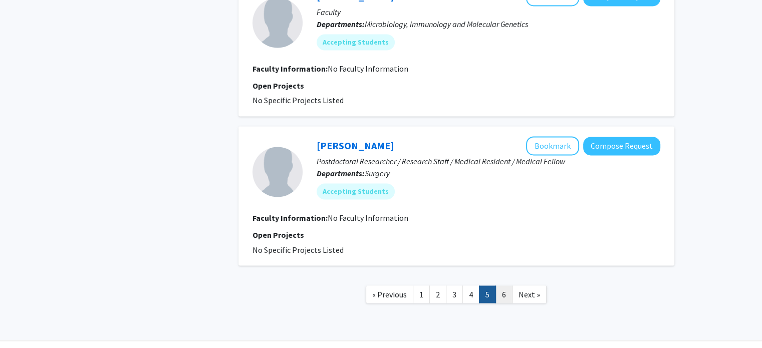
click at [506, 286] on link "6" at bounding box center [503, 295] width 17 height 18
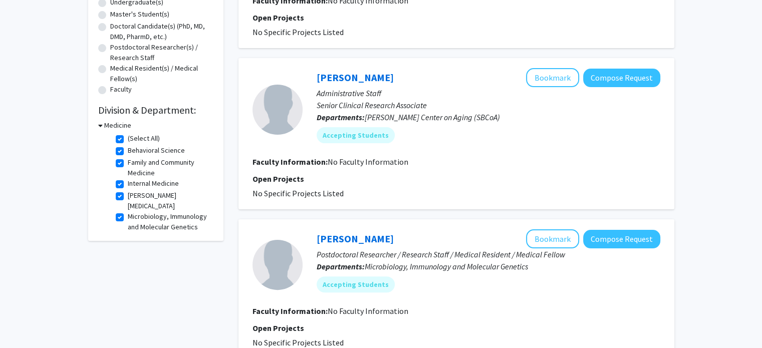
scroll to position [204, 0]
click at [140, 143] on label "(Select All)" at bounding box center [144, 138] width 32 height 11
click at [134, 140] on input "(Select All)" at bounding box center [131, 136] width 7 height 7
checkbox input "false"
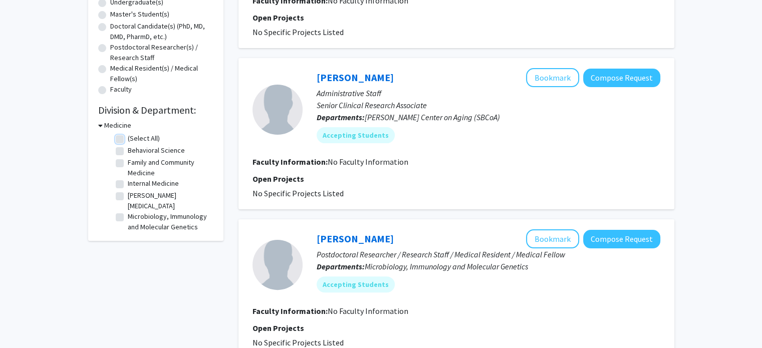
checkbox input "false"
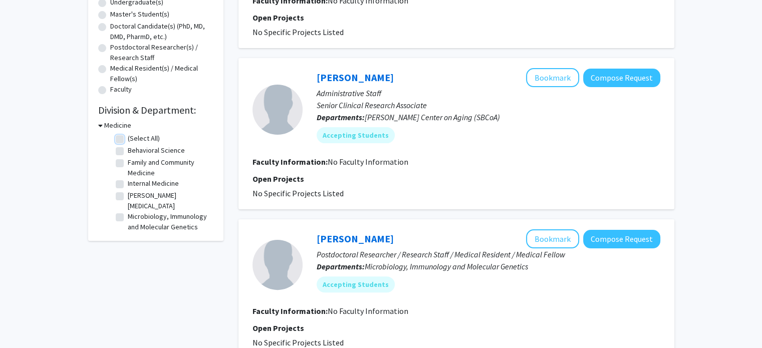
checkbox input "false"
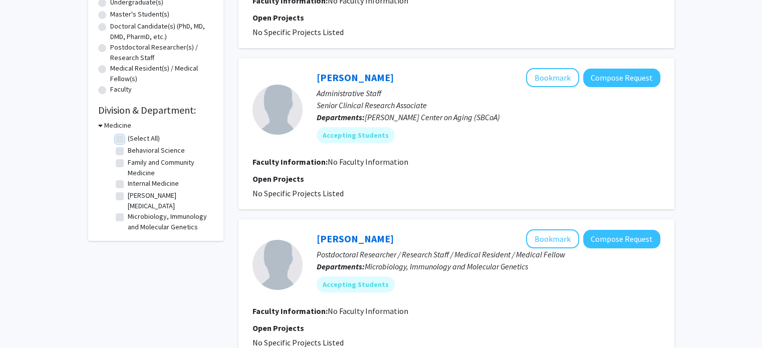
checkbox input "false"
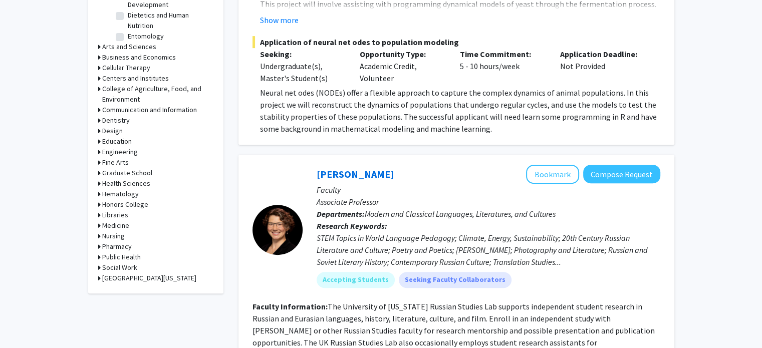
scroll to position [393, 0]
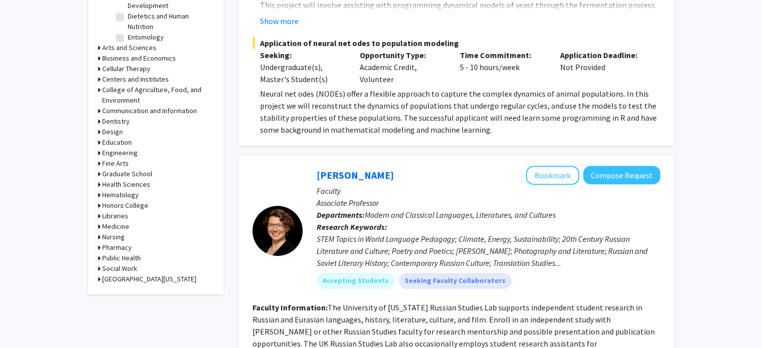
click at [124, 248] on h3 "Pharmacy" at bounding box center [117, 247] width 30 height 11
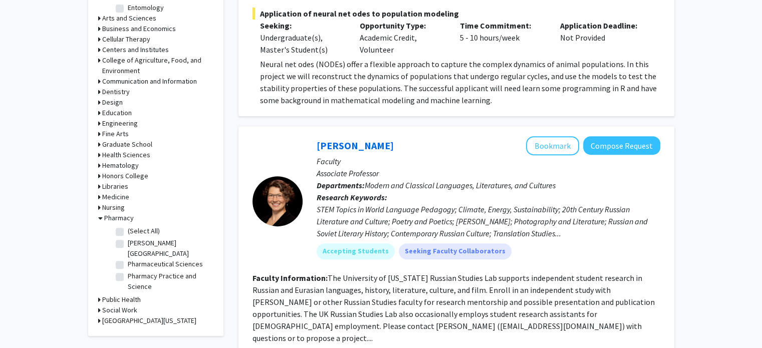
scroll to position [426, 0]
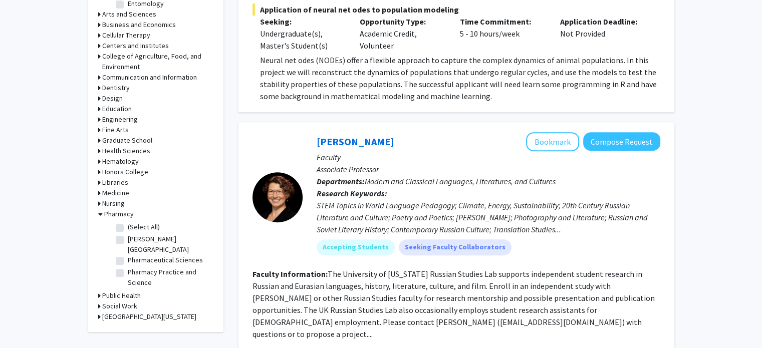
click at [148, 312] on h3 "[GEOGRAPHIC_DATA][US_STATE]" at bounding box center [149, 317] width 94 height 11
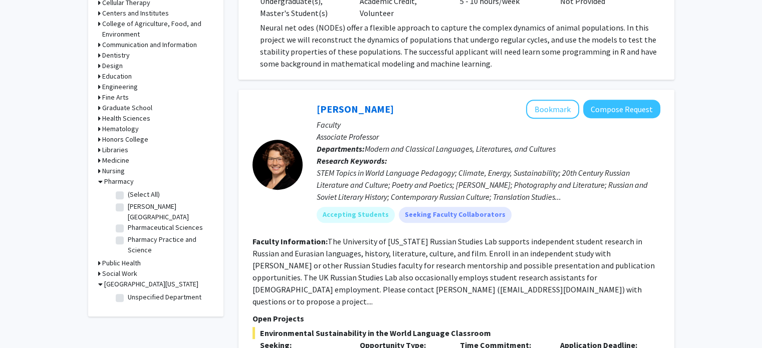
click at [148, 279] on h3 "[GEOGRAPHIC_DATA][US_STATE]" at bounding box center [151, 284] width 94 height 11
click at [131, 258] on h3 "Public Health" at bounding box center [121, 263] width 39 height 11
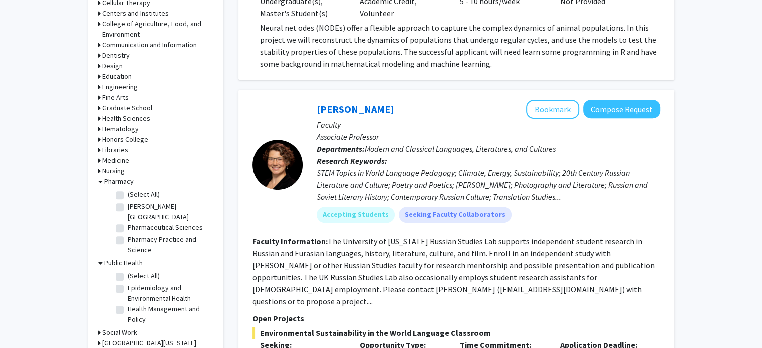
click at [137, 258] on h3 "Public Health" at bounding box center [123, 263] width 39 height 11
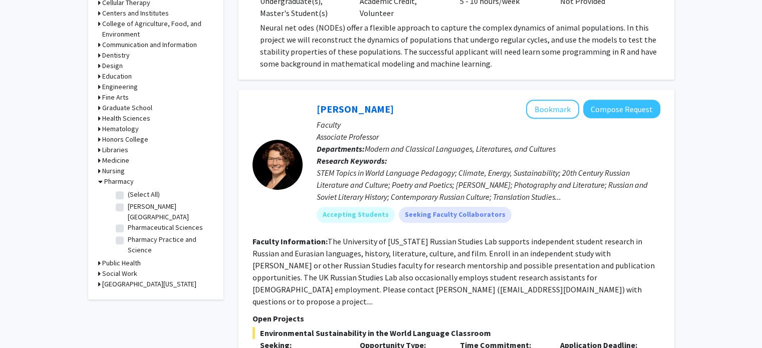
click at [130, 269] on h3 "Social Work" at bounding box center [119, 274] width 35 height 11
click at [130, 269] on h3 "Social Work" at bounding box center [121, 274] width 35 height 11
click at [147, 194] on label "(Select All)" at bounding box center [144, 194] width 32 height 11
click at [134, 194] on input "(Select All)" at bounding box center [131, 192] width 7 height 7
checkbox input "true"
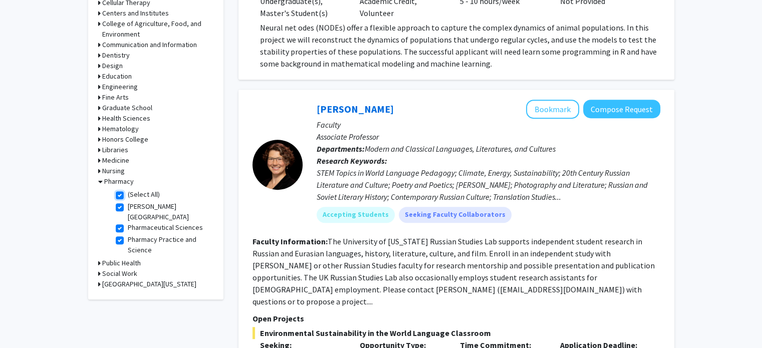
checkbox input "true"
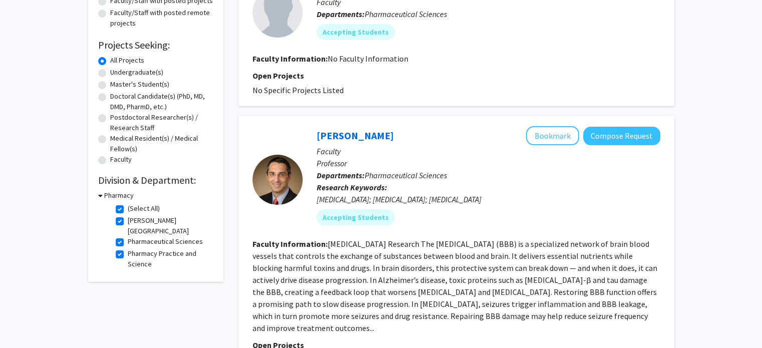
scroll to position [136, 0]
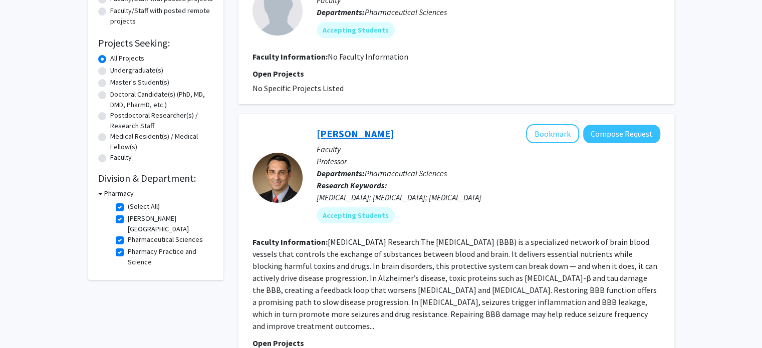
click at [353, 136] on link "[PERSON_NAME]" at bounding box center [355, 133] width 77 height 13
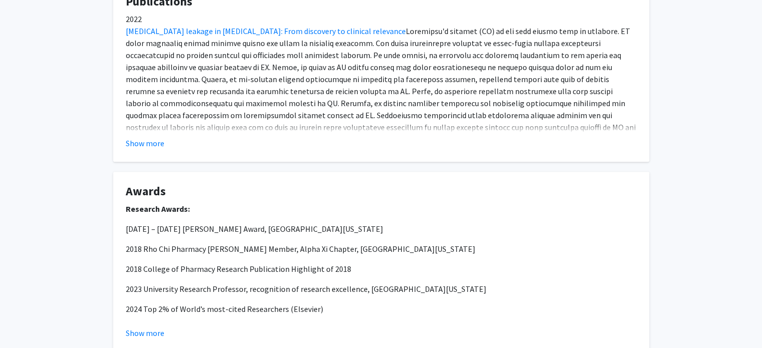
scroll to position [691, 0]
click at [146, 327] on button "Show more" at bounding box center [145, 333] width 39 height 12
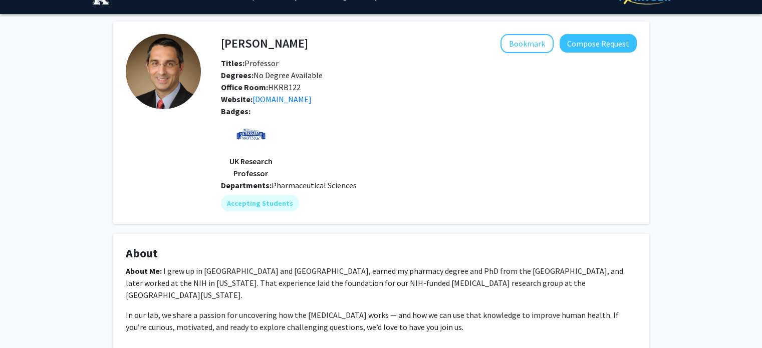
scroll to position [0, 0]
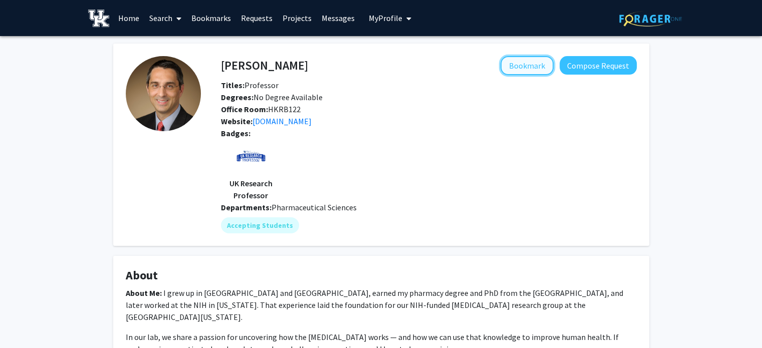
click at [512, 66] on button "Bookmark" at bounding box center [526, 65] width 53 height 19
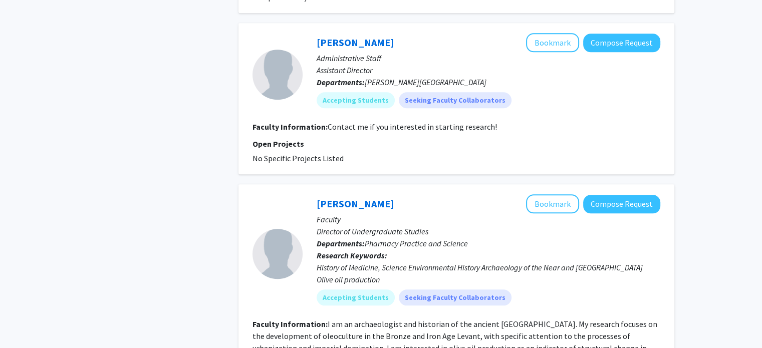
scroll to position [974, 0]
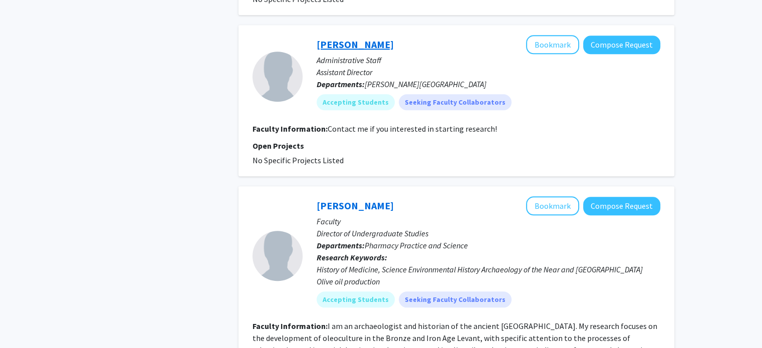
click at [353, 38] on link "[PERSON_NAME]" at bounding box center [355, 44] width 77 height 13
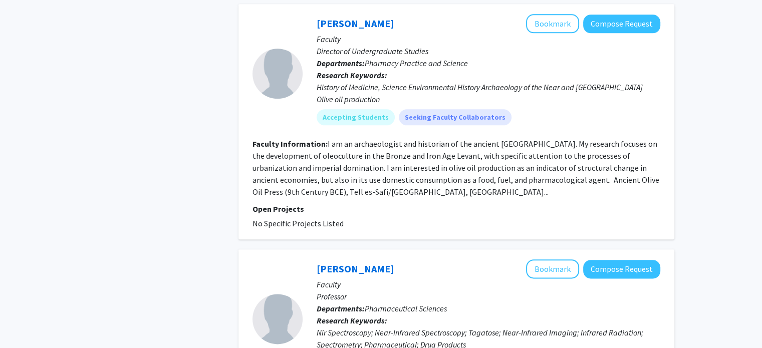
scroll to position [1157, 0]
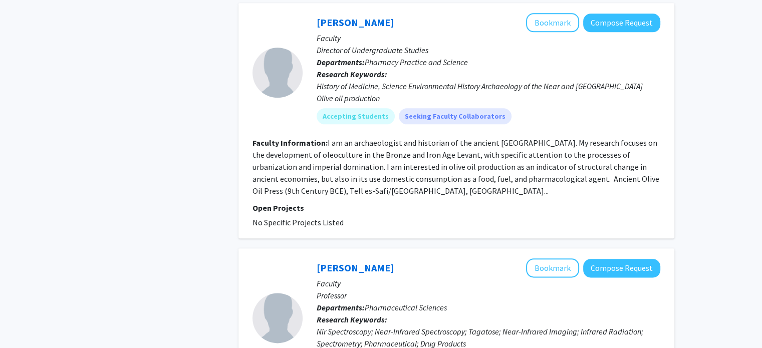
click at [302, 156] on fg-read-more "I am an archaeologist and historian of the ancient [GEOGRAPHIC_DATA]. My resear…" at bounding box center [455, 167] width 407 height 58
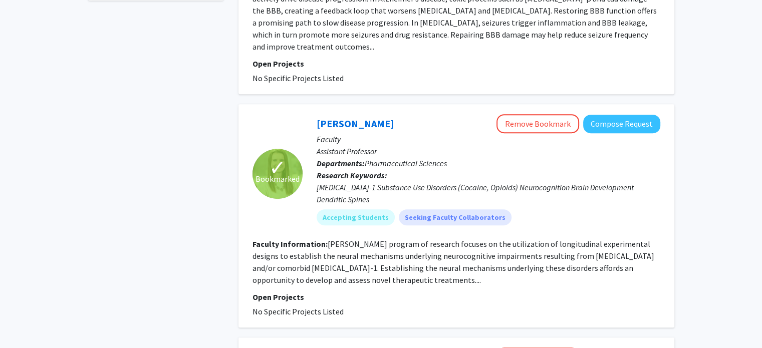
scroll to position [0, 0]
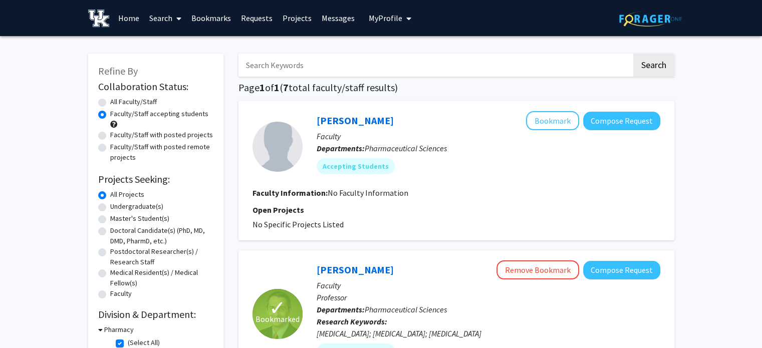
click at [146, 205] on label "Undergraduate(s)" at bounding box center [136, 206] width 53 height 11
click at [117, 205] on input "Undergraduate(s)" at bounding box center [113, 204] width 7 height 7
radio input "true"
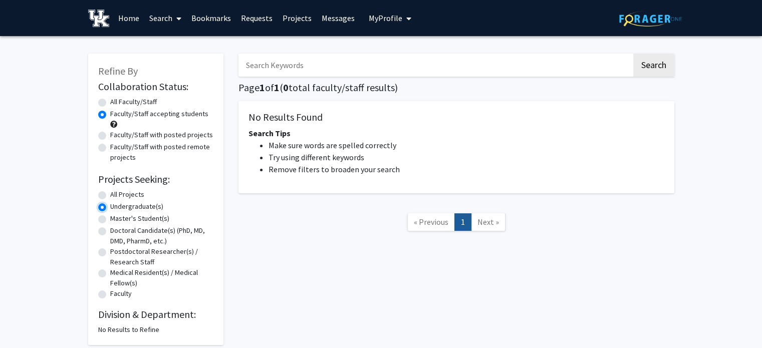
scroll to position [50, 0]
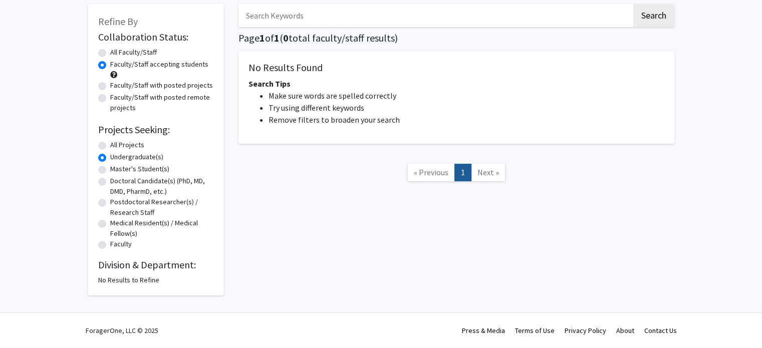
click at [137, 144] on label "All Projects" at bounding box center [127, 145] width 34 height 11
click at [117, 144] on input "All Projects" at bounding box center [113, 143] width 7 height 7
radio input "true"
